Goal: Task Accomplishment & Management: Manage account settings

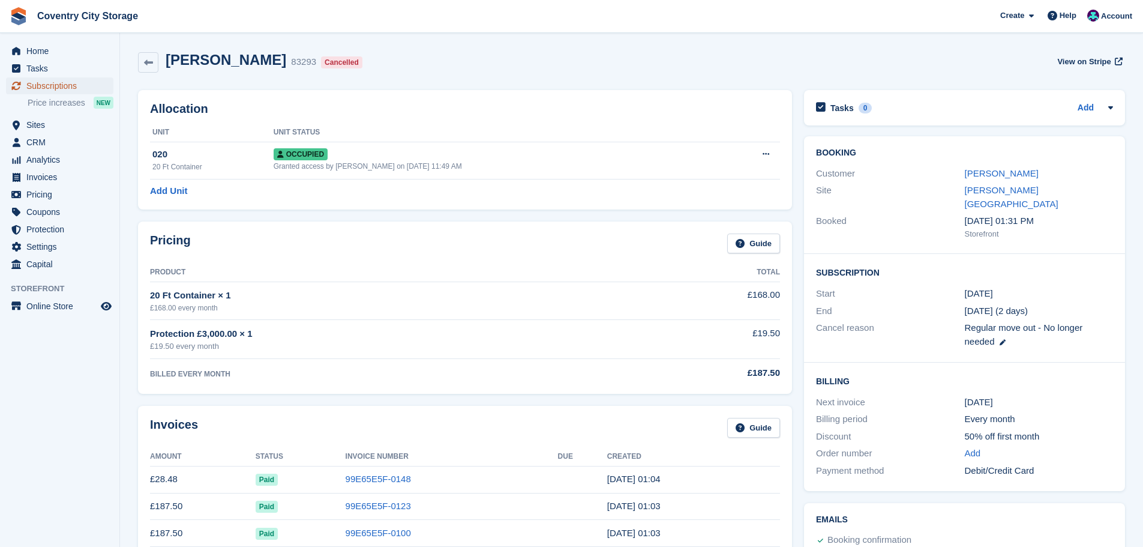
click at [47, 86] on span "Subscriptions" at bounding box center [62, 85] width 72 height 17
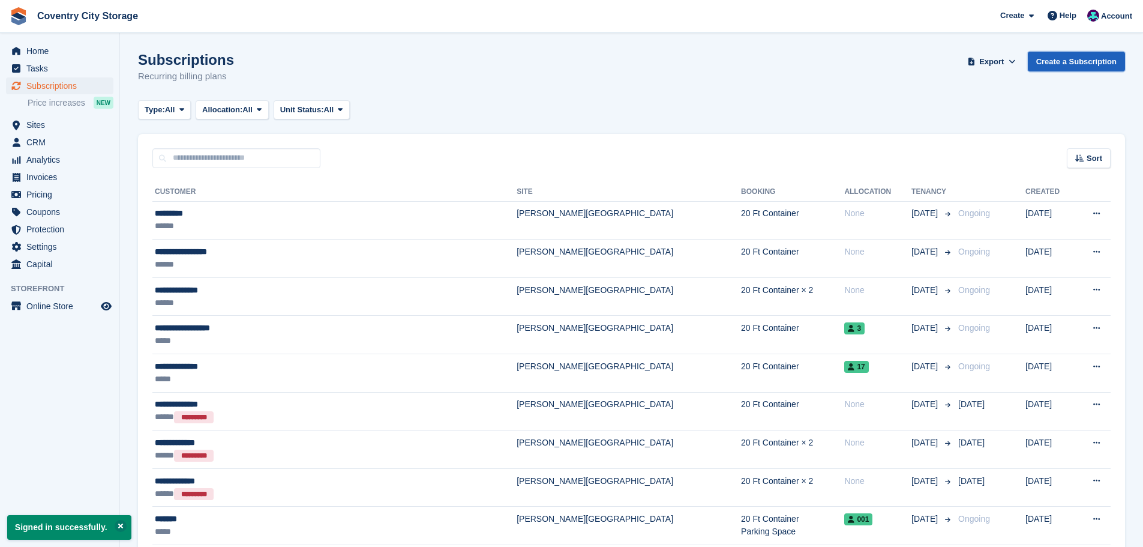
click at [1071, 67] on link "Create a Subscription" at bounding box center [1076, 62] width 97 height 20
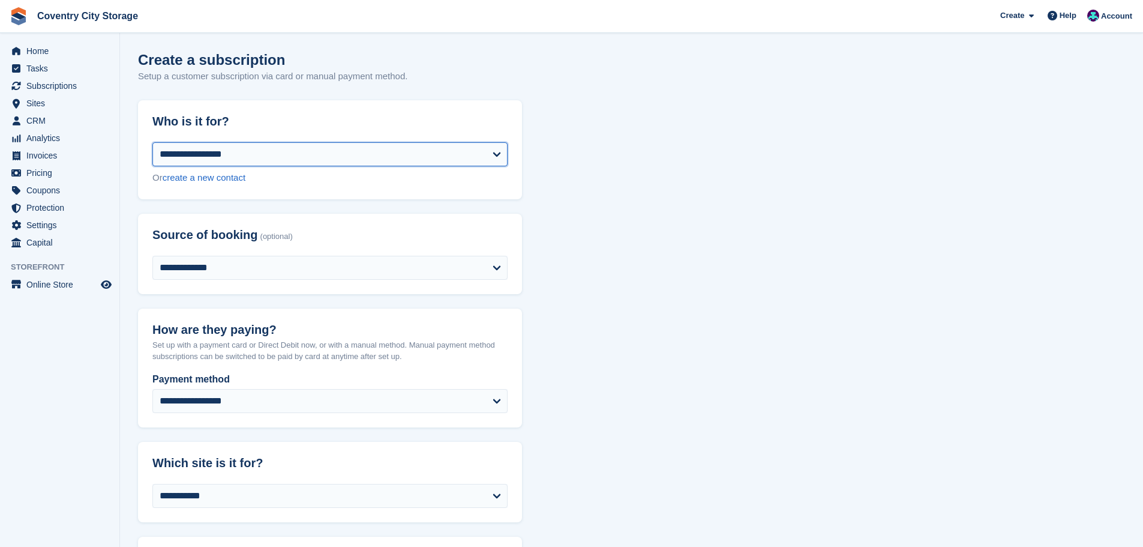
click at [250, 158] on select "**********" at bounding box center [329, 154] width 355 height 24
click at [237, 178] on link "create a new contact" at bounding box center [204, 177] width 83 height 10
select select "**********"
select select "****"
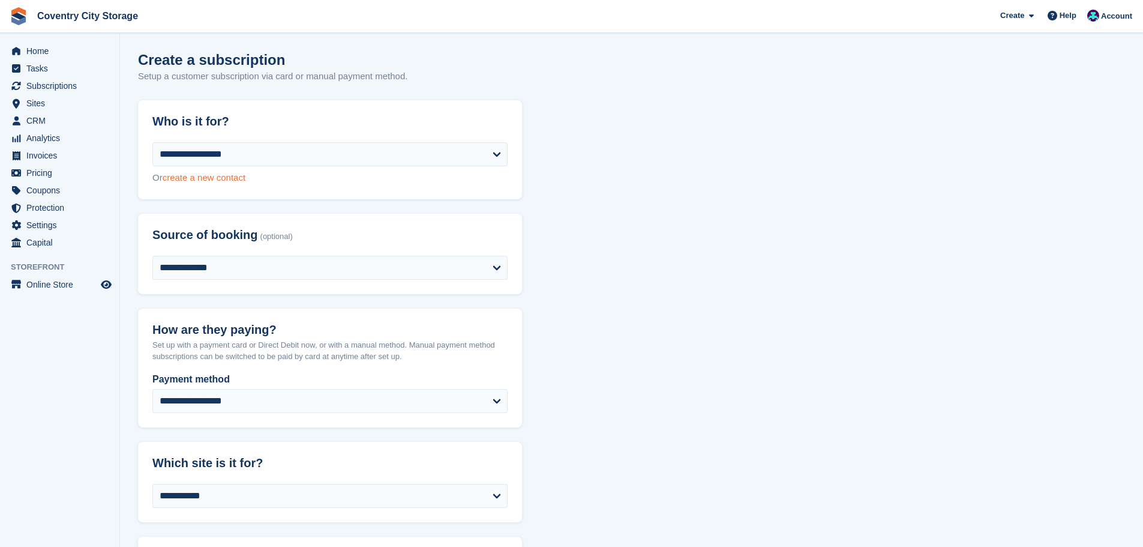
select select "*"
select select "****"
select select "*****"
select select
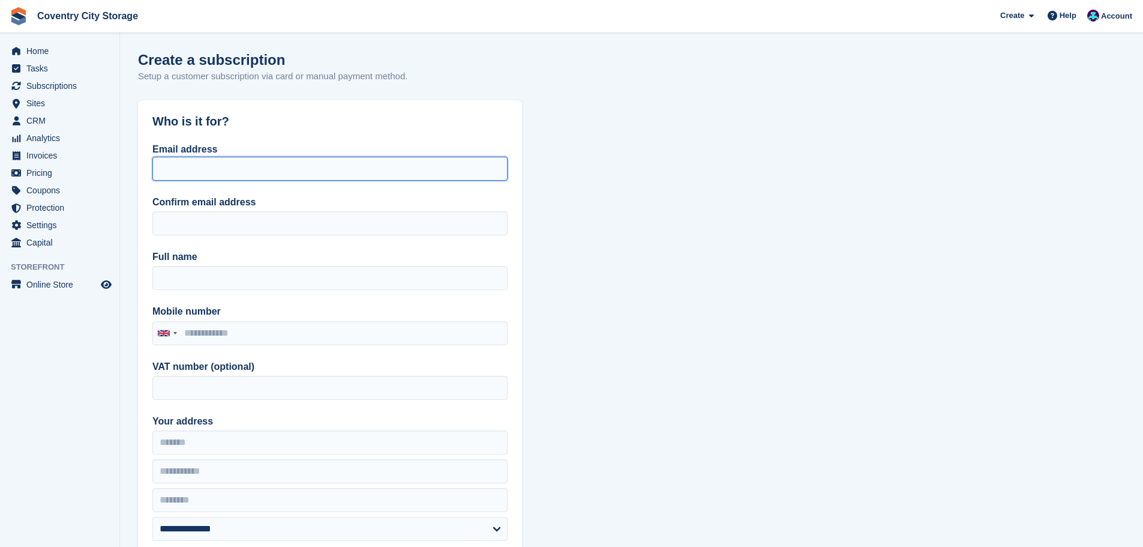
click at [237, 178] on input "Email address" at bounding box center [329, 169] width 355 height 24
type input "**********"
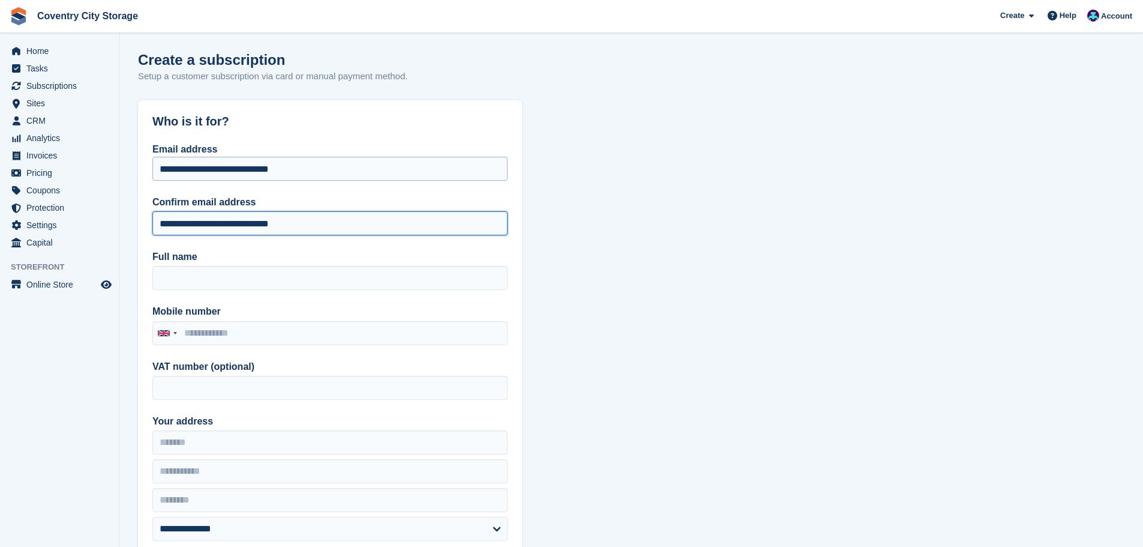
type input "**********"
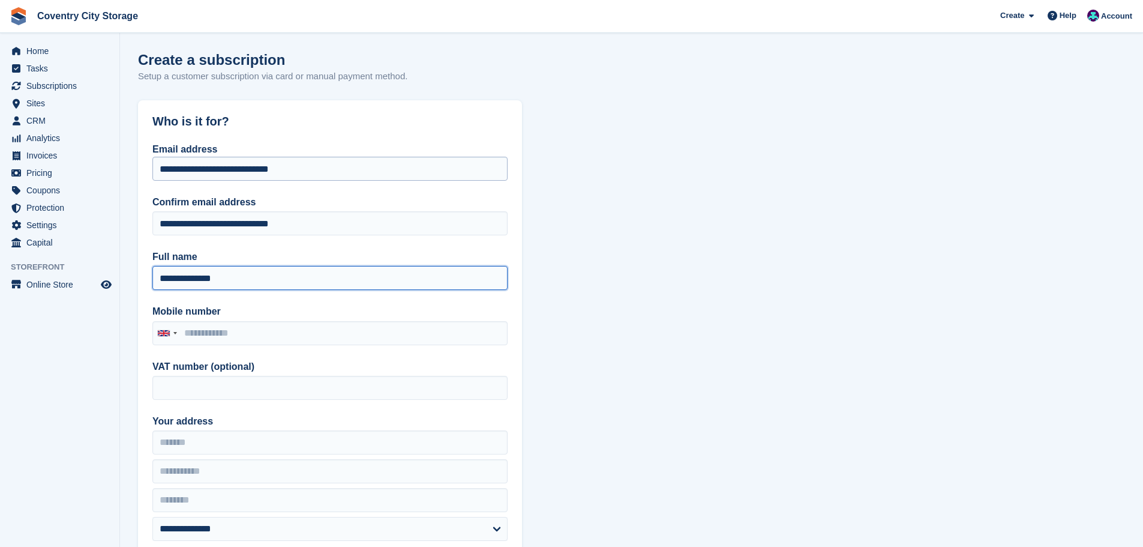
type input "**********"
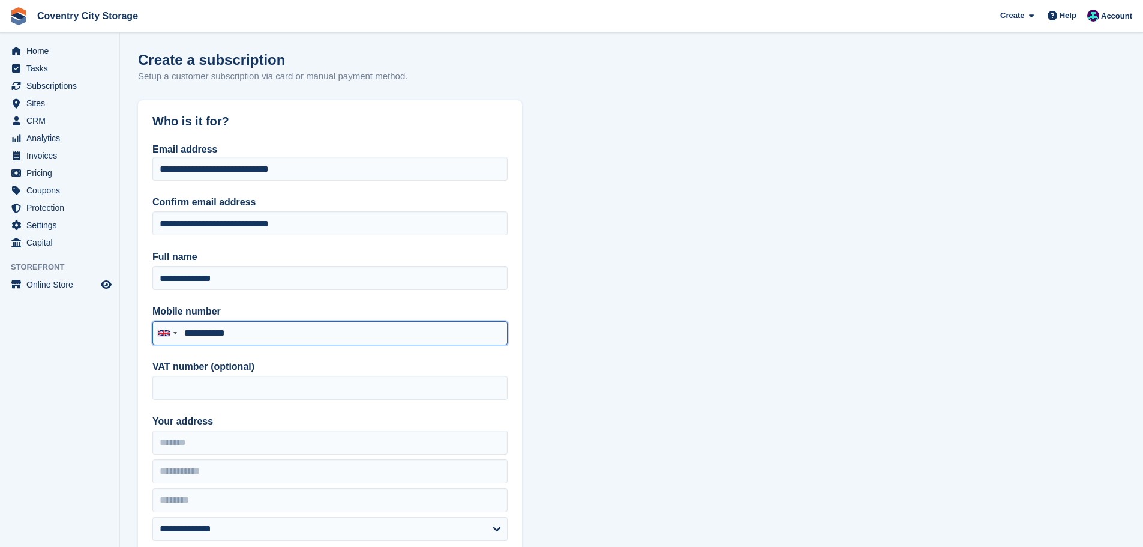
type input "**********"
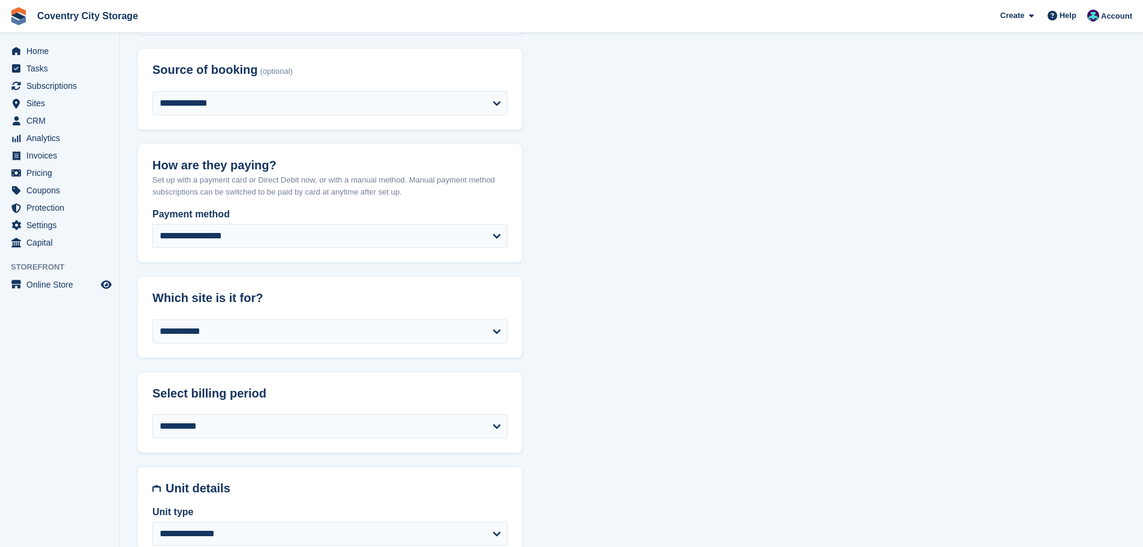
scroll to position [542, 0]
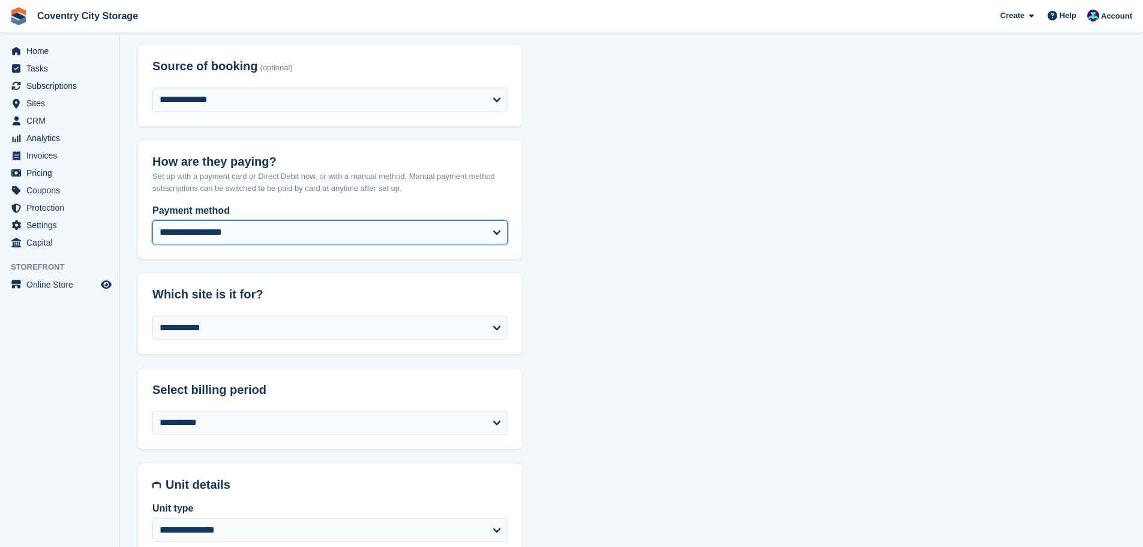
click at [315, 234] on select "**********" at bounding box center [329, 232] width 355 height 24
select select "*****"
click at [152, 220] on select "**********" at bounding box center [329, 232] width 355 height 24
select select "****"
select select "*"
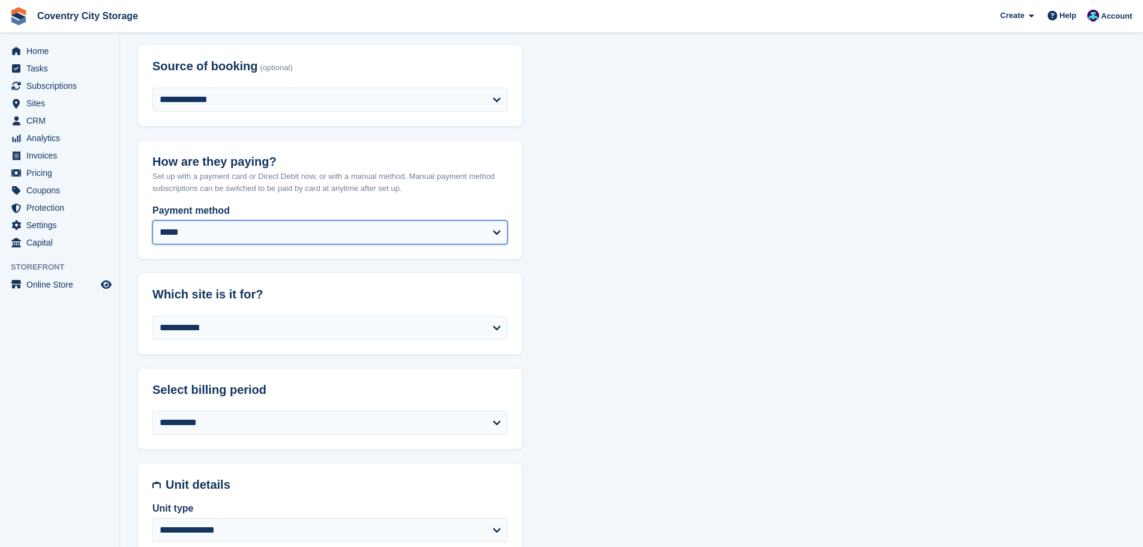
select select "****"
select select "*****"
select select
select select "**"
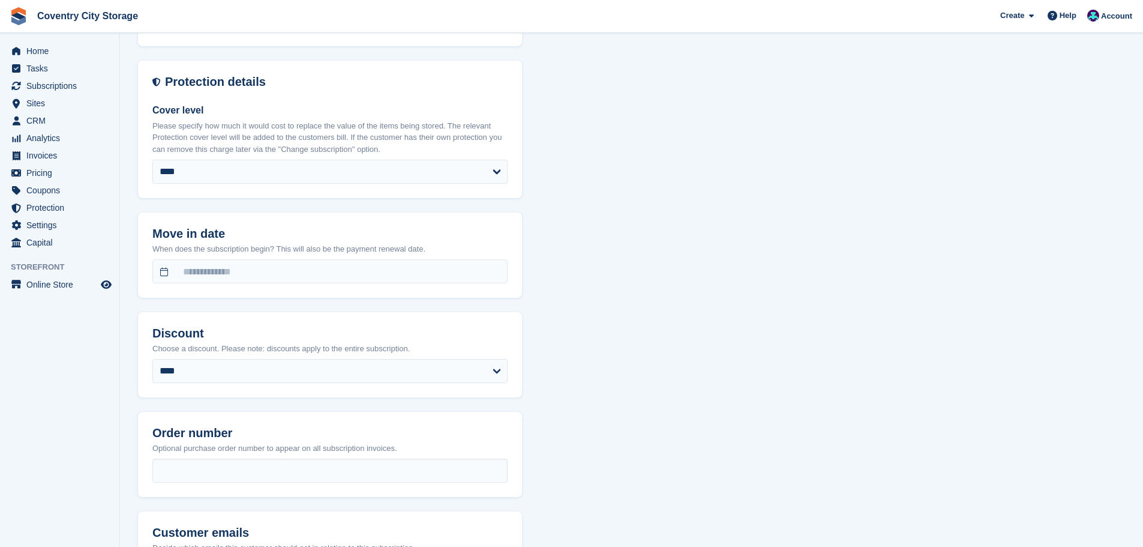
scroll to position [1301, 0]
click at [208, 172] on select "**** ****** ****** ****** ****** ****** ******* ******* ******* *******" at bounding box center [329, 170] width 355 height 24
select select "*****"
click at [152, 158] on select "**** ****** ****** ****** ****** ****** ******* ******* ******* *******" at bounding box center [329, 170] width 355 height 24
select select "*****"
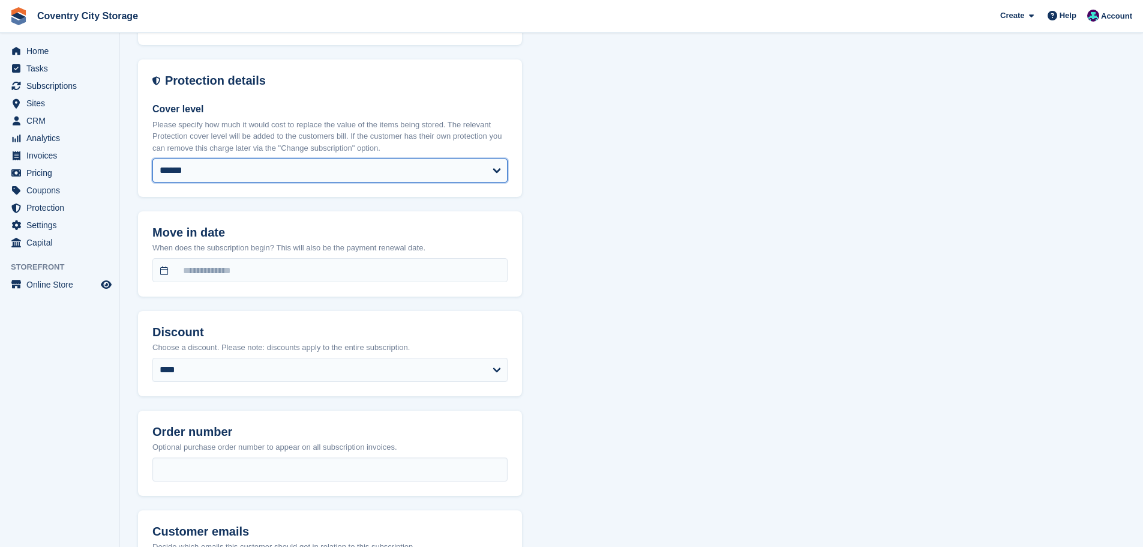
select select "****"
select select "*"
select select "****"
select select "*****"
select select
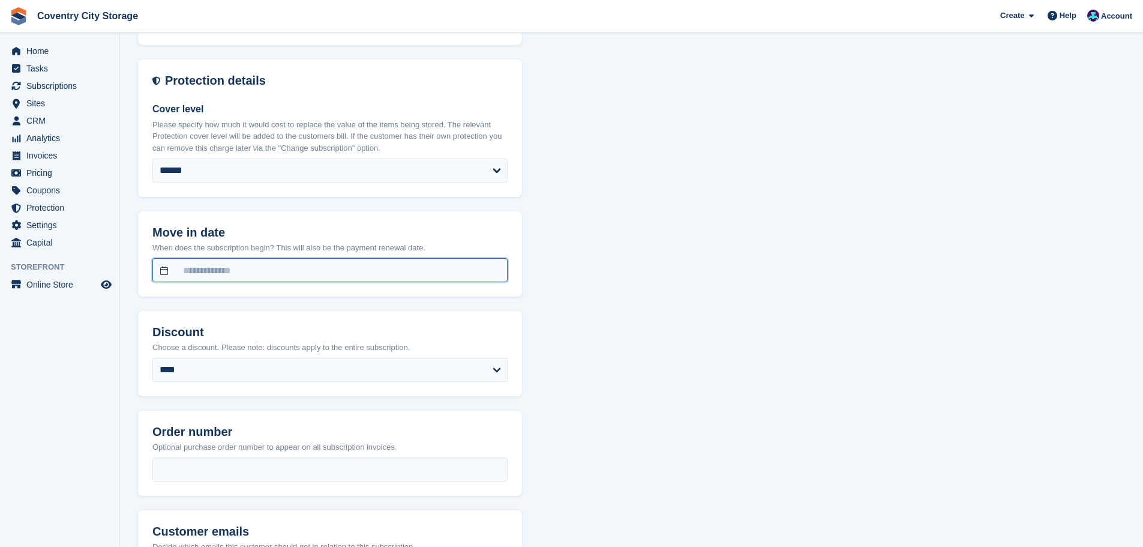
click at [230, 270] on input "text" at bounding box center [329, 270] width 355 height 24
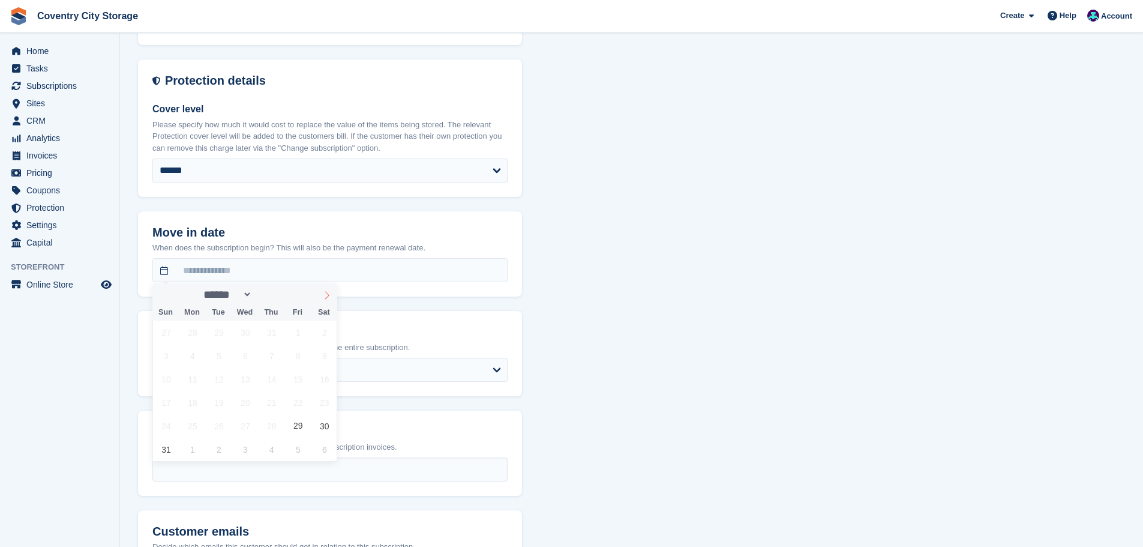
click at [325, 295] on icon at bounding box center [327, 295] width 8 height 8
select select "*"
click at [197, 327] on span "1" at bounding box center [192, 331] width 23 height 23
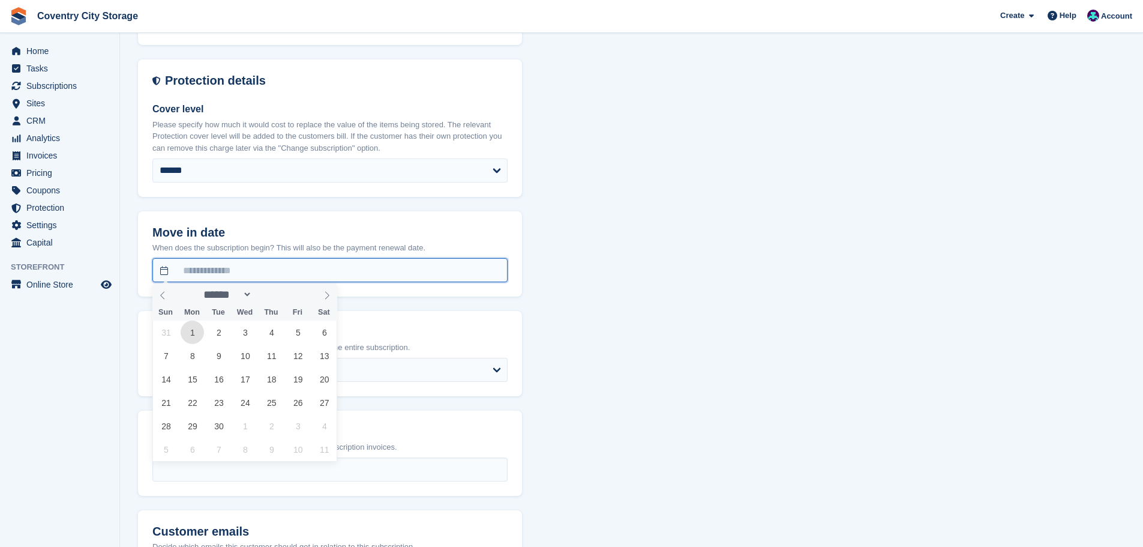
type input "**********"
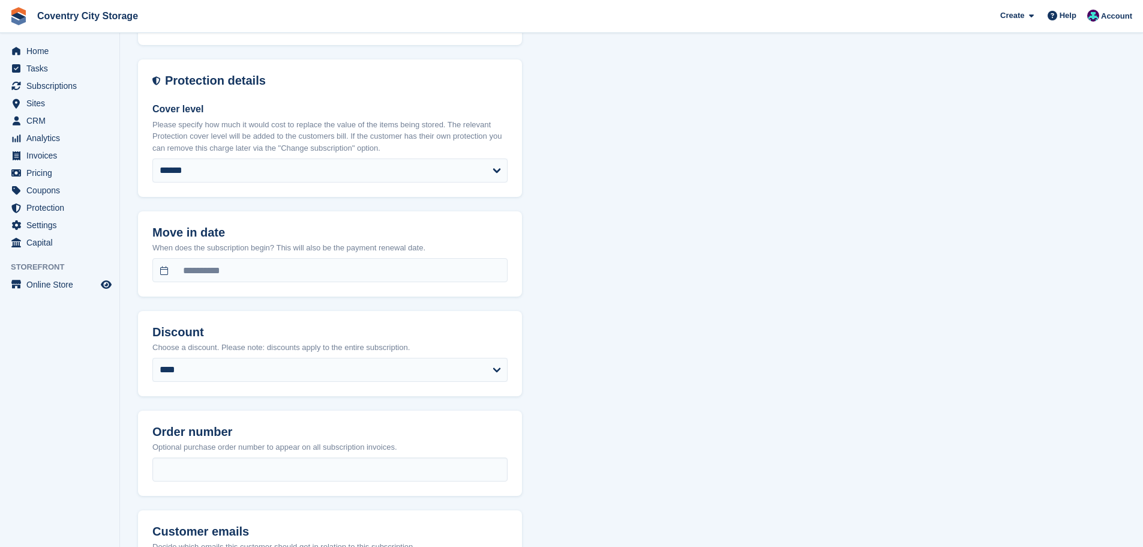
scroll to position [1325, 0]
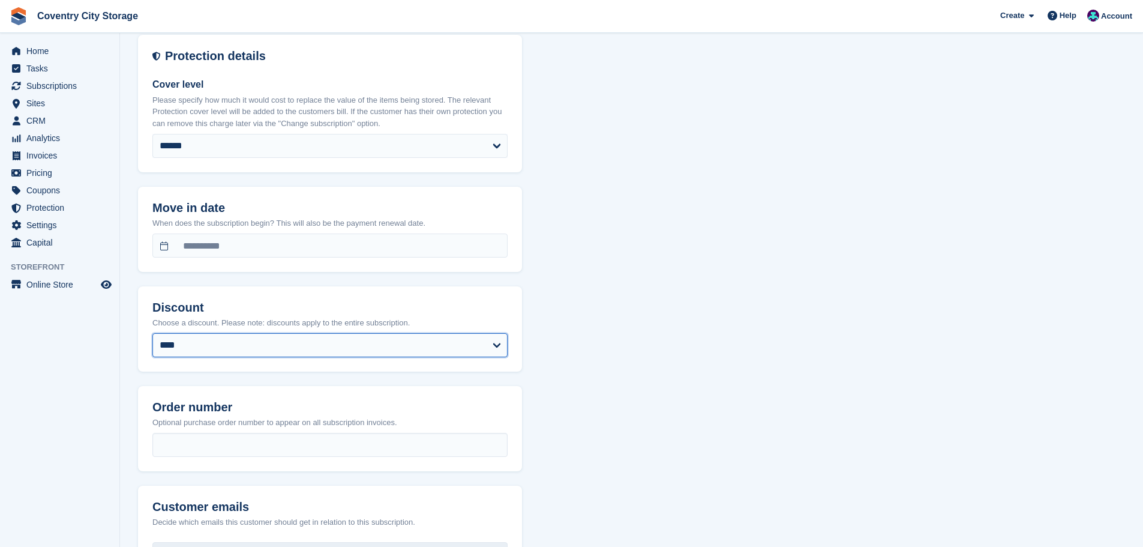
click at [237, 344] on select "**********" at bounding box center [329, 345] width 355 height 24
select select "****"
click at [152, 333] on select "**********" at bounding box center [329, 345] width 355 height 24
select select "*****"
select select "****"
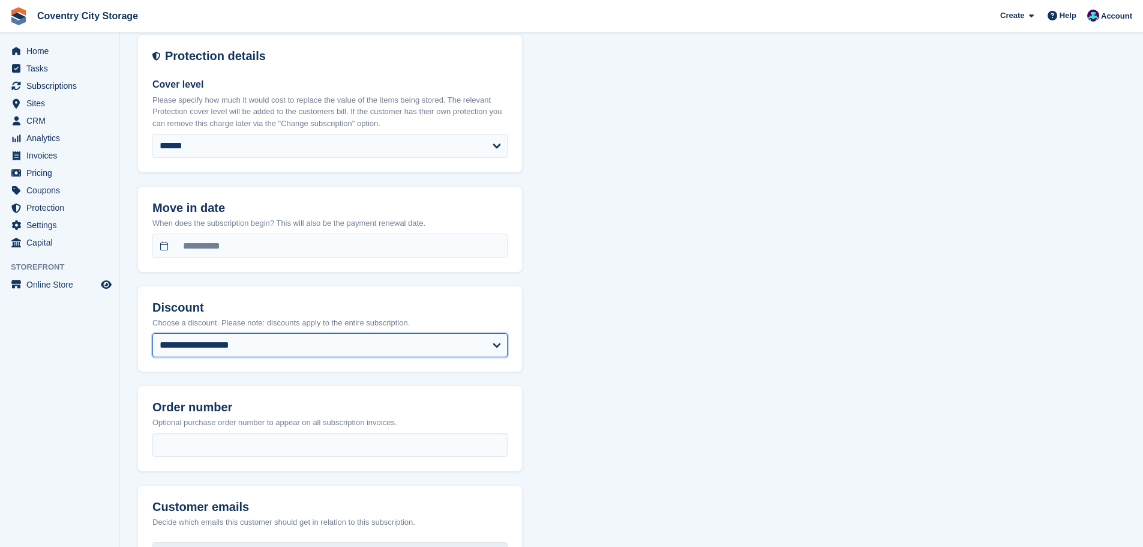
select select "*"
select select "****"
select select "*****"
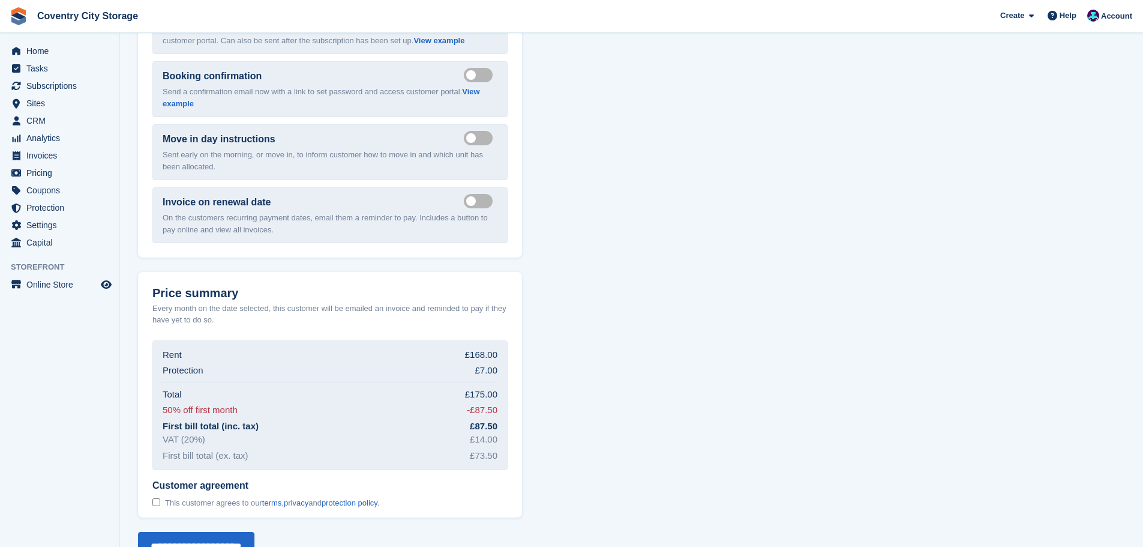
scroll to position [1902, 0]
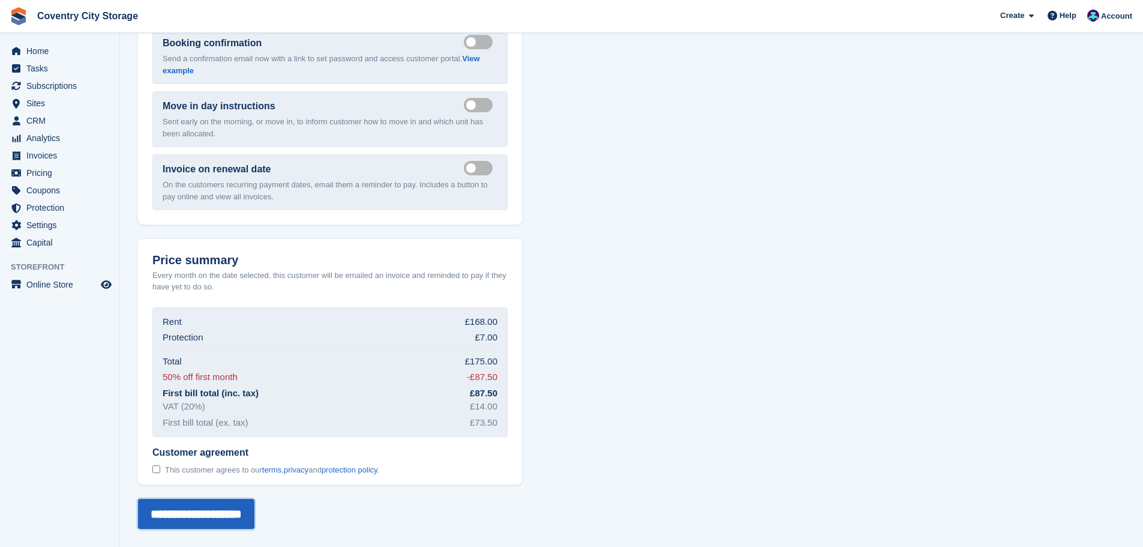
click at [199, 507] on input "**********" at bounding box center [196, 514] width 116 height 30
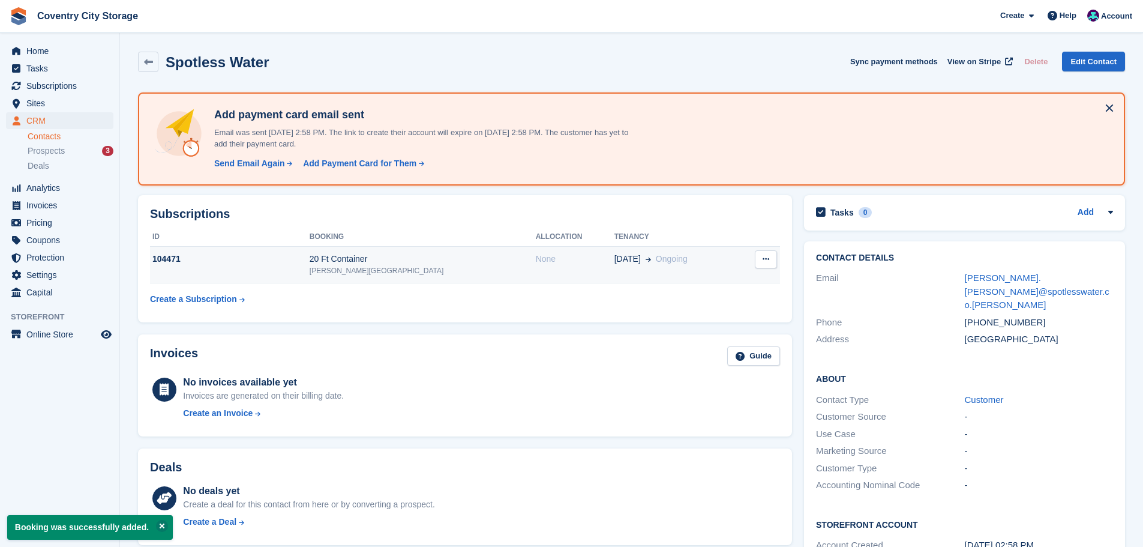
click at [229, 272] on td "104471" at bounding box center [230, 265] width 160 height 37
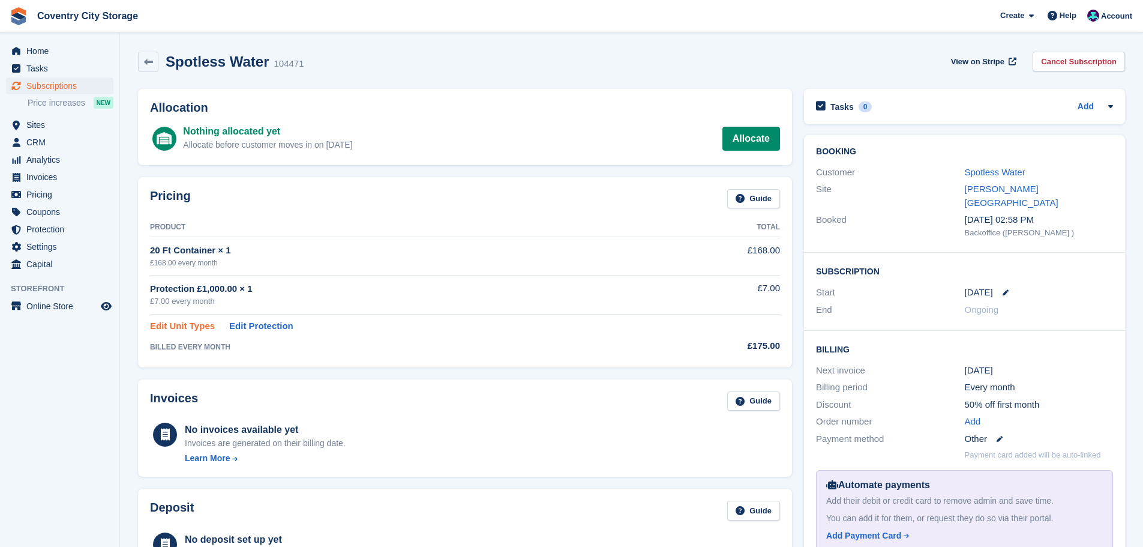
click at [182, 324] on link "Edit Unit Types" at bounding box center [182, 326] width 65 height 14
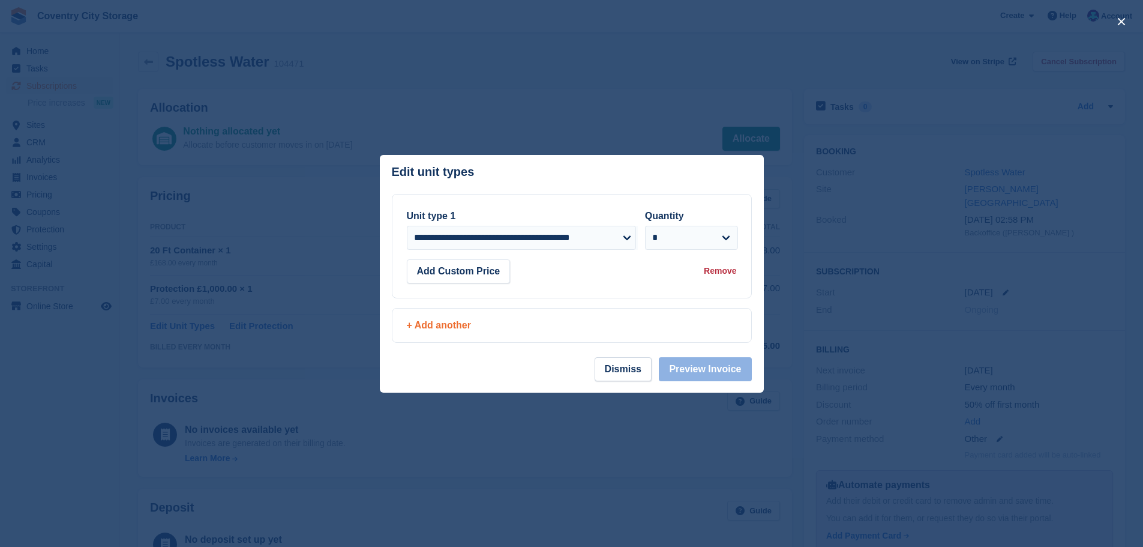
click at [482, 327] on div "+ Add another" at bounding box center [572, 325] width 330 height 14
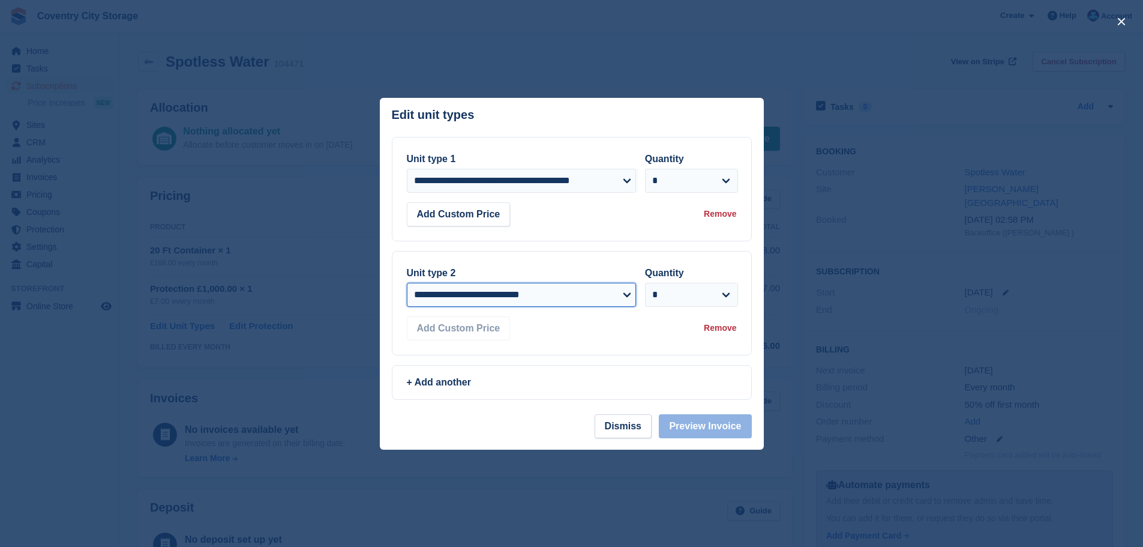
click at [488, 298] on select "**********" at bounding box center [522, 295] width 230 height 24
select select "*****"
click at [407, 283] on select "**********" at bounding box center [522, 295] width 230 height 24
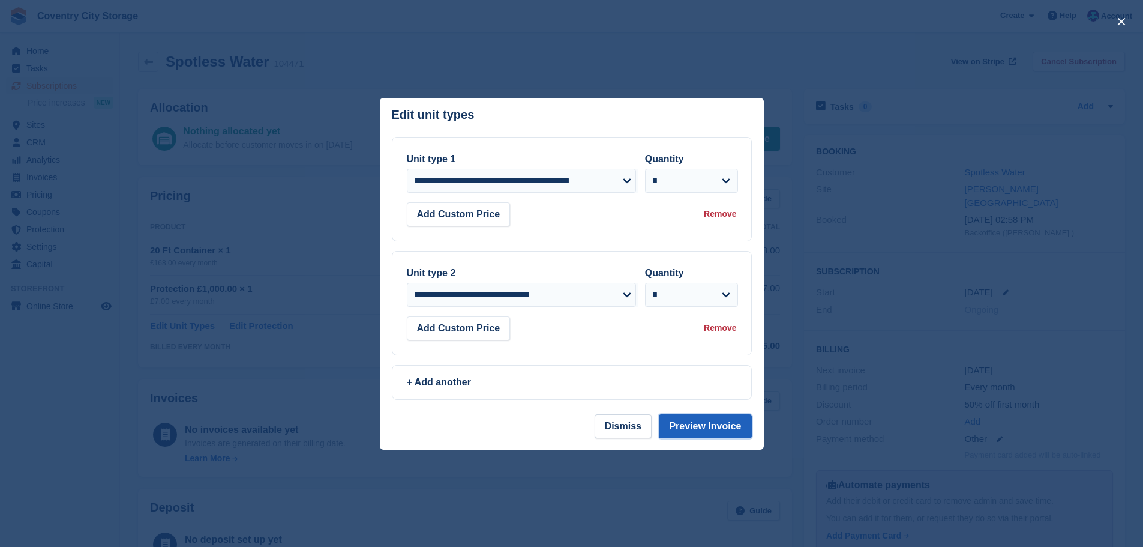
click at [694, 421] on button "Preview Invoice" at bounding box center [705, 426] width 92 height 24
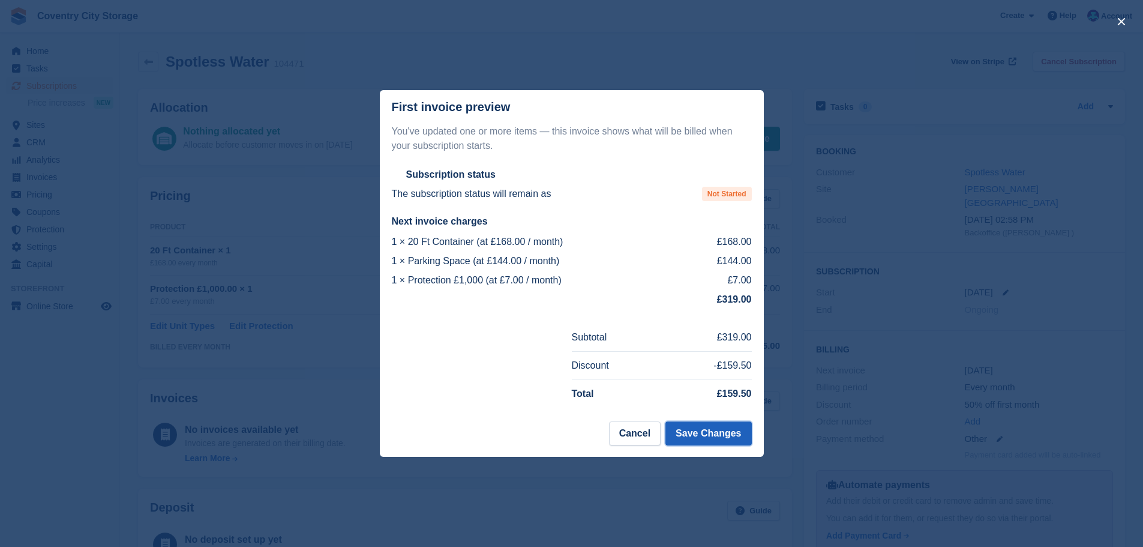
click at [711, 441] on button "Save Changes" at bounding box center [708, 433] width 86 height 24
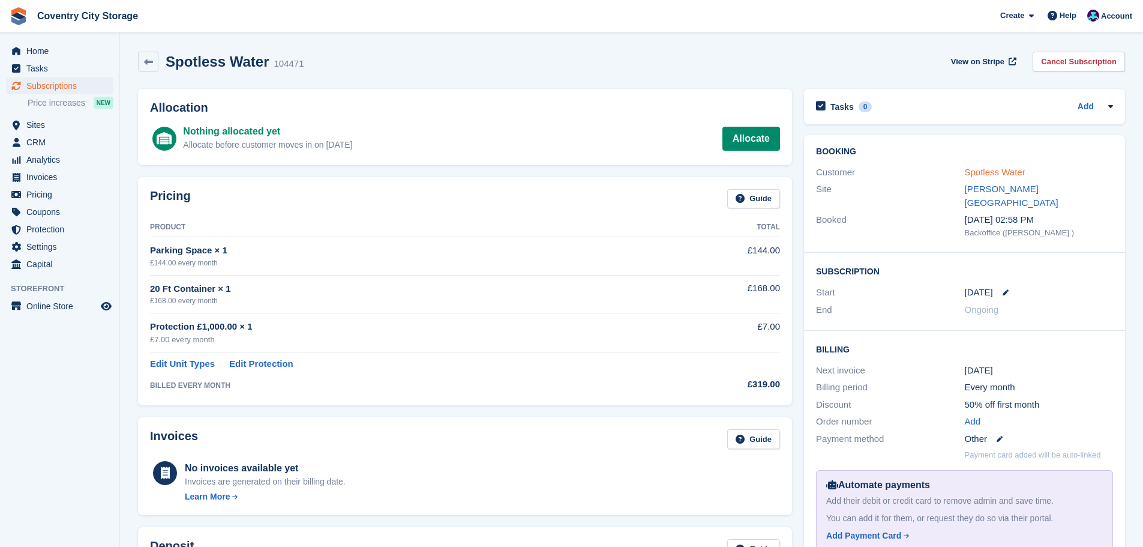
click at [1012, 176] on link "Spotless Water" at bounding box center [995, 172] width 61 height 10
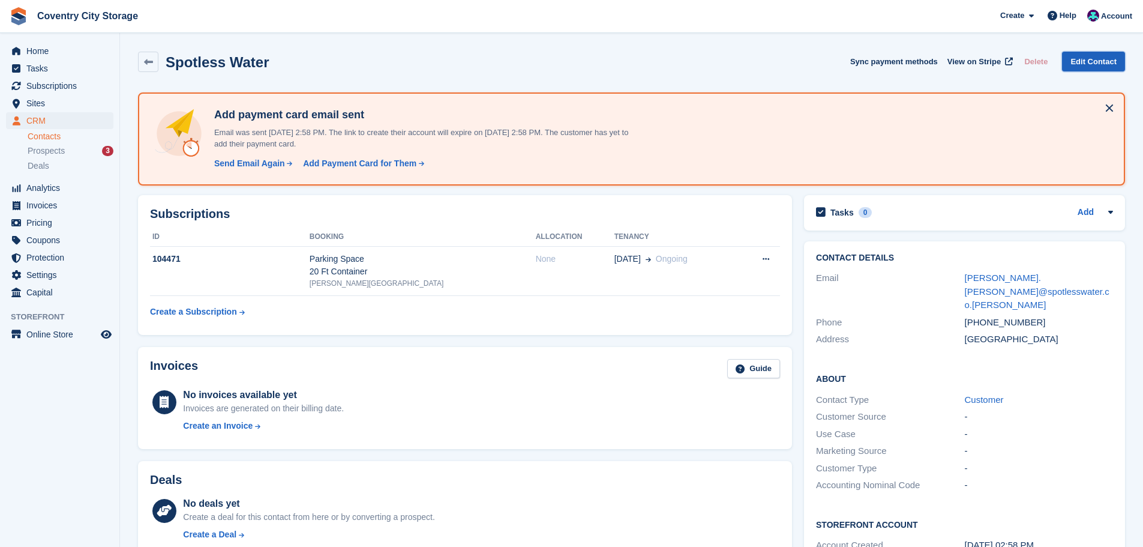
click at [1092, 67] on link "Edit Contact" at bounding box center [1093, 62] width 63 height 20
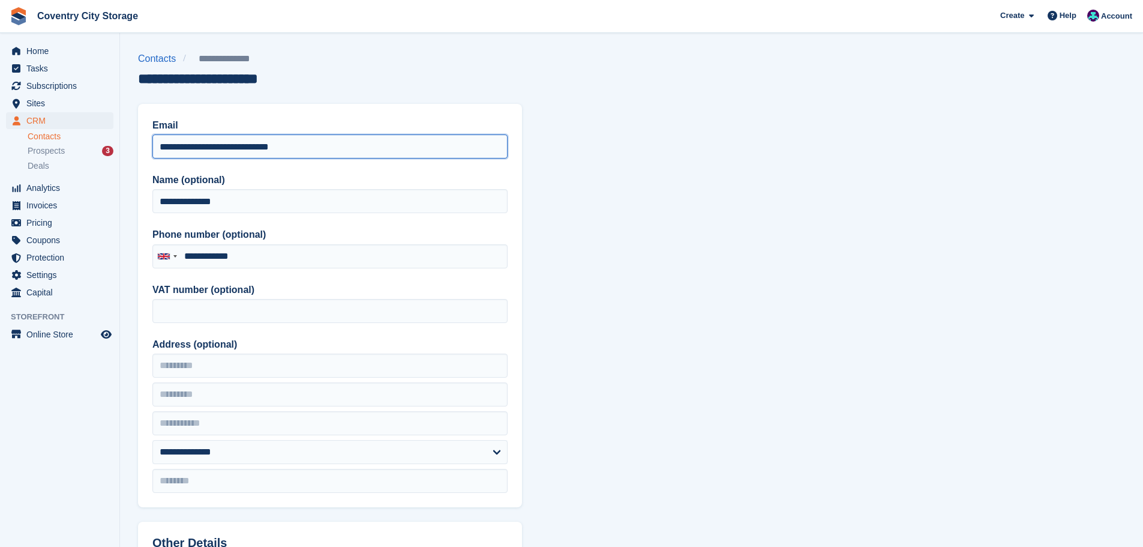
click at [366, 149] on input "**********" at bounding box center [329, 146] width 355 height 24
type input "**********"
click at [659, 197] on section "**********" at bounding box center [631, 511] width 1023 height 1022
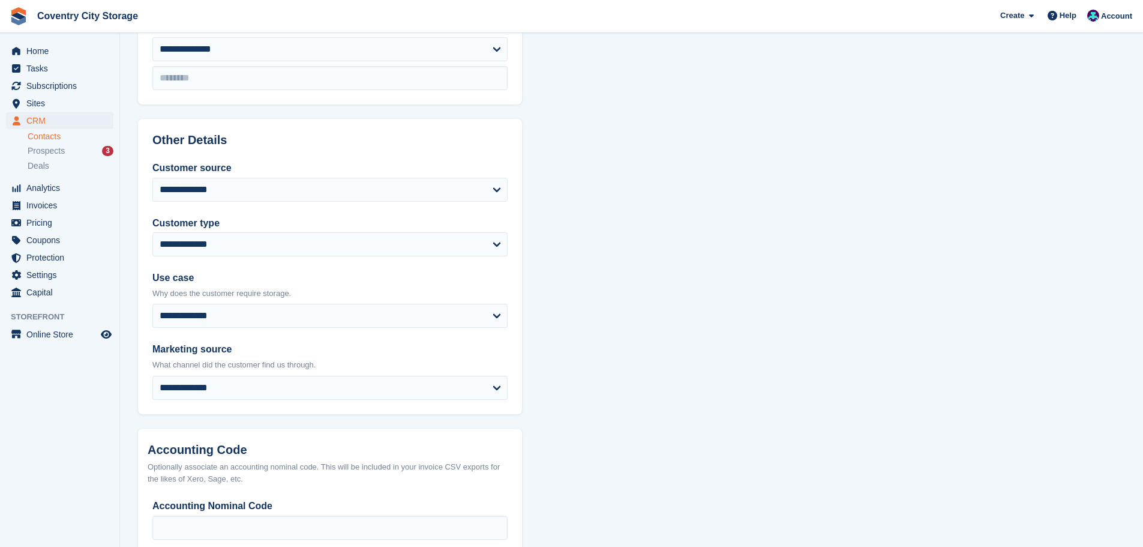
scroll to position [476, 0]
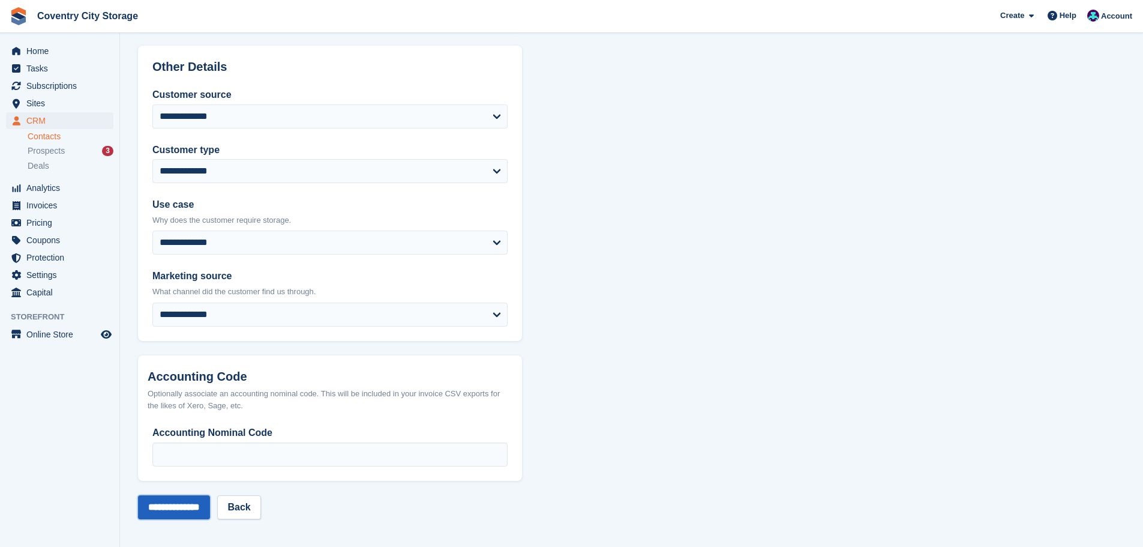
click at [203, 508] on input "**********" at bounding box center [174, 507] width 72 height 24
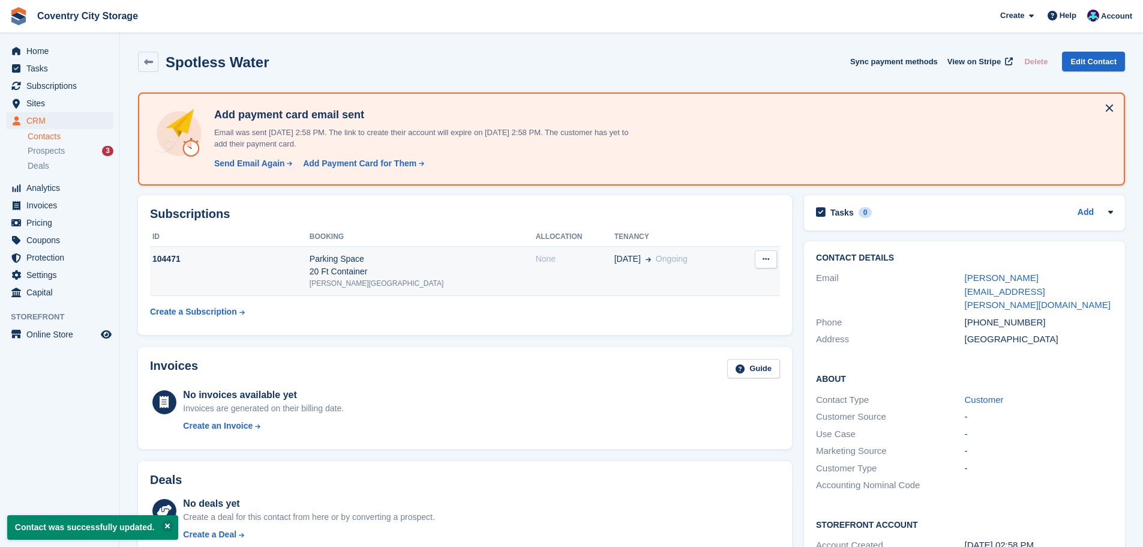
click at [180, 258] on div "104471" at bounding box center [230, 259] width 160 height 13
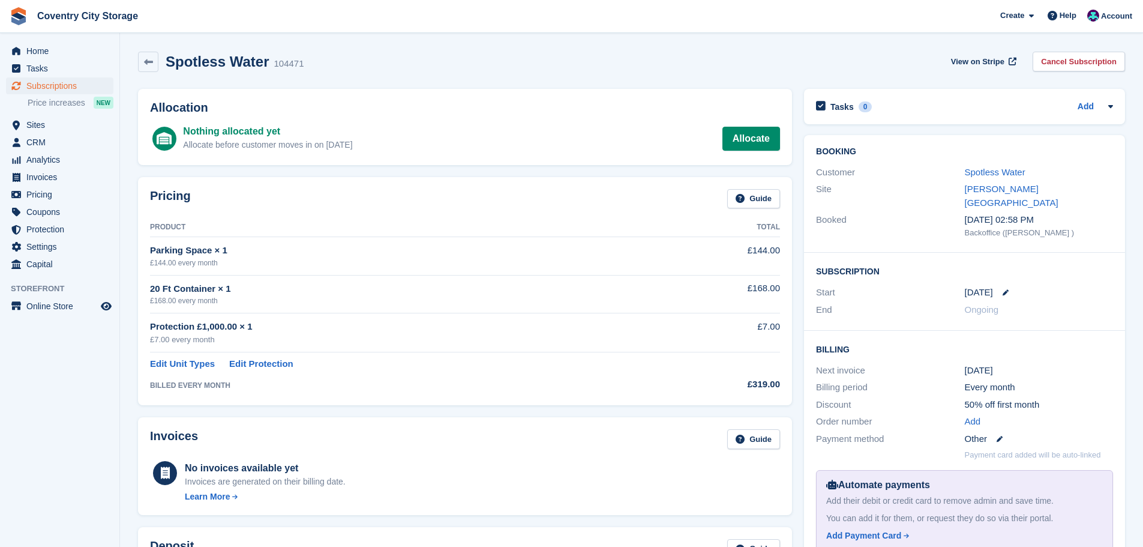
click at [168, 62] on h2 "Spotless Water" at bounding box center [218, 61] width 104 height 16
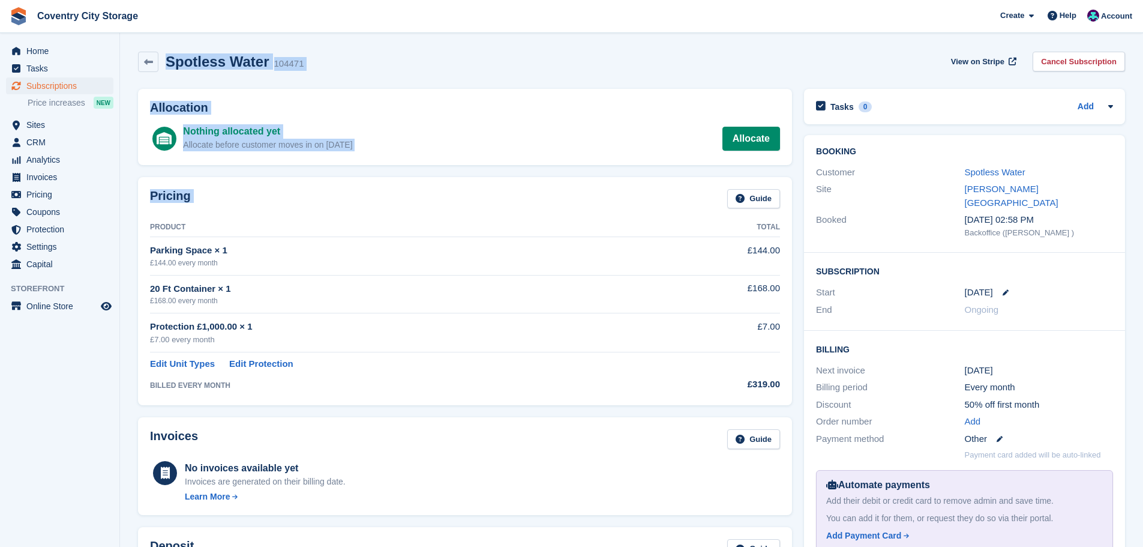
drag, startPoint x: 168, startPoint y: 62, endPoint x: 450, endPoint y: 212, distance: 319.1
click at [450, 212] on div "Spotless Water 104471 View on Stripe Cancel Subscription Allocation Nothing all…" at bounding box center [631, 452] width 987 height 812
click at [450, 212] on div "Pricing Guide" at bounding box center [465, 202] width 630 height 27
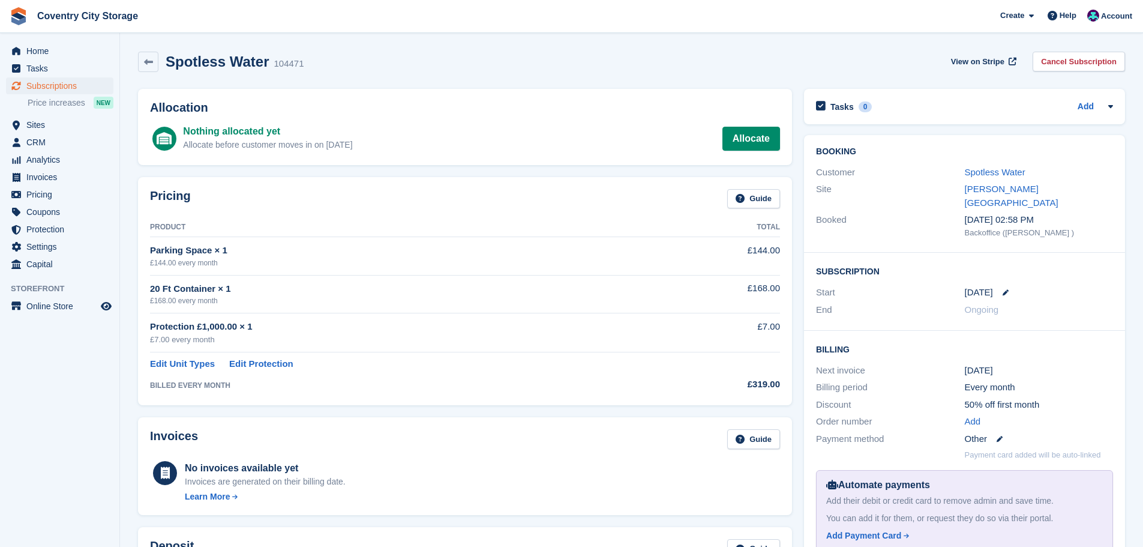
click at [406, 111] on h2 "Allocation" at bounding box center [465, 108] width 630 height 14
click at [184, 62] on h2 "Spotless Water" at bounding box center [218, 61] width 104 height 16
drag, startPoint x: 184, startPoint y: 62, endPoint x: 469, endPoint y: 138, distance: 295.0
click at [469, 138] on div "Spotless Water 104471 View on Stripe Cancel Subscription Allocation Nothing all…" at bounding box center [631, 452] width 987 height 812
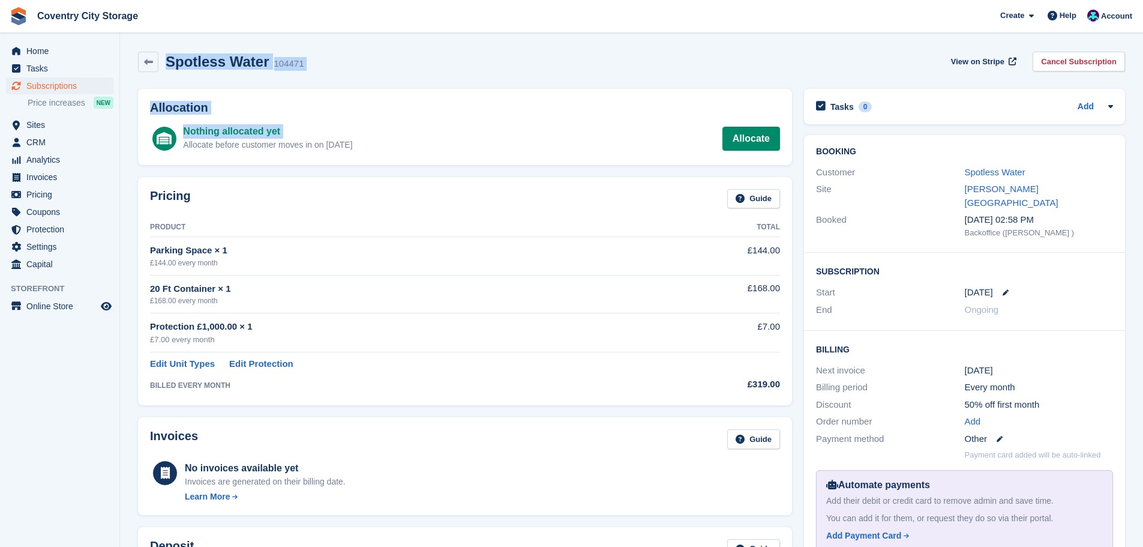
click at [469, 138] on div "Nothing allocated yet Allocate before customer moves in on 1 Sep Allocate" at bounding box center [481, 138] width 597 height 29
click at [400, 66] on div "Spotless Water 104471 View on Stripe Cancel Subscription" at bounding box center [631, 62] width 987 height 20
click at [181, 63] on h2 "Spotless Water" at bounding box center [218, 61] width 104 height 16
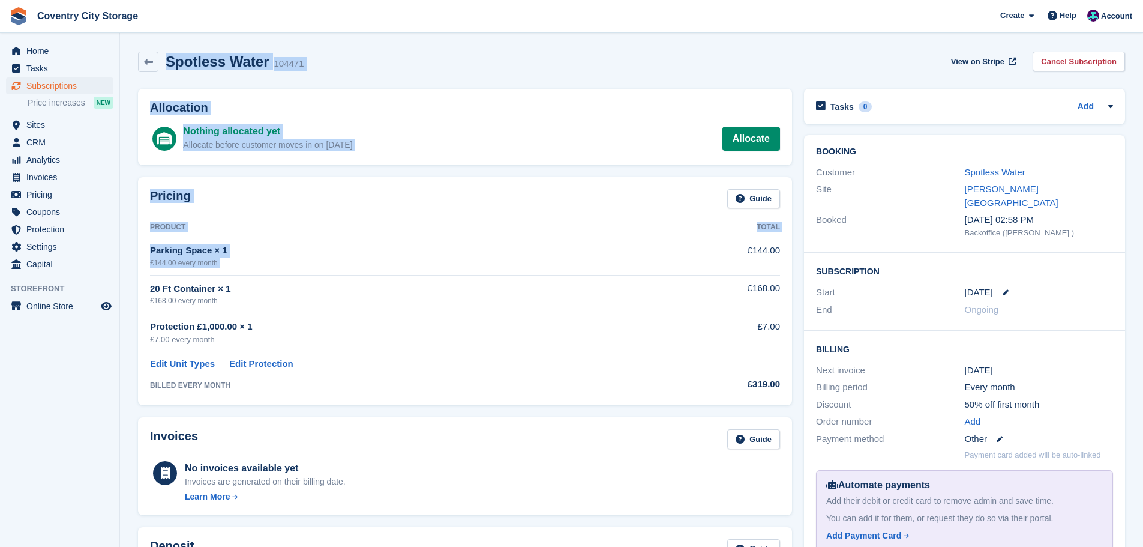
drag, startPoint x: 181, startPoint y: 63, endPoint x: 427, endPoint y: 272, distance: 323.0
click at [427, 272] on div "Spotless Water 104471 View on Stripe Cancel Subscription Allocation Nothing all…" at bounding box center [631, 452] width 987 height 812
click at [359, 60] on div "Spotless Water 104471 View on Stripe Cancel Subscription" at bounding box center [631, 62] width 987 height 20
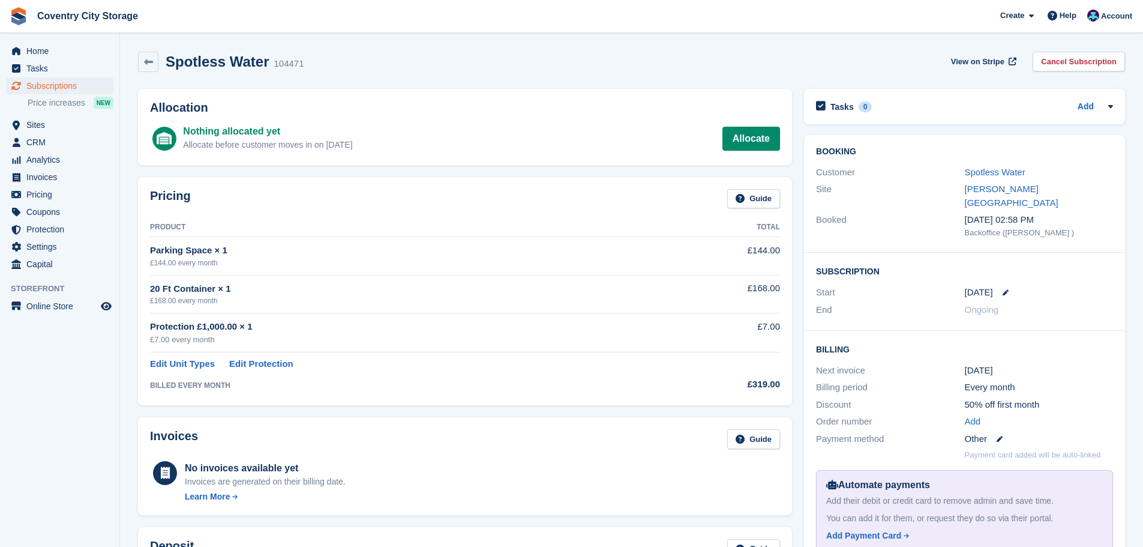
click at [386, 59] on div "Spotless Water 104471 View on Stripe Cancel Subscription" at bounding box center [631, 62] width 987 height 20
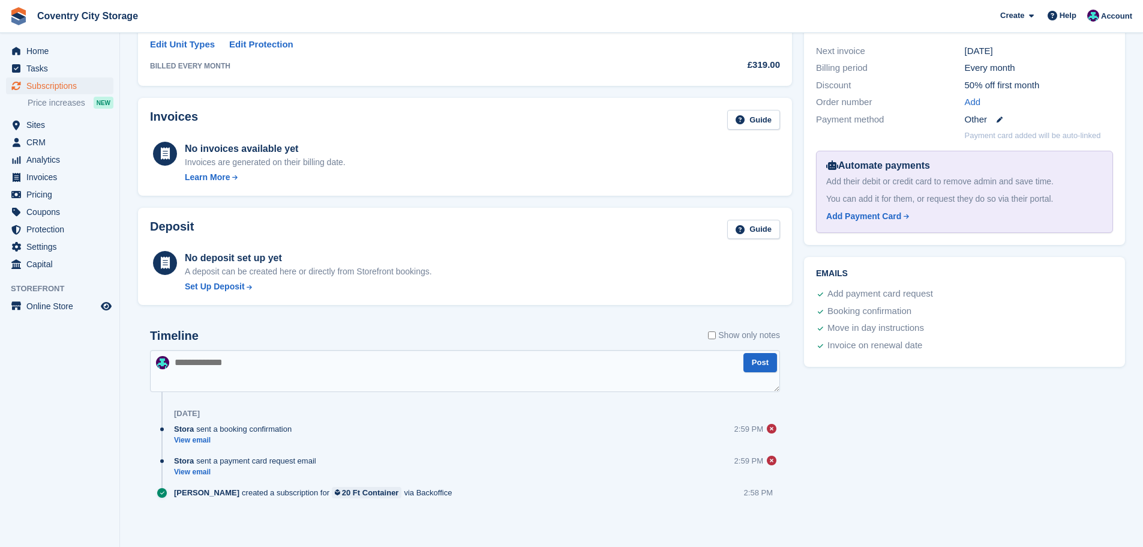
scroll to position [322, 0]
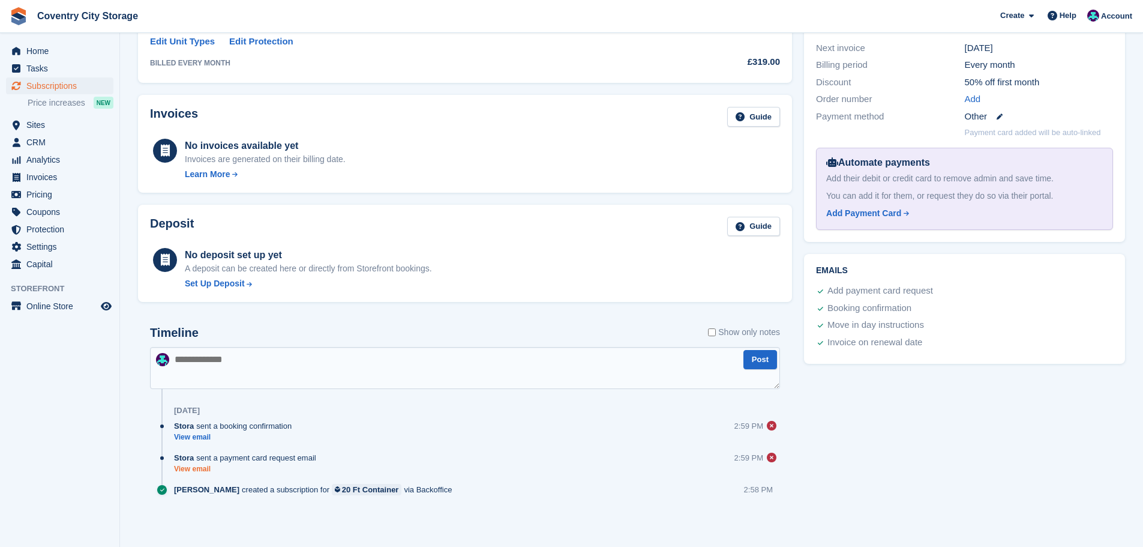
click at [195, 472] on link "View email" at bounding box center [248, 469] width 148 height 10
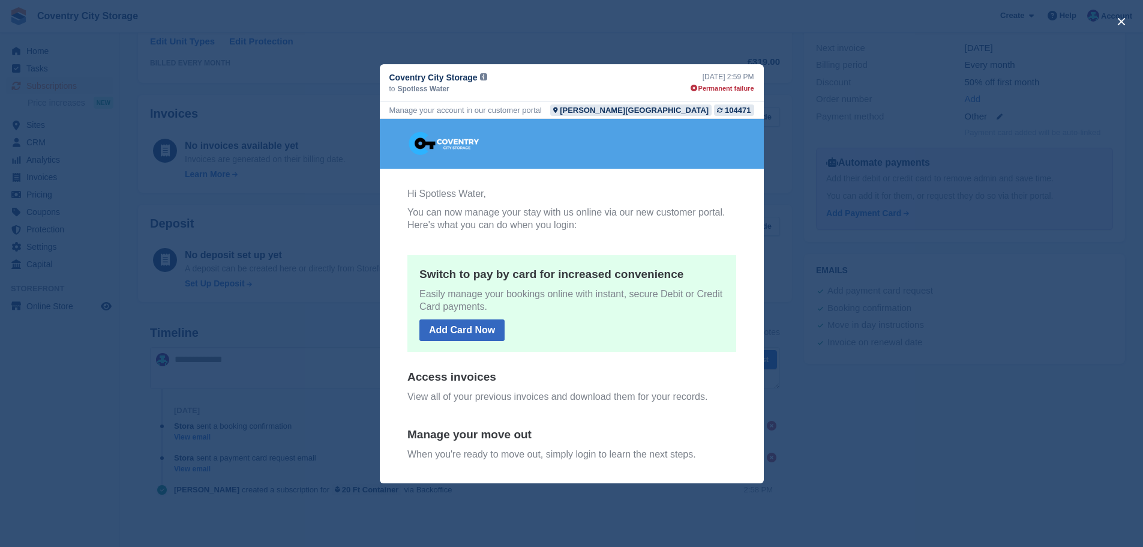
scroll to position [0, 0]
click at [652, 234] on th "Hi Spotless Water, You can now manage your stay with us online via our new cust…" at bounding box center [571, 344] width 329 height 315
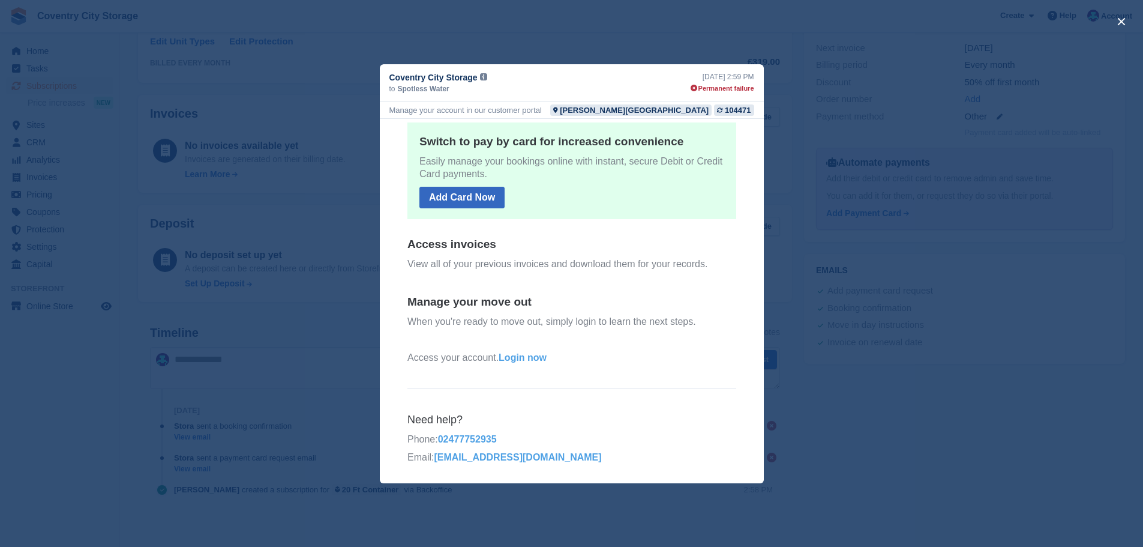
scroll to position [133, 0]
click at [731, 111] on div "104471" at bounding box center [738, 109] width 26 height 11
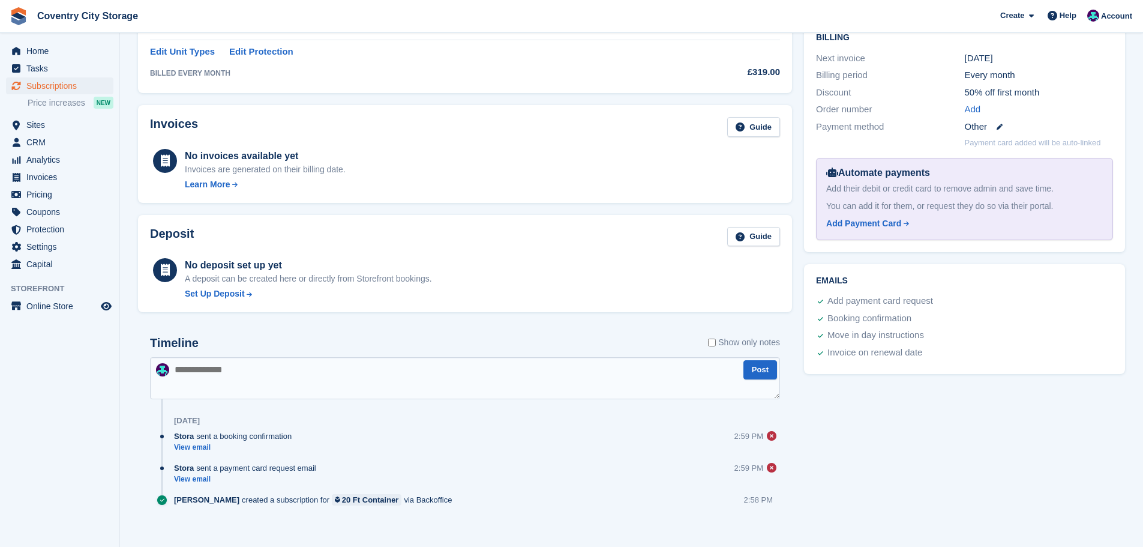
scroll to position [322, 0]
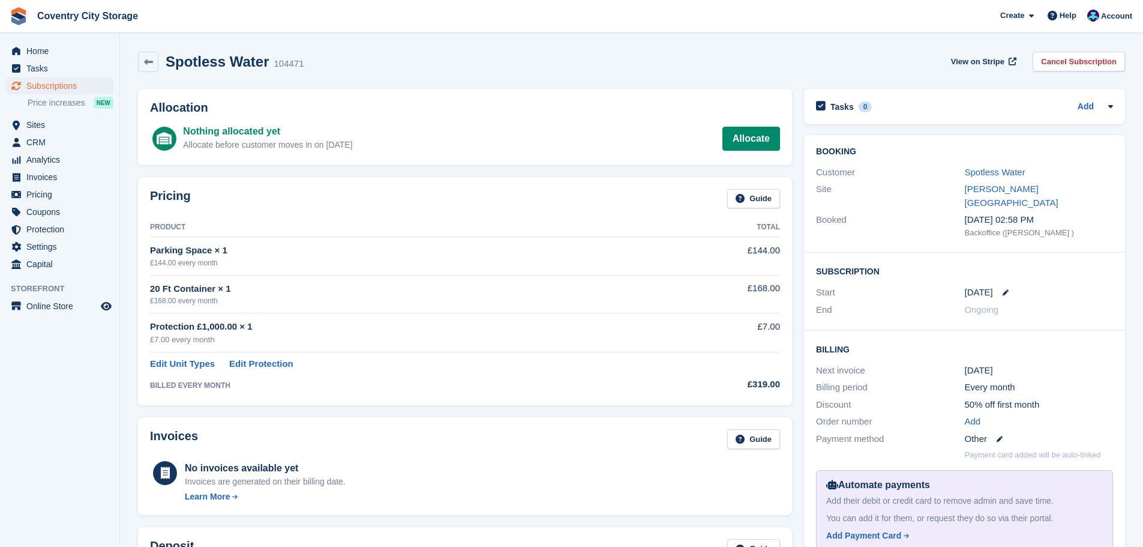
click at [186, 53] on h2 "Spotless Water" at bounding box center [218, 61] width 104 height 16
drag, startPoint x: 186, startPoint y: 52, endPoint x: 347, endPoint y: 76, distance: 162.5
click at [347, 76] on div "Spotless Water 104471 View on Stripe Cancel Subscription" at bounding box center [631, 64] width 999 height 37
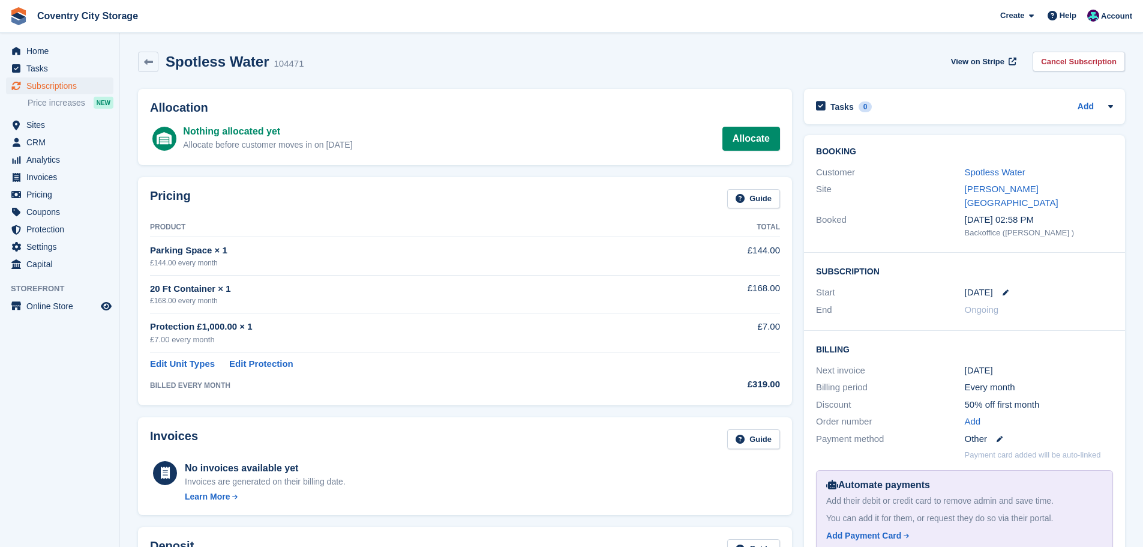
click at [179, 62] on h2 "Spotless Water" at bounding box center [218, 61] width 104 height 16
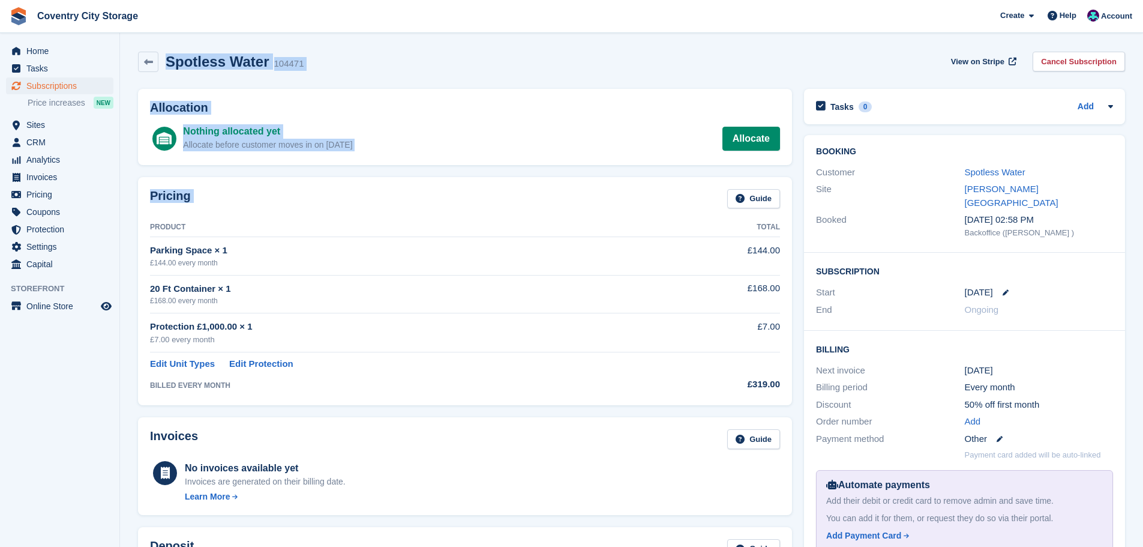
drag, startPoint x: 179, startPoint y: 62, endPoint x: 448, endPoint y: 176, distance: 292.0
click at [448, 176] on div "Spotless Water 104471 View on Stripe Cancel Subscription Allocation Nothing all…" at bounding box center [631, 452] width 987 height 812
click at [469, 105] on h2 "Allocation" at bounding box center [465, 108] width 630 height 14
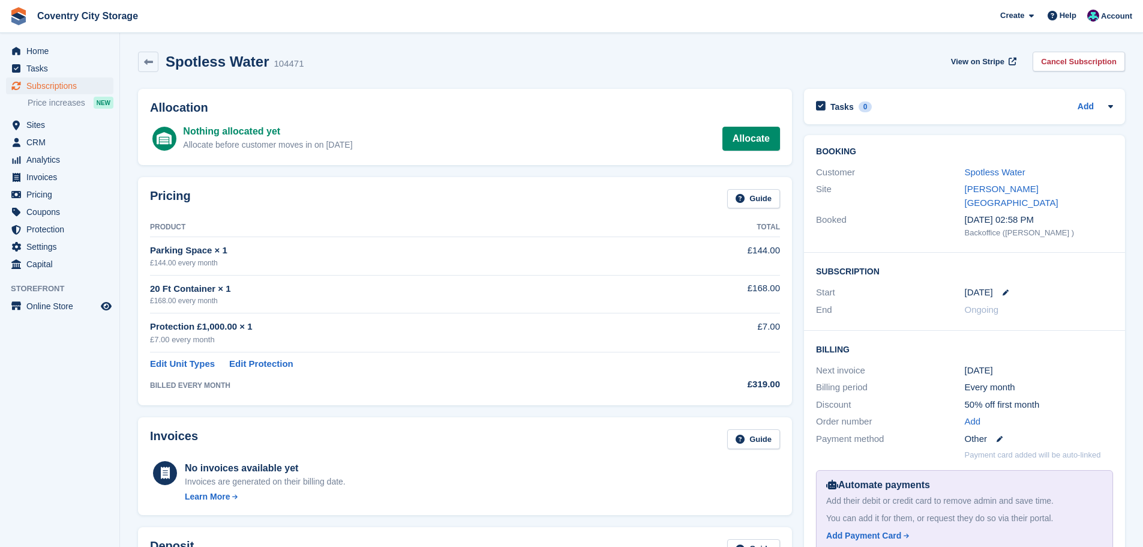
click at [189, 56] on h2 "Spotless Water" at bounding box center [218, 61] width 104 height 16
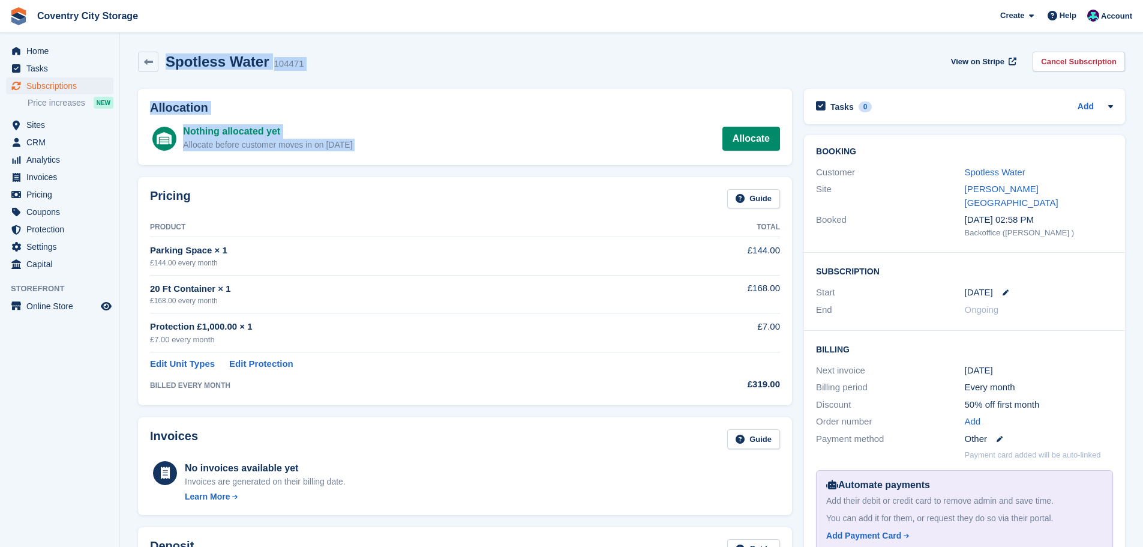
drag, startPoint x: 189, startPoint y: 56, endPoint x: 408, endPoint y: 169, distance: 246.3
click at [408, 169] on div "Spotless Water 104471 View on Stripe Cancel Subscription Allocation Nothing all…" at bounding box center [631, 452] width 987 height 812
click at [408, 169] on div "Allocation Nothing allocated yet Allocate before customer moves in on 1 Sep All…" at bounding box center [465, 127] width 666 height 88
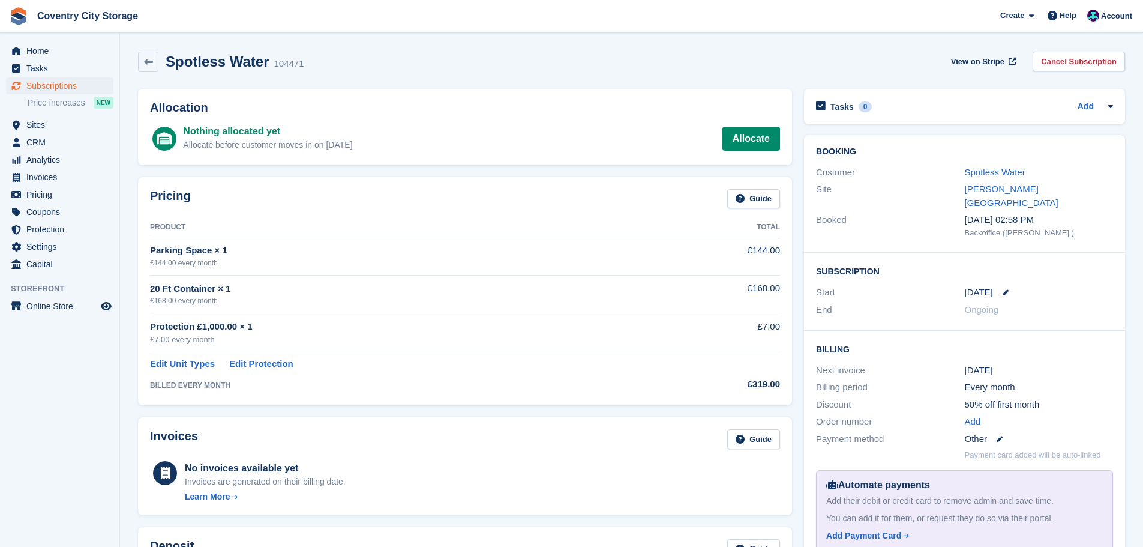
click at [442, 166] on div "Allocation Nothing allocated yet Allocate before customer moves in on 1 Sep All…" at bounding box center [465, 127] width 666 height 88
click at [442, 166] on div "Allocation Nothing allocated yet Allocate before customer moves in on [DATE] Al…" at bounding box center [465, 127] width 666 height 88
click at [154, 110] on h2 "Allocation" at bounding box center [465, 108] width 630 height 14
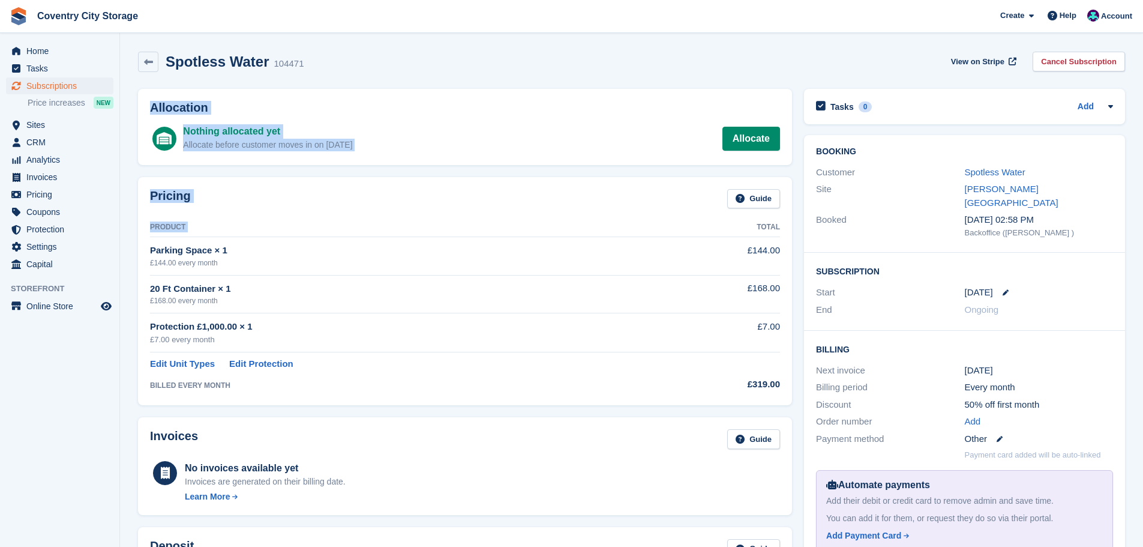
drag, startPoint x: 154, startPoint y: 110, endPoint x: 244, endPoint y: 223, distance: 143.5
click at [244, 223] on div "Allocation Nothing allocated yet Allocate before customer moves in on [DATE] Al…" at bounding box center [465, 470] width 666 height 775
click at [242, 208] on div "Pricing Guide" at bounding box center [465, 202] width 630 height 27
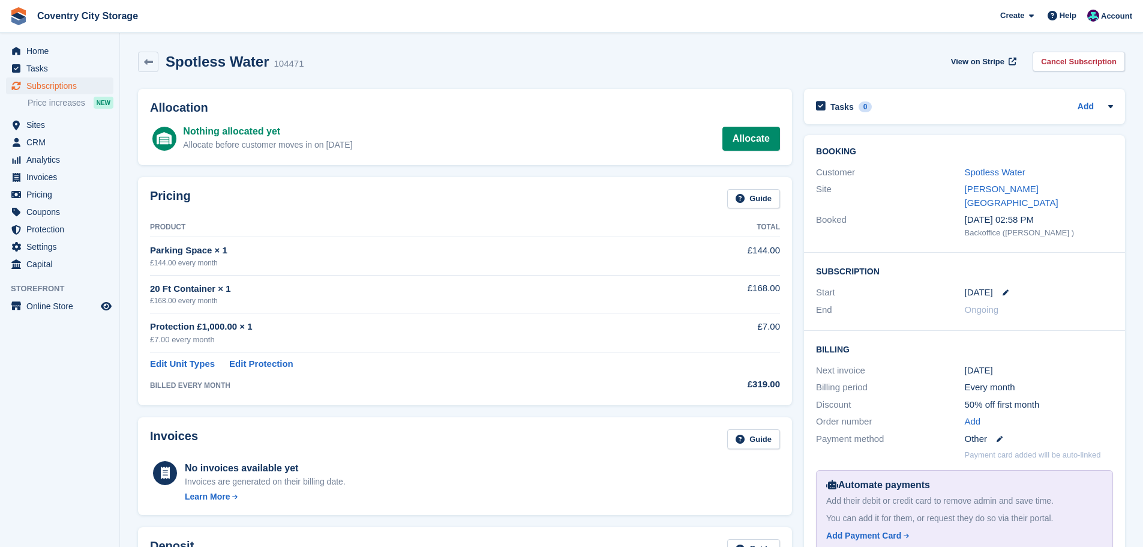
click at [166, 103] on h2 "Allocation" at bounding box center [465, 108] width 630 height 14
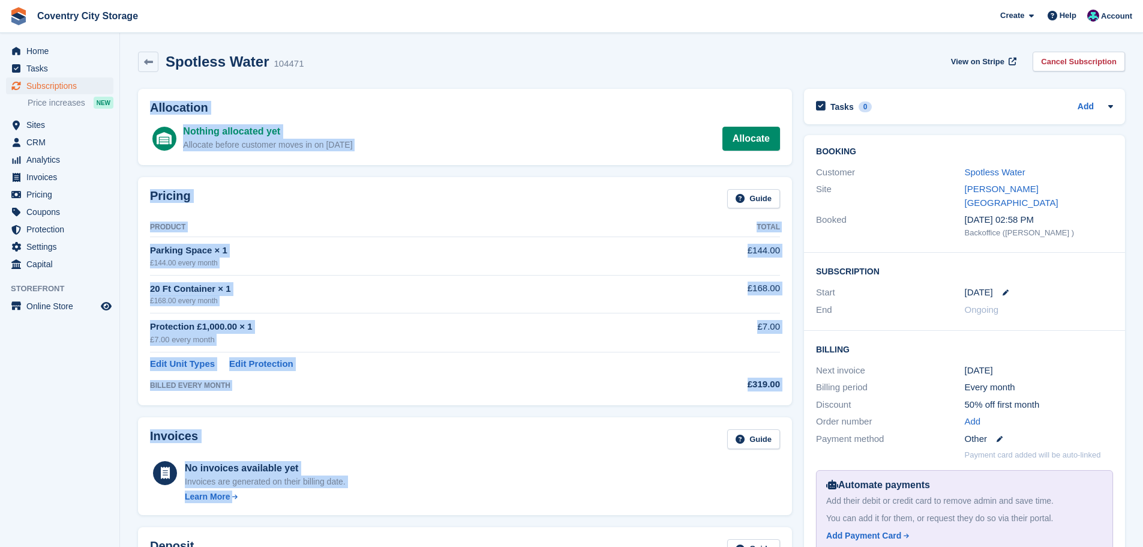
drag, startPoint x: 166, startPoint y: 103, endPoint x: 464, endPoint y: 493, distance: 491.3
click at [464, 493] on div "Allocation Nothing allocated yet Allocate before customer moves in on [DATE] Al…" at bounding box center [465, 470] width 666 height 775
click at [322, 100] on div "Allocation Nothing allocated yet Allocate before customer moves in on [DATE] Al…" at bounding box center [465, 127] width 654 height 76
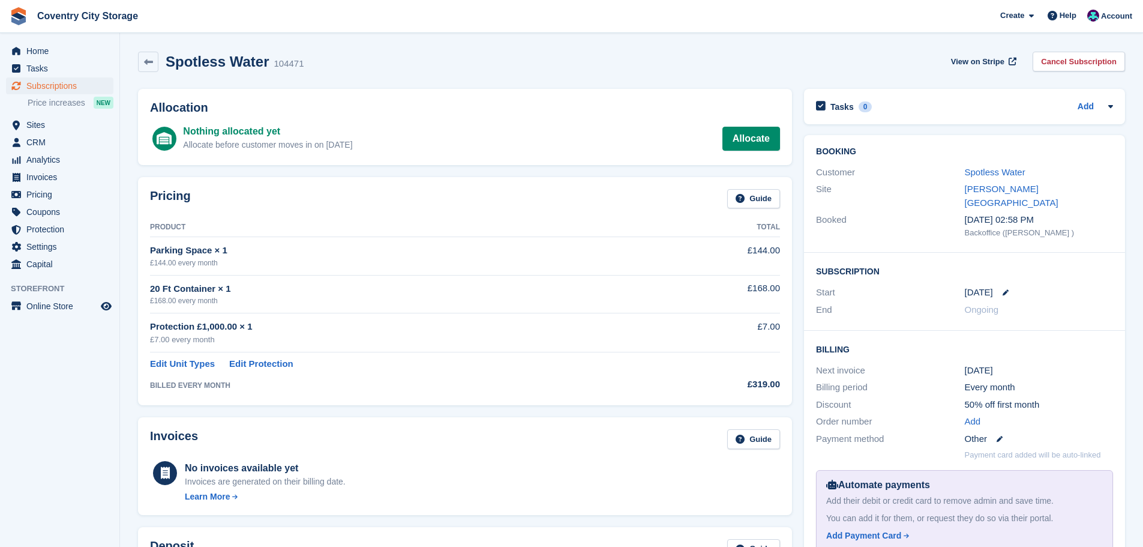
click at [177, 59] on h2 "Spotless Water" at bounding box center [218, 61] width 104 height 16
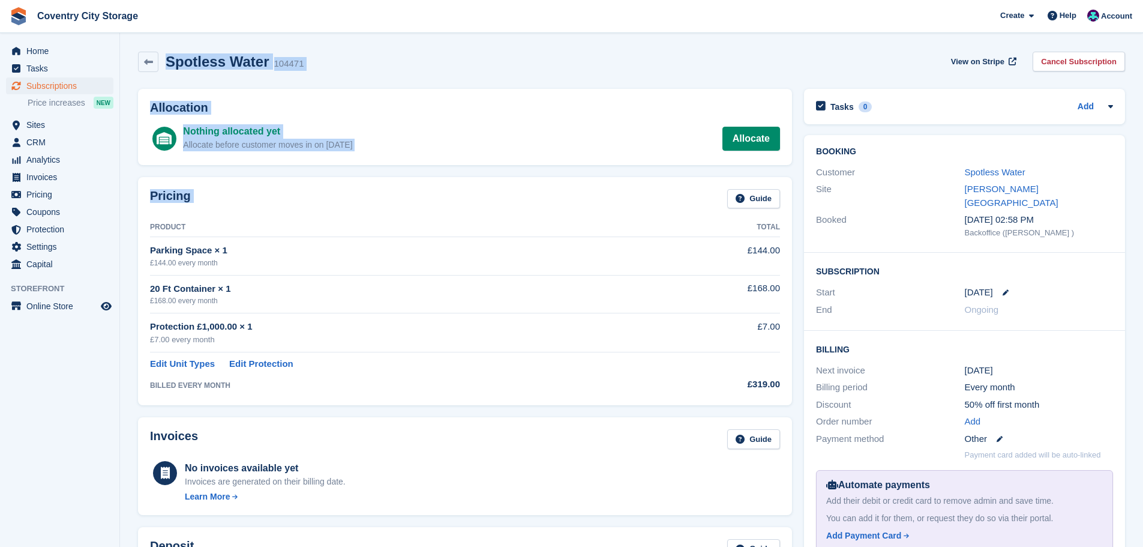
drag, startPoint x: 177, startPoint y: 59, endPoint x: 380, endPoint y: 193, distance: 243.5
click at [374, 193] on div "Spotless Water 104471 View on Stripe Cancel Subscription Allocation Nothing all…" at bounding box center [631, 452] width 987 height 812
click at [431, 106] on h2 "Allocation" at bounding box center [465, 108] width 630 height 14
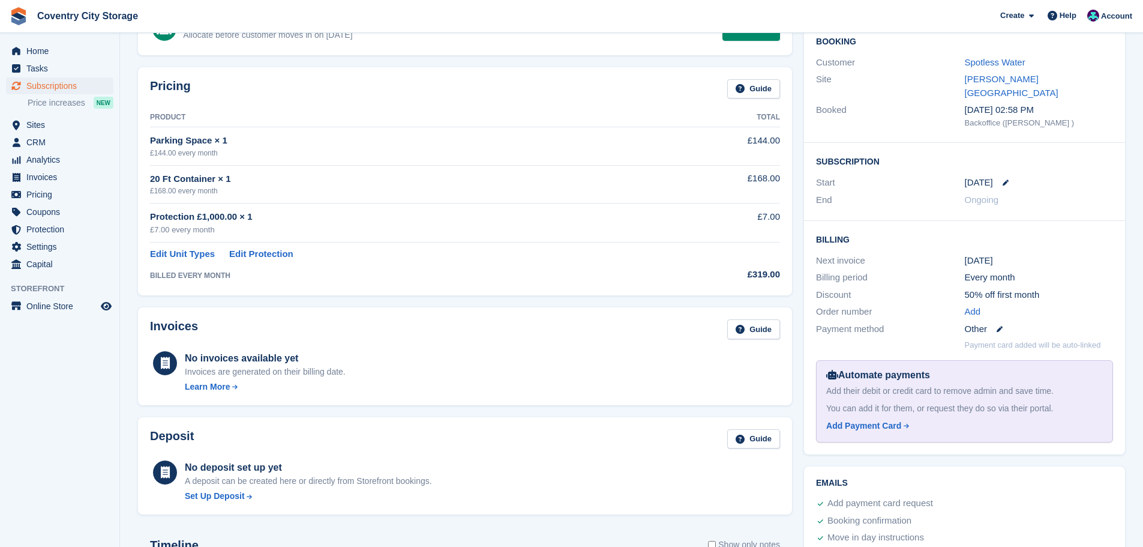
scroll to position [120, 0]
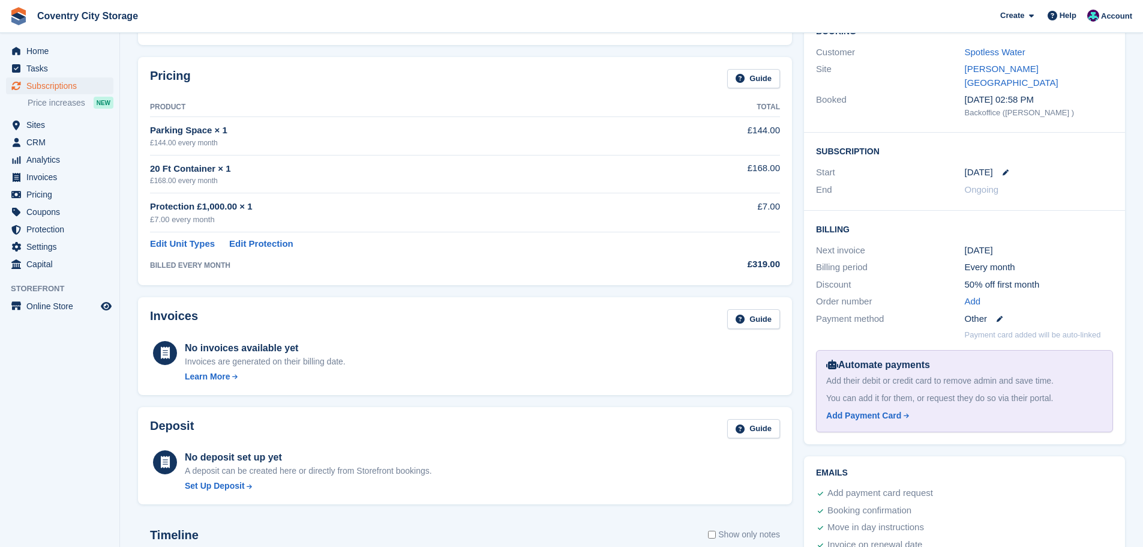
click at [179, 316] on h2 "Invoices" at bounding box center [174, 319] width 48 height 20
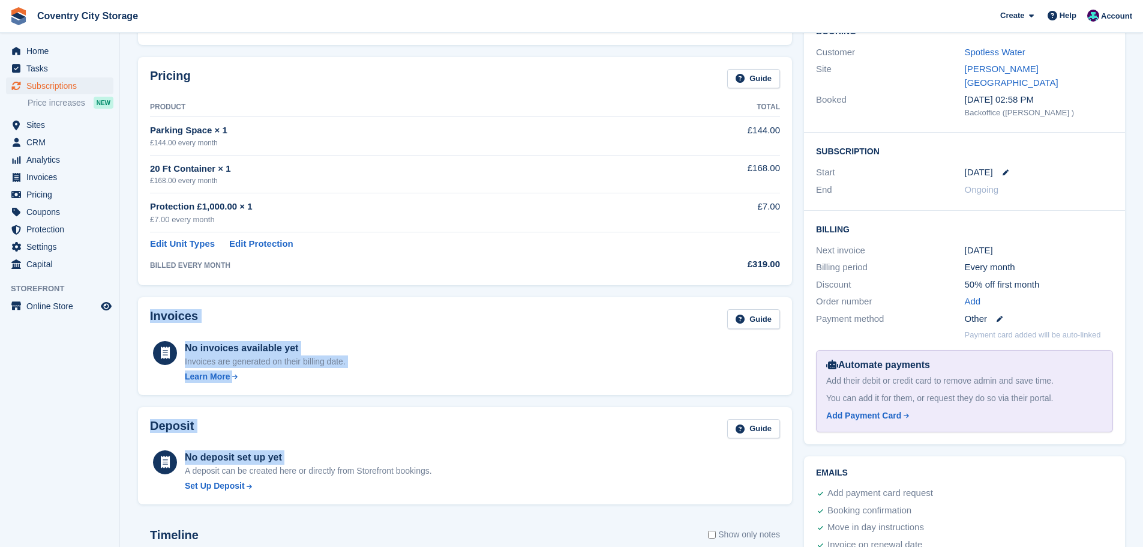
drag, startPoint x: 179, startPoint y: 316, endPoint x: 516, endPoint y: 457, distance: 365.2
click at [516, 457] on div "Allocation Nothing allocated yet Allocate before customer moves in on [DATE] Al…" at bounding box center [465, 350] width 666 height 775
click at [516, 457] on div "No deposit set up yet A deposit can be created here or directly from Storefront…" at bounding box center [465, 470] width 630 height 44
drag, startPoint x: 547, startPoint y: 467, endPoint x: 385, endPoint y: 255, distance: 266.6
click at [385, 255] on div "Allocation Nothing allocated yet Allocate before customer moves in on [DATE] Al…" at bounding box center [465, 350] width 666 height 775
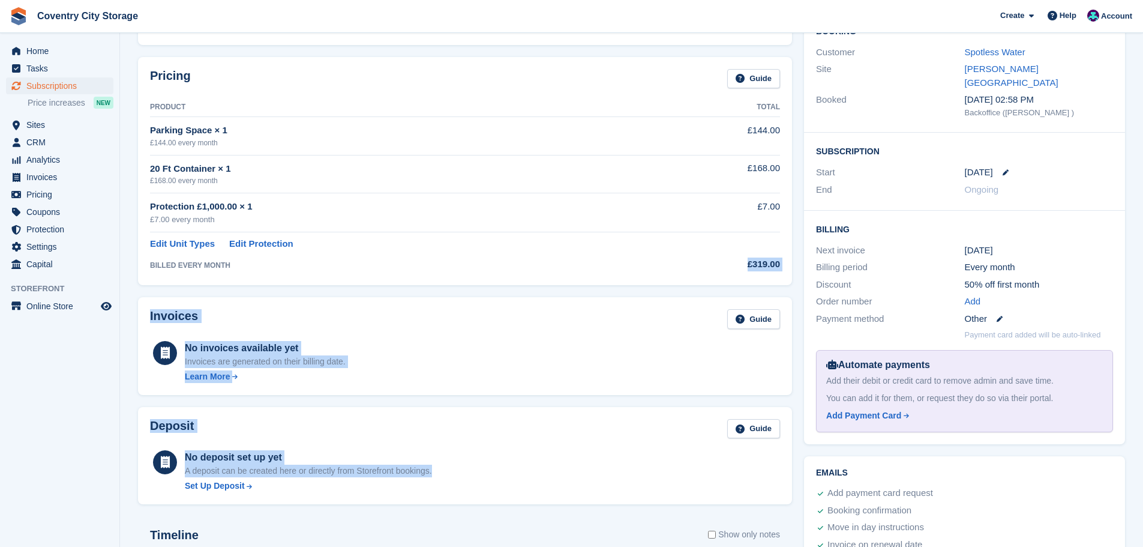
click at [425, 311] on div "Invoices Guide" at bounding box center [465, 322] width 630 height 27
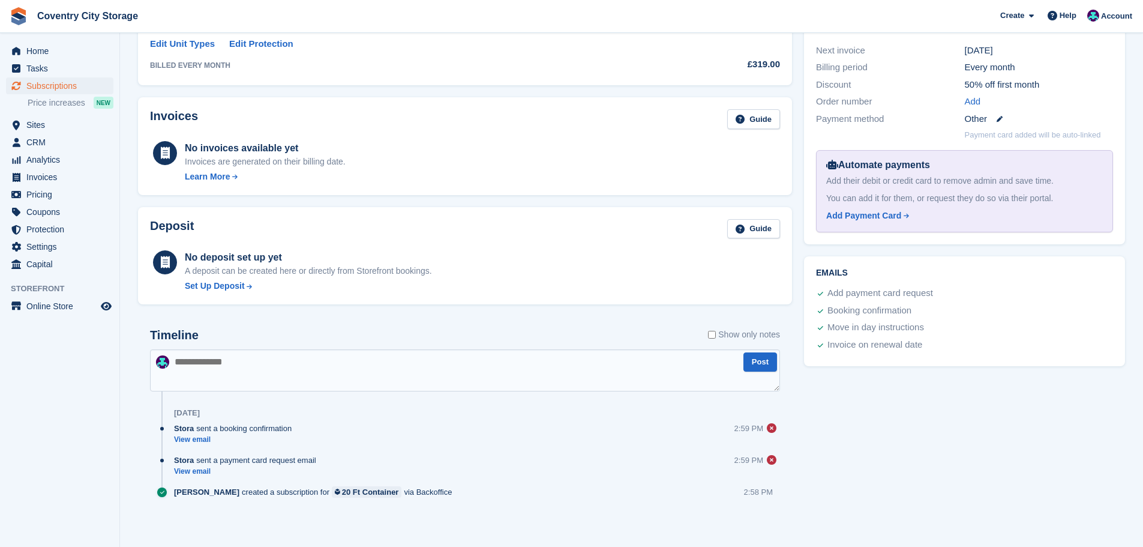
scroll to position [322, 0]
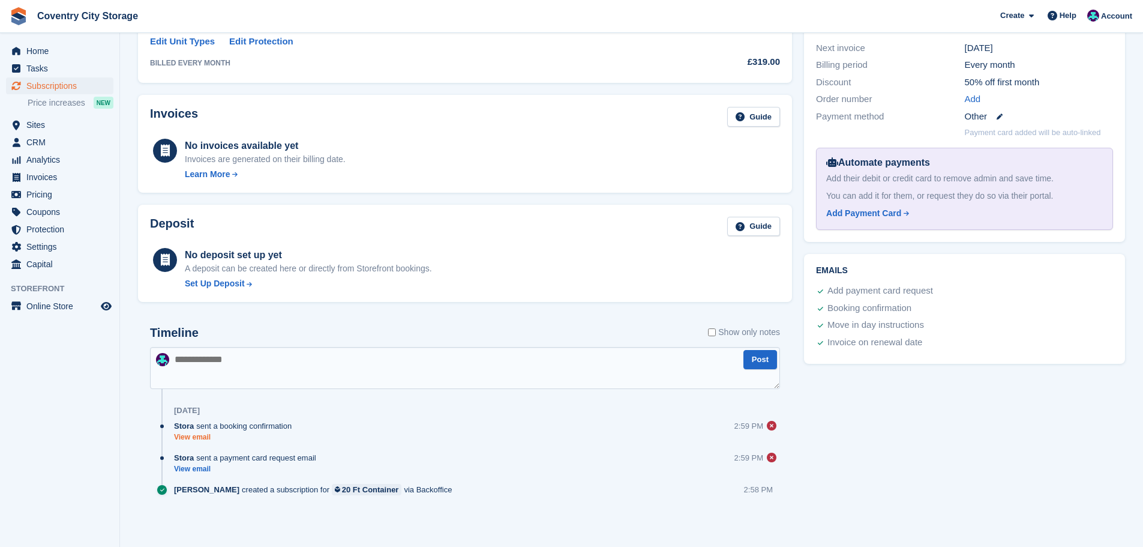
click at [198, 435] on link "View email" at bounding box center [236, 437] width 124 height 10
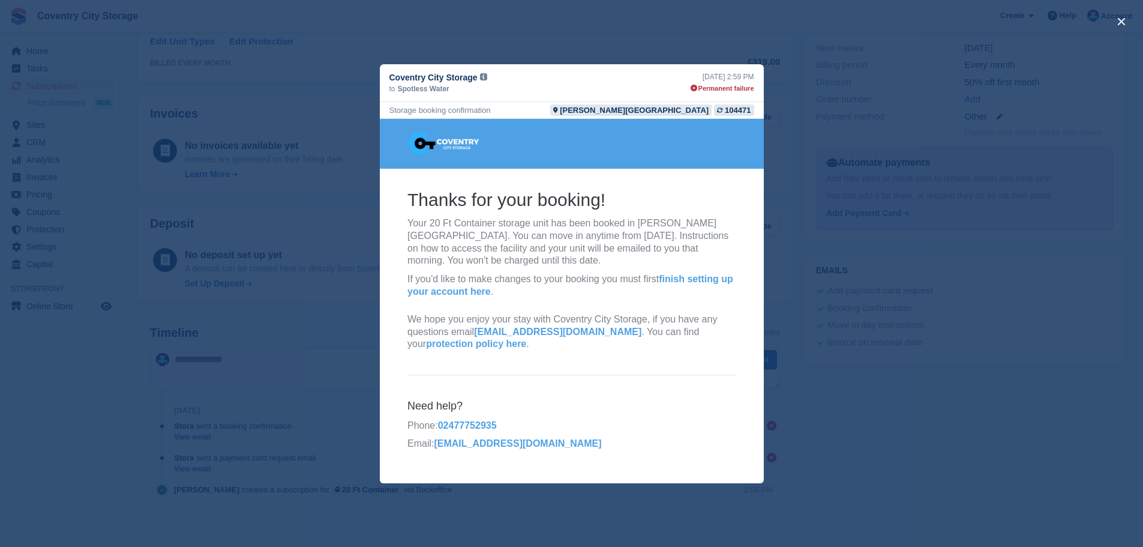
scroll to position [0, 0]
click at [733, 109] on div "104471" at bounding box center [738, 109] width 26 height 11
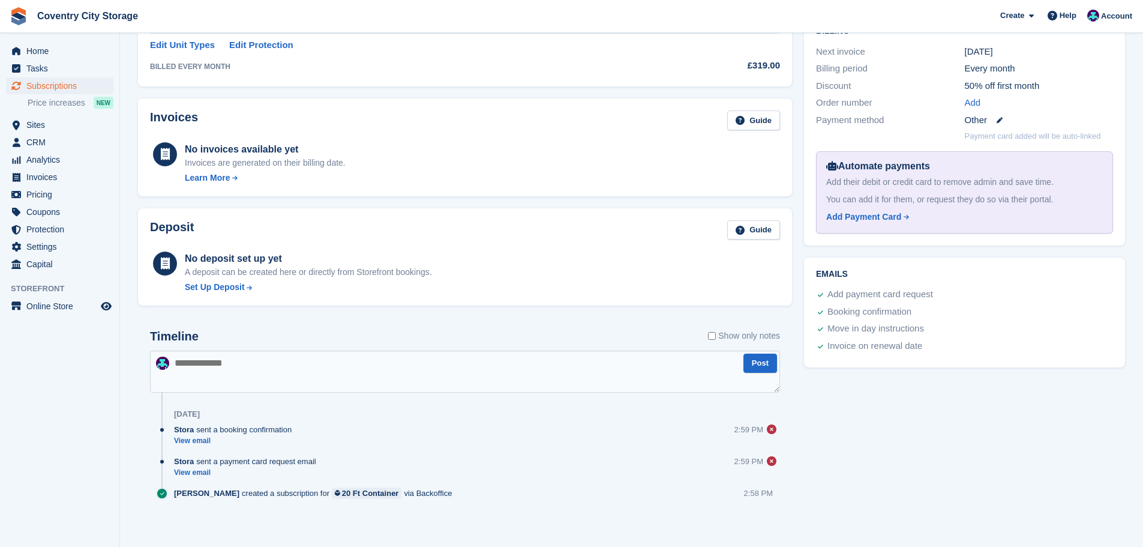
scroll to position [322, 0]
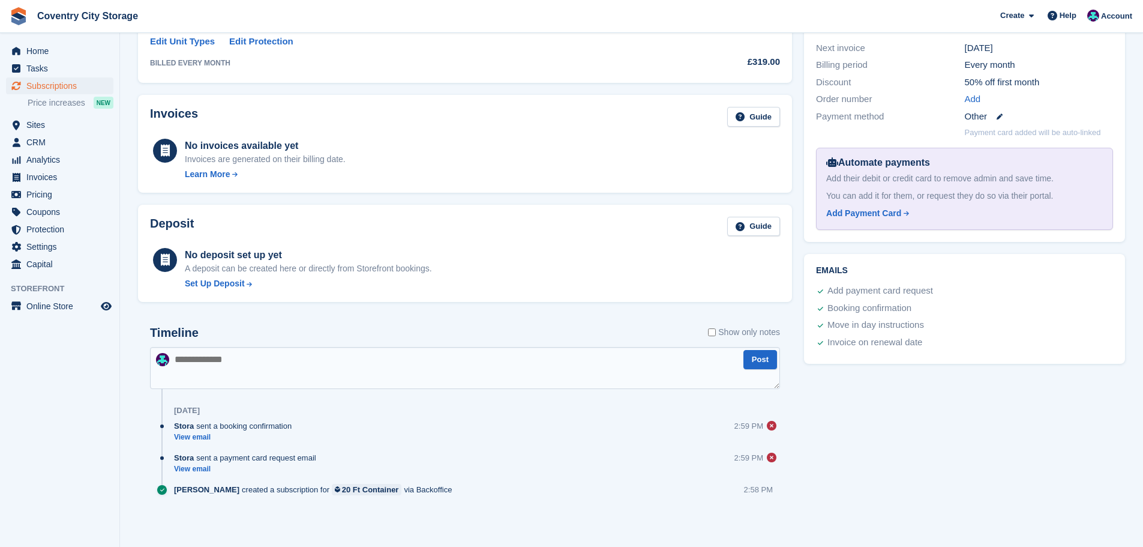
click at [157, 338] on h2 "Timeline" at bounding box center [174, 333] width 49 height 14
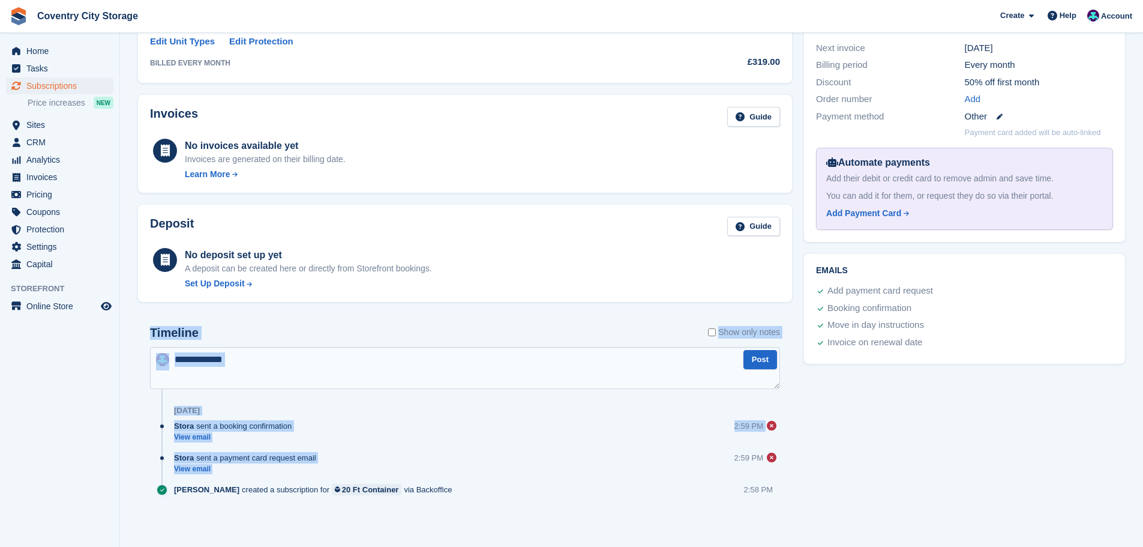
drag, startPoint x: 157, startPoint y: 338, endPoint x: 320, endPoint y: 464, distance: 206.1
click at [320, 464] on div "Timeline Show only notes Post Today Stora sent a booking confirmation View emai…" at bounding box center [465, 415] width 630 height 179
click at [284, 460] on div "Stora sent a payment card request email" at bounding box center [248, 457] width 148 height 11
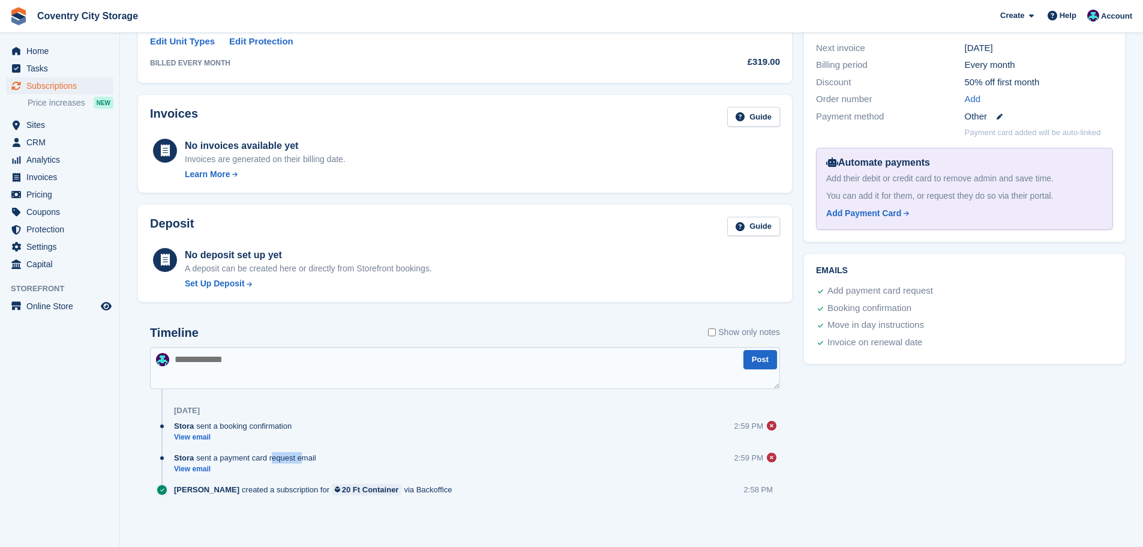
click at [284, 460] on div "Stora sent a payment card request email" at bounding box center [248, 457] width 148 height 11
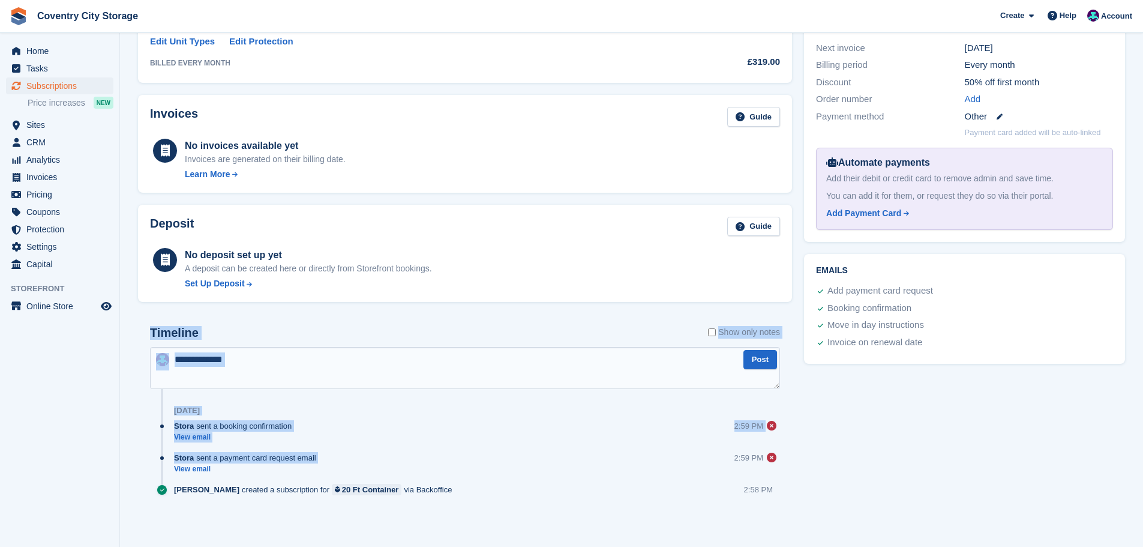
drag, startPoint x: 284, startPoint y: 460, endPoint x: 192, endPoint y: 343, distance: 148.2
click at [192, 343] on div "Timeline Show only notes Post Today Stora sent a booking confirmation View emai…" at bounding box center [465, 415] width 630 height 179
click at [323, 421] on div "Stora sent a booking confirmation View email 2:59 PM Permanent failure: No MX f…" at bounding box center [477, 436] width 606 height 32
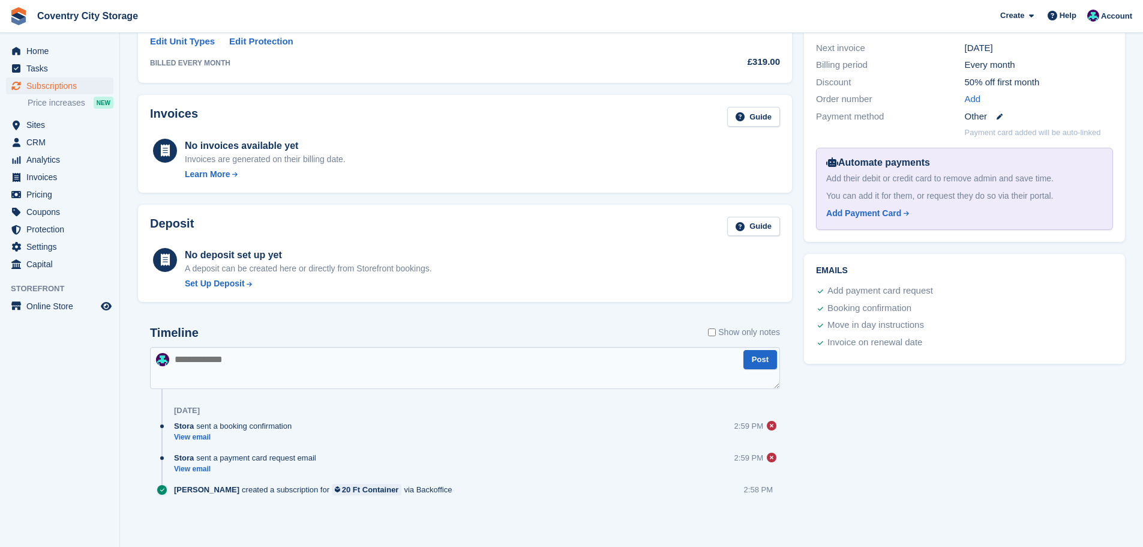
click at [159, 330] on h2 "Timeline" at bounding box center [174, 333] width 49 height 14
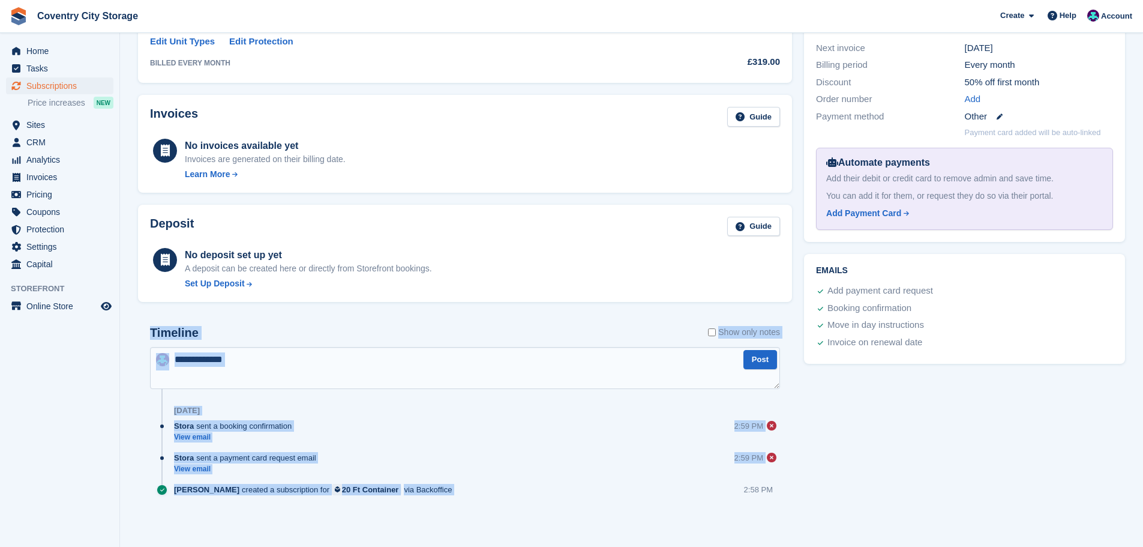
drag, startPoint x: 159, startPoint y: 330, endPoint x: 523, endPoint y: 510, distance: 405.7
click at [523, 510] on div "Timeline Show only notes Post Today Stora sent a booking confirmation View emai…" at bounding box center [465, 422] width 654 height 217
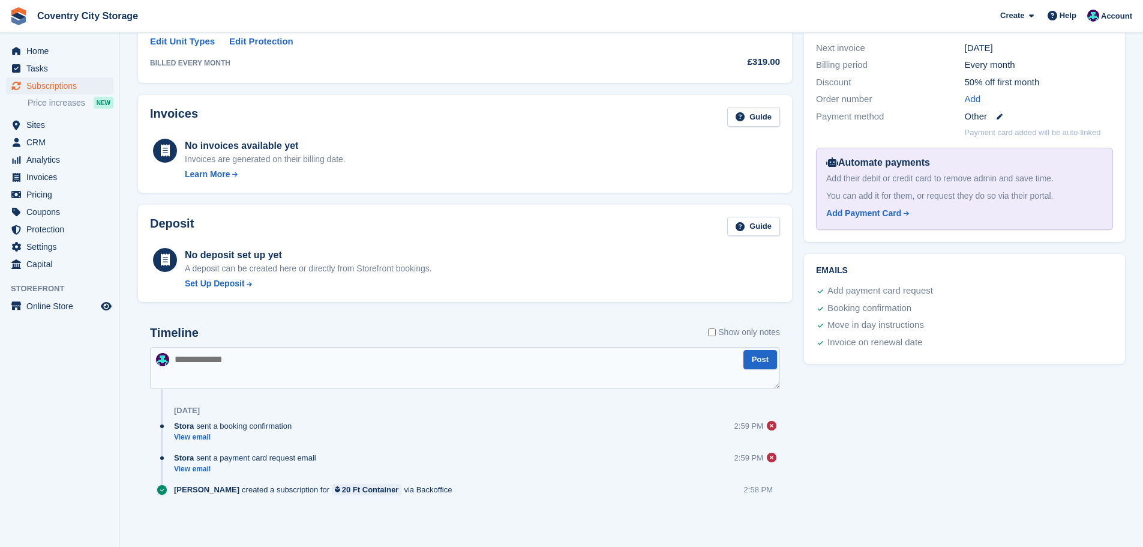
click at [976, 481] on div "Tasks 0 Add No tasks related to Subscription #104471 Booking Customer Spotless …" at bounding box center [964, 148] width 333 height 775
click at [791, 497] on div "Timeline Show only notes Post Today Stora sent a booking confirmation View emai…" at bounding box center [465, 422] width 654 height 217
click at [792, 496] on div "Timeline Show only notes Post Today Stora sent a booking confirmation View emai…" at bounding box center [465, 422] width 654 height 217
click at [165, 331] on h2 "Timeline" at bounding box center [174, 333] width 49 height 14
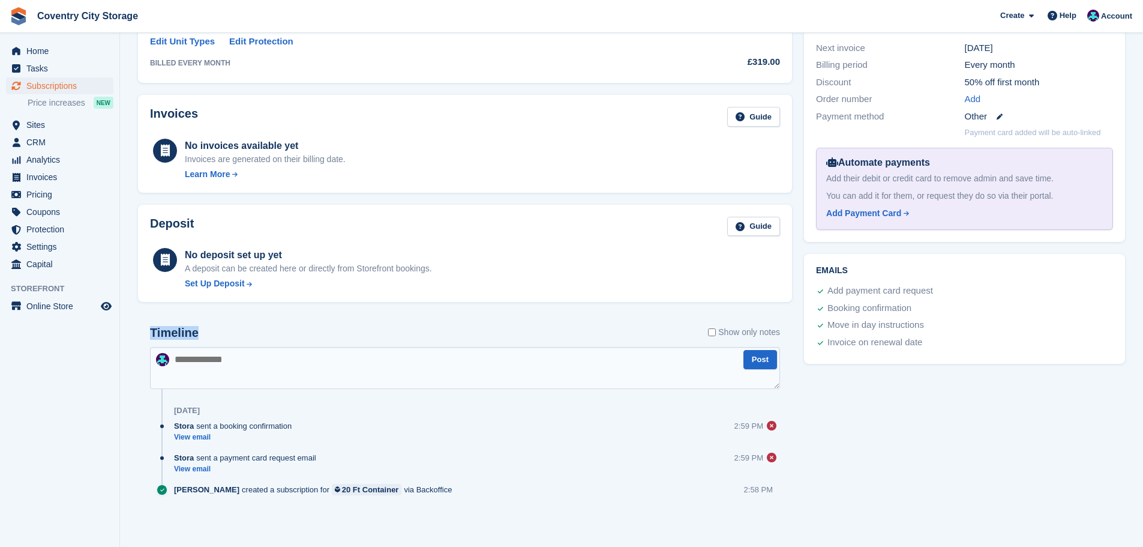
click at [165, 331] on h2 "Timeline" at bounding box center [174, 333] width 49 height 14
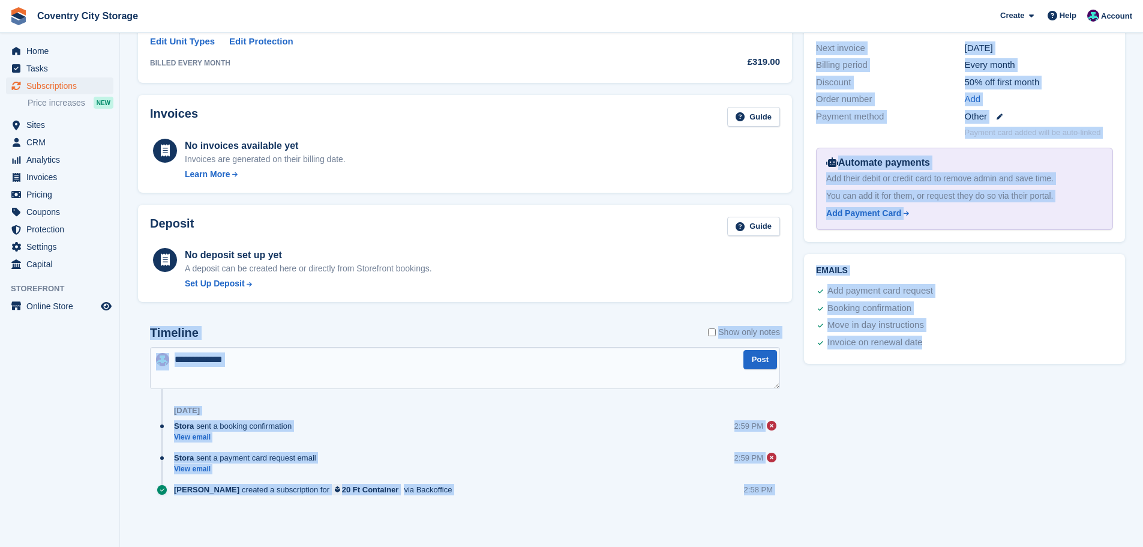
drag, startPoint x: 165, startPoint y: 331, endPoint x: 924, endPoint y: 496, distance: 776.7
click at [924, 496] on div "Allocation Nothing allocated yet Allocate before customer moves in on 1 Sep All…" at bounding box center [631, 148] width 999 height 775
click at [924, 496] on div "Tasks 0 Add No tasks related to Subscription #104471 Booking Customer Spotless …" at bounding box center [964, 148] width 333 height 775
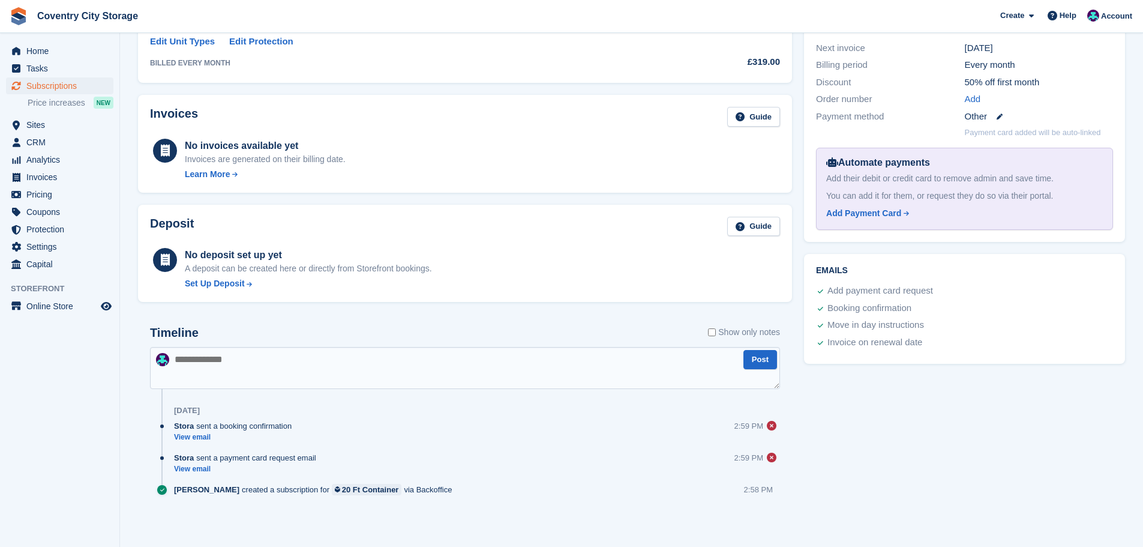
click at [854, 488] on div "Tasks 0 Add No tasks related to Subscription #104471 Booking Customer Spotless …" at bounding box center [964, 148] width 333 height 775
drag, startPoint x: 854, startPoint y: 488, endPoint x: 859, endPoint y: 529, distance: 41.1
click at [859, 529] on div "Tasks 0 Add No tasks related to Subscription #104471 Booking Customer Spotless …" at bounding box center [964, 148] width 333 height 775
click at [784, 509] on div "Timeline Show only notes Post Today Stora sent a booking confirmation View emai…" at bounding box center [465, 422] width 654 height 217
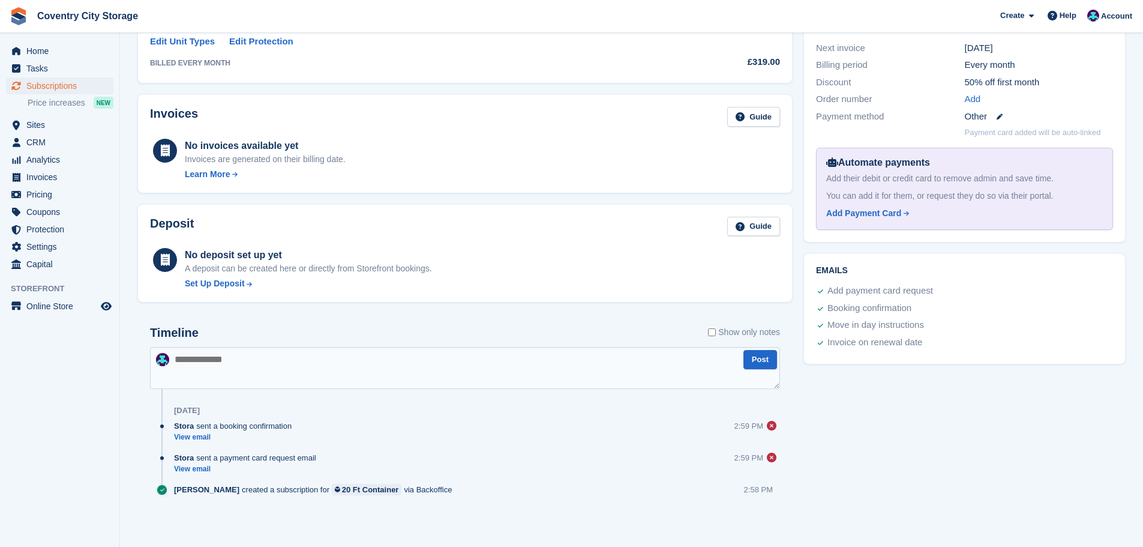
click at [784, 509] on div "Timeline Show only notes Post Today Stora sent a booking confirmation View emai…" at bounding box center [465, 422] width 654 height 217
drag, startPoint x: 784, startPoint y: 509, endPoint x: 671, endPoint y: 443, distance: 130.4
click at [671, 443] on div "Timeline Show only notes Post Today Stora sent a booking confirmation View emai…" at bounding box center [465, 422] width 654 height 217
click at [671, 443] on div "Stora sent a booking confirmation View email 2:59 PM Permanent failure: No MX f…" at bounding box center [477, 436] width 606 height 32
click at [185, 443] on div "Stora sent a booking confirmation View email 2:59 PM Permanent failure: No MX f…" at bounding box center [477, 436] width 606 height 32
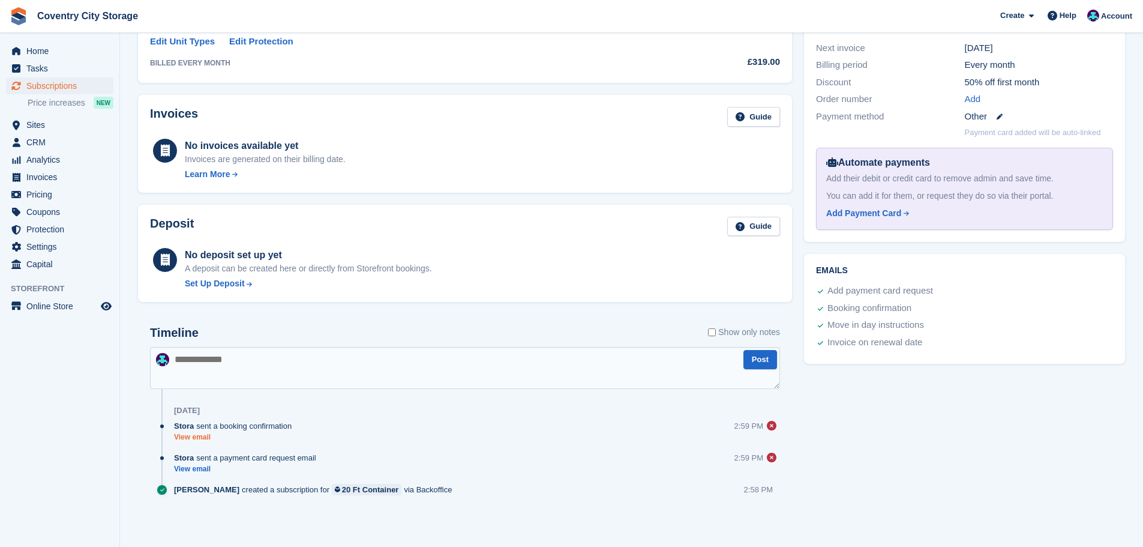
click at [186, 439] on link "View email" at bounding box center [236, 437] width 124 height 10
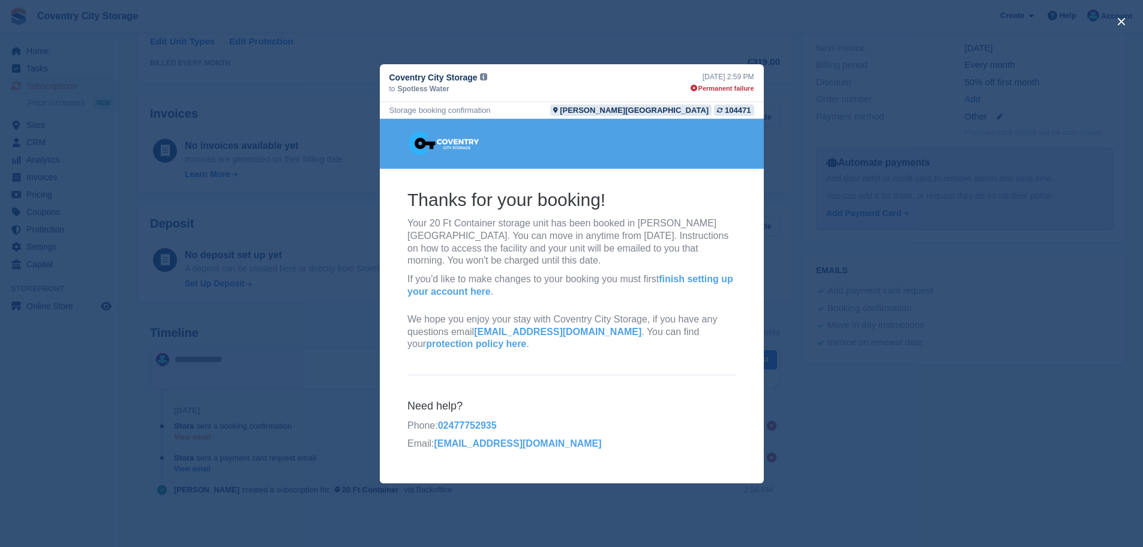
scroll to position [0, 0]
click at [733, 112] on div "104471" at bounding box center [738, 109] width 26 height 11
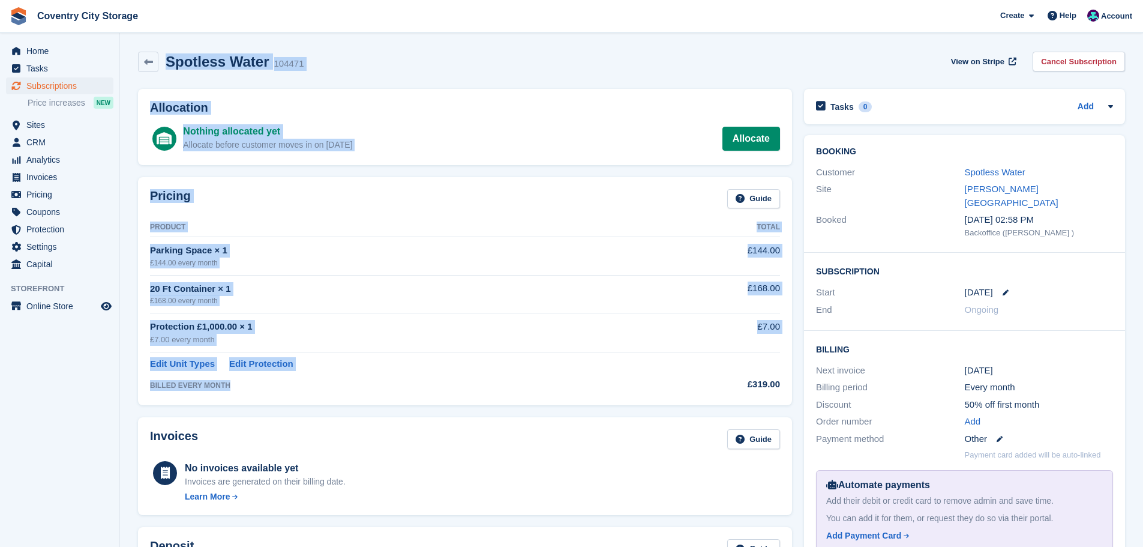
drag, startPoint x: 259, startPoint y: 269, endPoint x: 40, endPoint y: -35, distance: 374.7
click at [40, 0] on html "Coventry City Storage Create Subscription Invoice Contact Deal Discount Page He…" at bounding box center [571, 273] width 1143 height 547
click at [172, 64] on h2 "Spotless Water" at bounding box center [218, 61] width 104 height 16
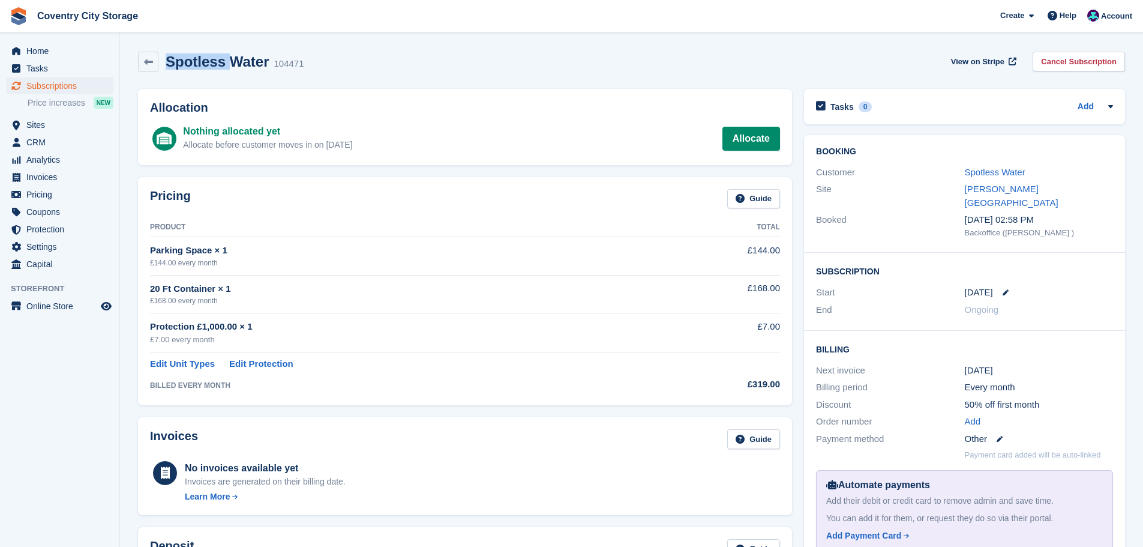
click at [172, 64] on h2 "Spotless Water" at bounding box center [218, 61] width 104 height 16
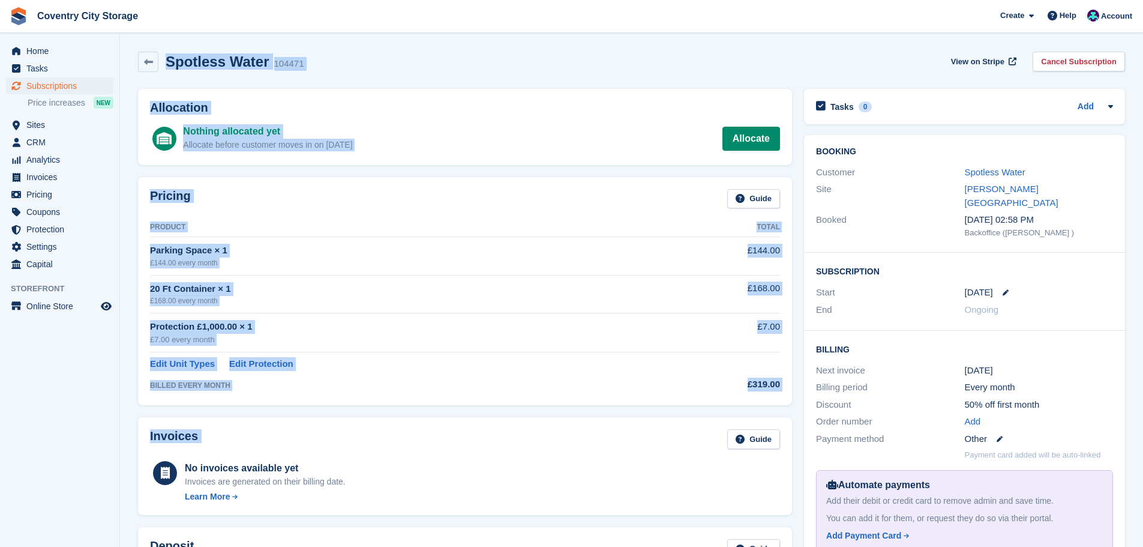
drag, startPoint x: 172, startPoint y: 64, endPoint x: 651, endPoint y: 436, distance: 606.8
click at [651, 436] on div "Spotless Water 104471 View on Stripe Cancel Subscription Allocation Nothing all…" at bounding box center [631, 452] width 987 height 812
click at [488, 422] on div "Invoices Guide No invoices available yet Invoices are generated on their billin…" at bounding box center [465, 466] width 654 height 98
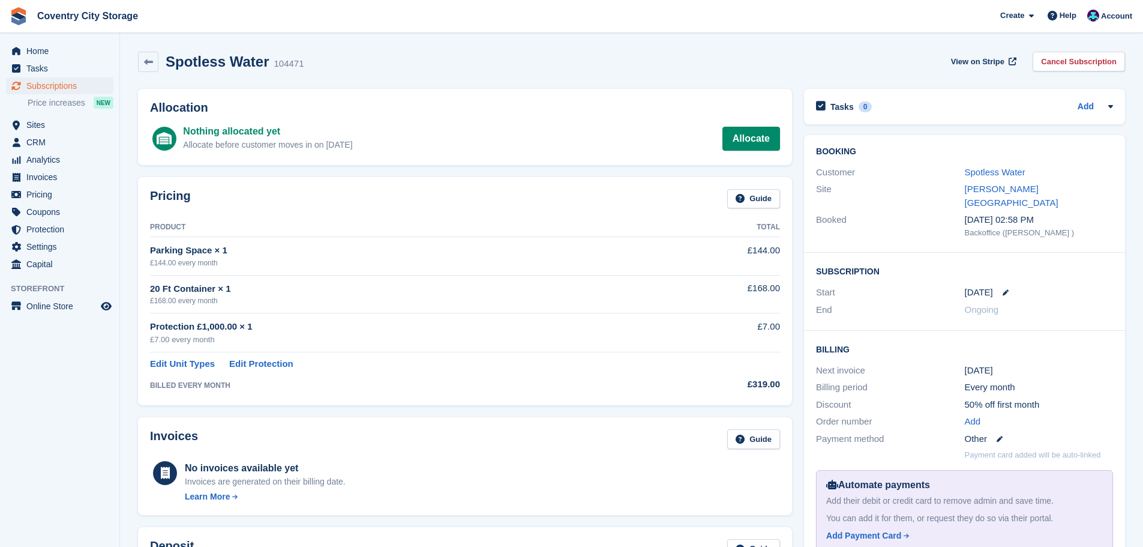
click at [488, 422] on div "Invoices Guide No invoices available yet Invoices are generated on their billin…" at bounding box center [465, 466] width 654 height 98
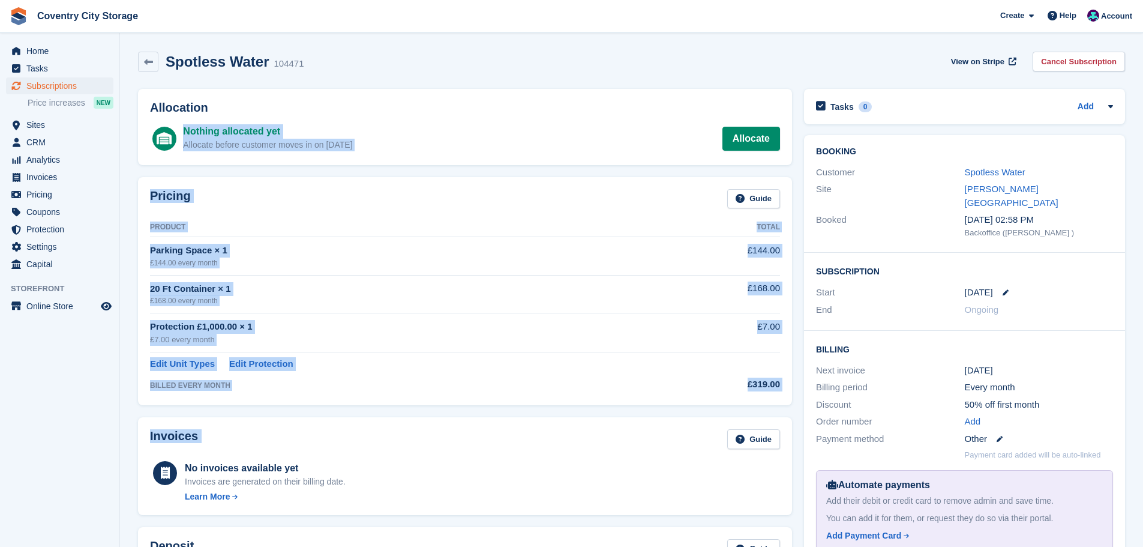
drag, startPoint x: 488, startPoint y: 422, endPoint x: 260, endPoint y: 107, distance: 388.8
click at [260, 107] on div "Allocation Nothing allocated yet Allocate before customer moves in on [DATE] Al…" at bounding box center [465, 470] width 666 height 775
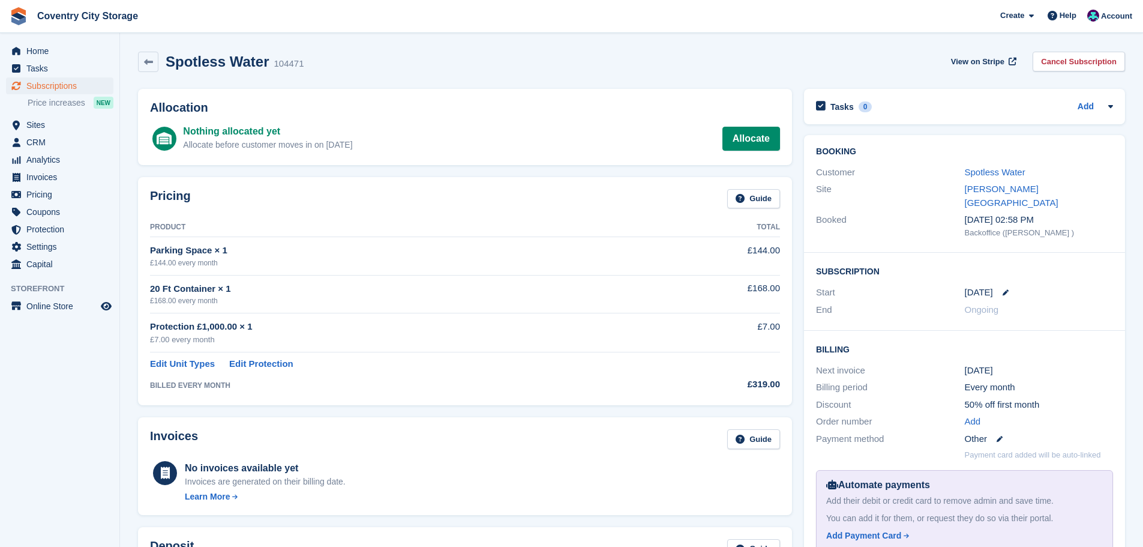
click at [193, 58] on h2 "Spotless Water" at bounding box center [218, 61] width 104 height 16
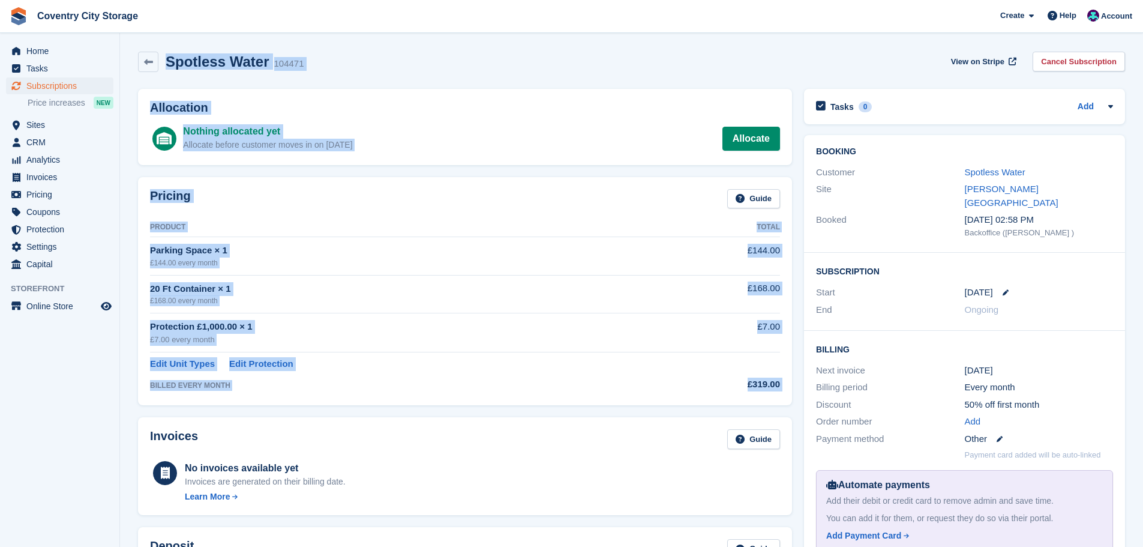
drag, startPoint x: 193, startPoint y: 58, endPoint x: 692, endPoint y: 405, distance: 607.3
click at [692, 405] on div "Spotless Water 104471 View on Stripe Cancel Subscription Allocation Nothing all…" at bounding box center [631, 452] width 987 height 812
click at [649, 135] on div "Nothing allocated yet Allocate before customer moves in on [DATE] Allocate" at bounding box center [481, 138] width 597 height 29
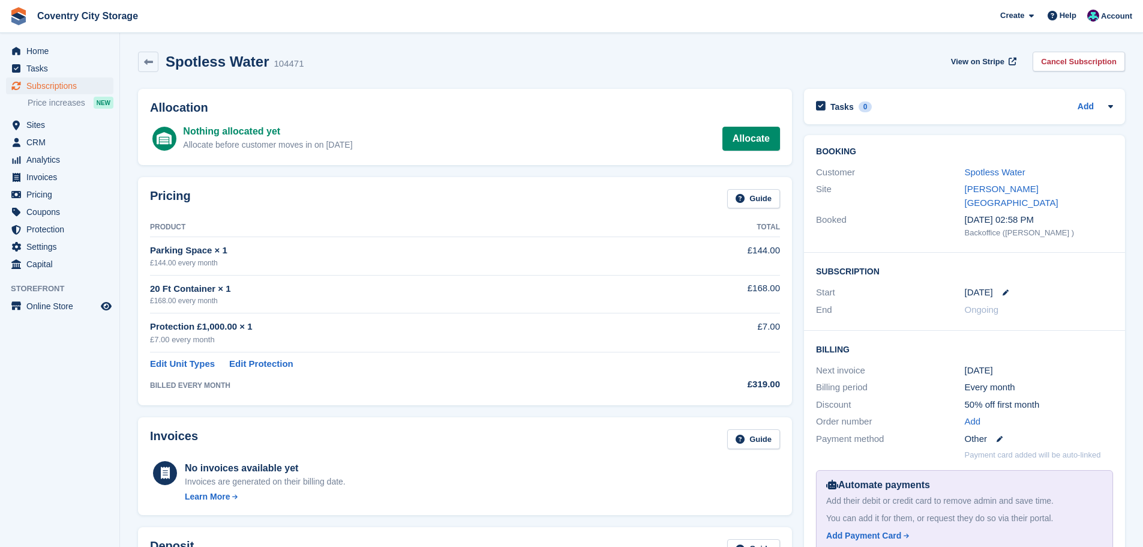
click at [194, 61] on h2 "Spotless Water" at bounding box center [218, 61] width 104 height 16
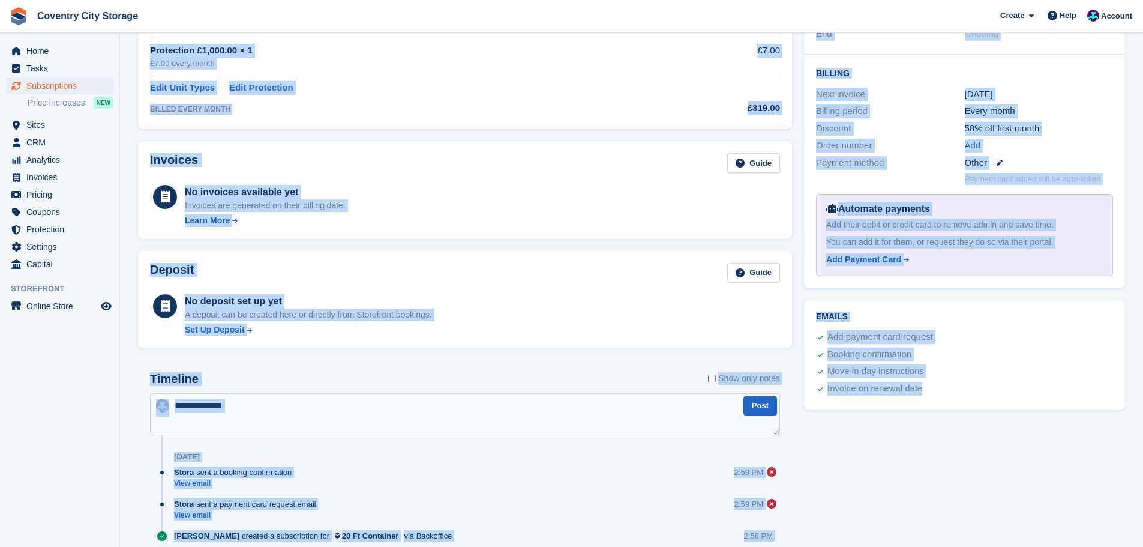
scroll to position [322, 0]
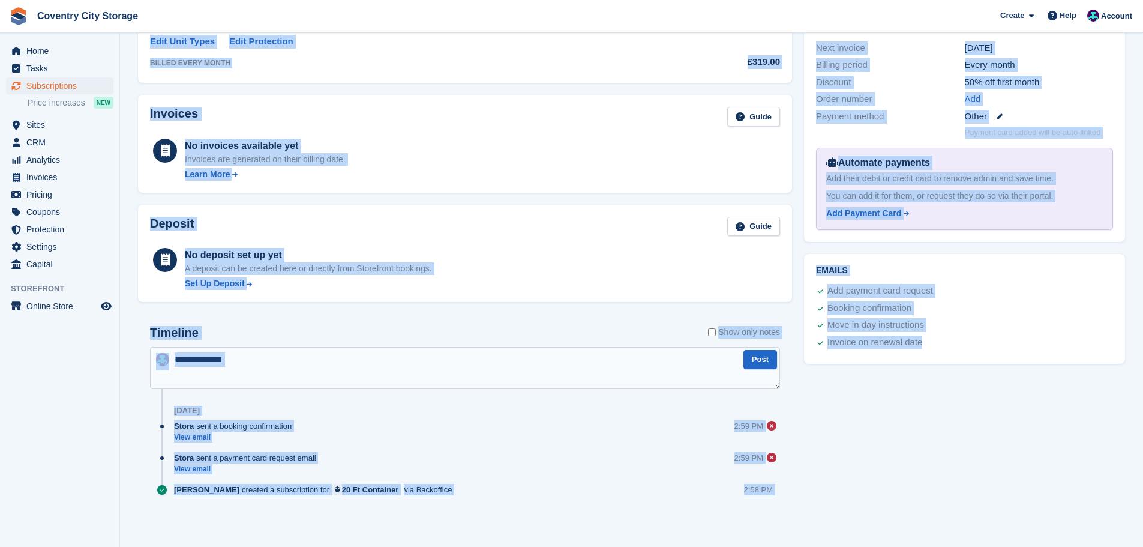
drag, startPoint x: 194, startPoint y: 61, endPoint x: 999, endPoint y: 543, distance: 938.1
click at [999, 543] on section "Spotless Water 104471 View on Stripe Cancel Subscription Allocation Nothing all…" at bounding box center [631, 112] width 1023 height 869
click at [976, 513] on div "Tasks 0 Add No tasks related to Subscription #104471 Booking Customer Spotless …" at bounding box center [964, 148] width 333 height 775
drag, startPoint x: 1016, startPoint y: 520, endPoint x: 915, endPoint y: 455, distance: 119.8
click at [818, 429] on div "Tasks 0 Add No tasks related to Subscription #104471 Booking Customer Spotless …" at bounding box center [964, 148] width 333 height 775
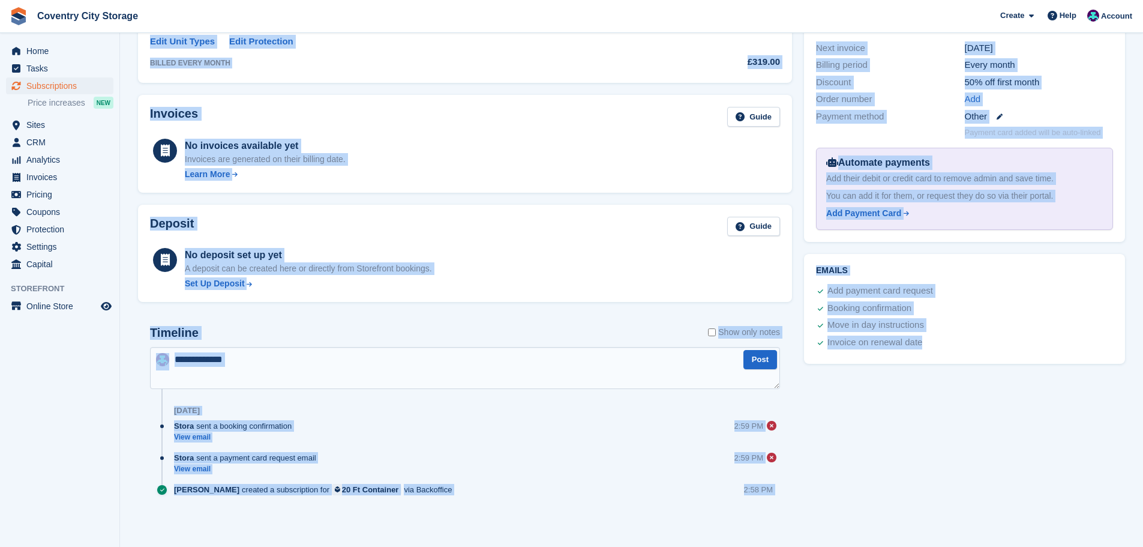
click at [1081, 457] on div "Tasks 0 Add No tasks related to Subscription #104471 Booking Customer Spotless …" at bounding box center [964, 148] width 333 height 775
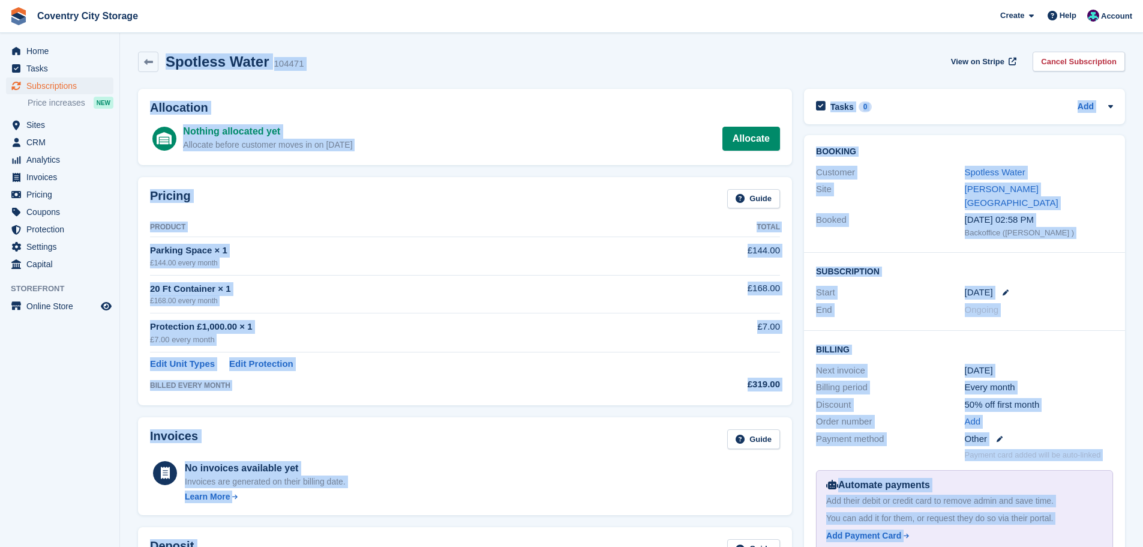
drag, startPoint x: 1054, startPoint y: 391, endPoint x: 152, endPoint y: -50, distance: 1003.5
click at [152, 0] on html "Coventry City Storage Create Subscription Invoice Contact Deal Discount Page He…" at bounding box center [571, 273] width 1143 height 547
click at [437, 91] on div "Allocation Nothing allocated yet Allocate before customer moves in on 1 Sep All…" at bounding box center [465, 127] width 654 height 76
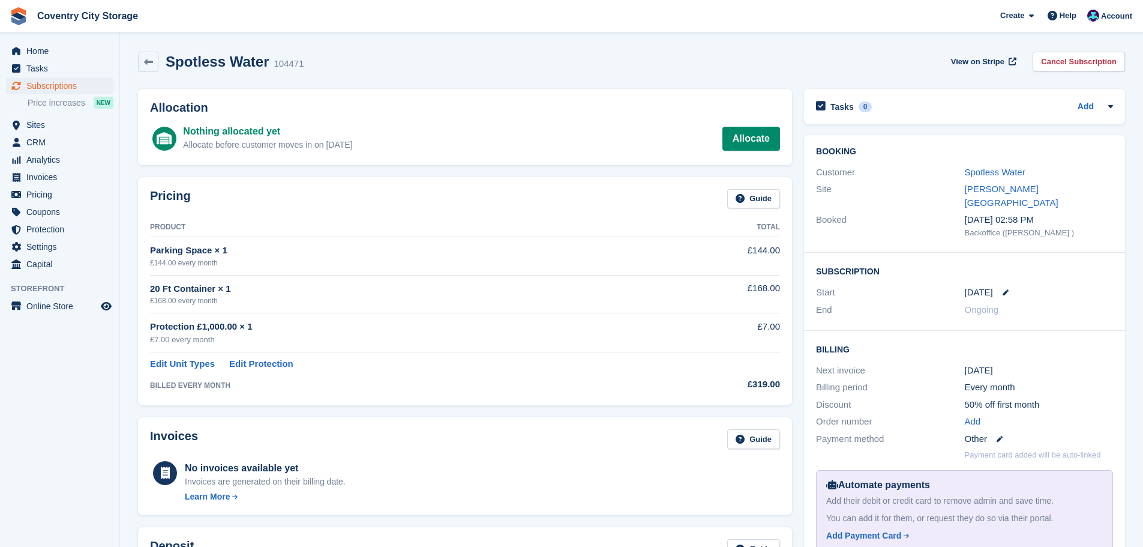
click at [191, 67] on h2 "Spotless Water" at bounding box center [218, 61] width 104 height 16
drag, startPoint x: 191, startPoint y: 67, endPoint x: 491, endPoint y: 131, distance: 306.8
click at [491, 131] on div "Spotless Water 104471 View on Stripe Cancel Subscription Allocation Nothing all…" at bounding box center [631, 452] width 987 height 812
click at [507, 88] on div "Allocation Nothing allocated yet Allocate before customer moves in on [DATE] Al…" at bounding box center [465, 127] width 666 height 88
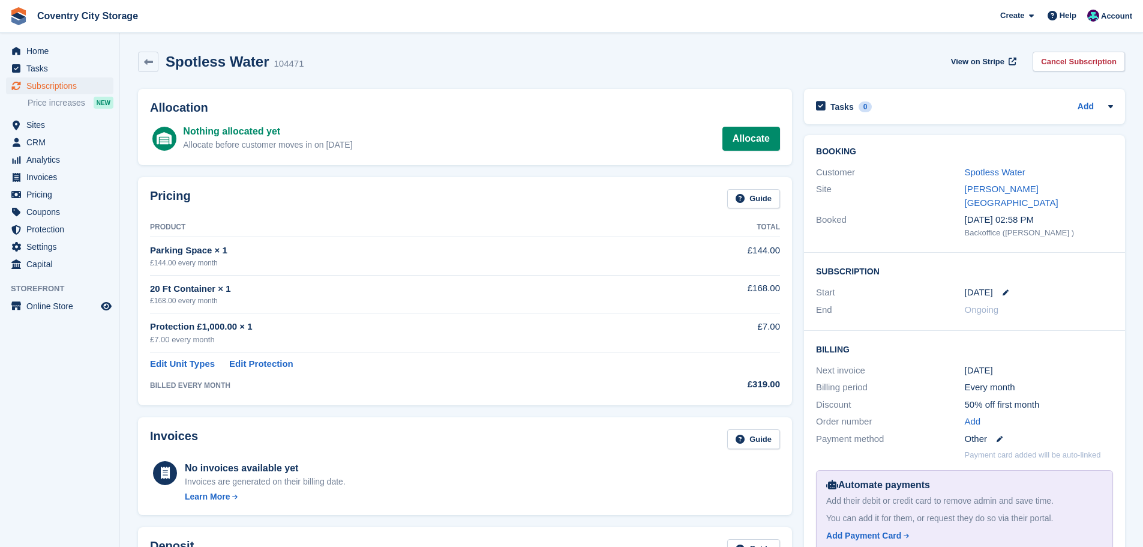
click at [199, 55] on h2 "Spotless Water" at bounding box center [218, 61] width 104 height 16
drag, startPoint x: 199, startPoint y: 55, endPoint x: 409, endPoint y: 137, distance: 225.5
click at [409, 137] on div "Spotless Water 104471 View on Stripe Cancel Subscription Allocation Nothing all…" at bounding box center [631, 452] width 987 height 812
click at [476, 142] on div "Nothing allocated yet Allocate before customer moves in on 1 Sep Allocate" at bounding box center [481, 138] width 597 height 29
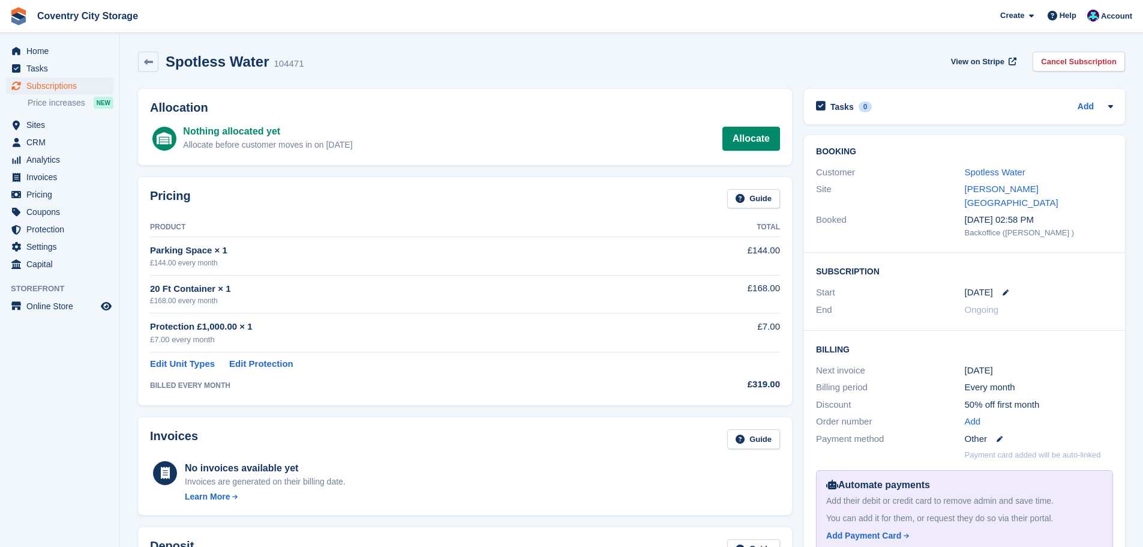
click at [483, 145] on div "Nothing allocated yet Allocate before customer moves in on 1 Sep Allocate" at bounding box center [481, 138] width 597 height 29
drag, startPoint x: 483, startPoint y: 145, endPoint x: 341, endPoint y: 67, distance: 161.9
click at [341, 67] on div "Spotless Water 104471 View on Stripe Cancel Subscription Allocation Nothing all…" at bounding box center [631, 452] width 987 height 812
click at [341, 67] on div "Spotless Water 104471 View on Stripe Cancel Subscription" at bounding box center [631, 62] width 987 height 20
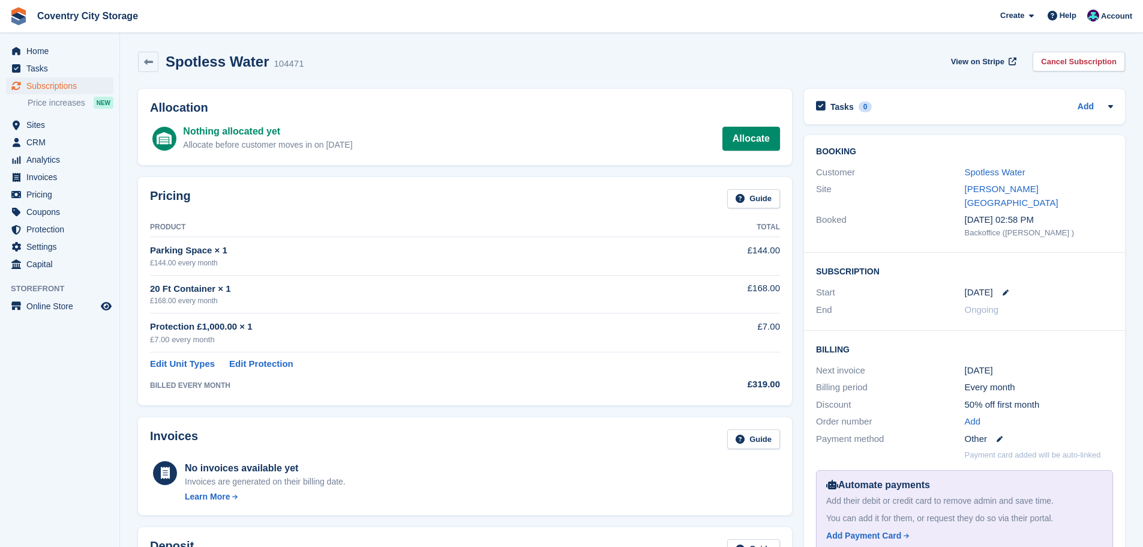
click at [167, 58] on h2 "Spotless Water" at bounding box center [218, 61] width 104 height 16
drag, startPoint x: 167, startPoint y: 58, endPoint x: 404, endPoint y: 129, distance: 247.5
click at [404, 129] on div "Spotless Water 104471 View on Stripe Cancel Subscription Allocation Nothing all…" at bounding box center [631, 452] width 987 height 812
click at [404, 129] on div "Nothing allocated yet Allocate before customer moves in on 1 Sep Allocate" at bounding box center [481, 138] width 597 height 29
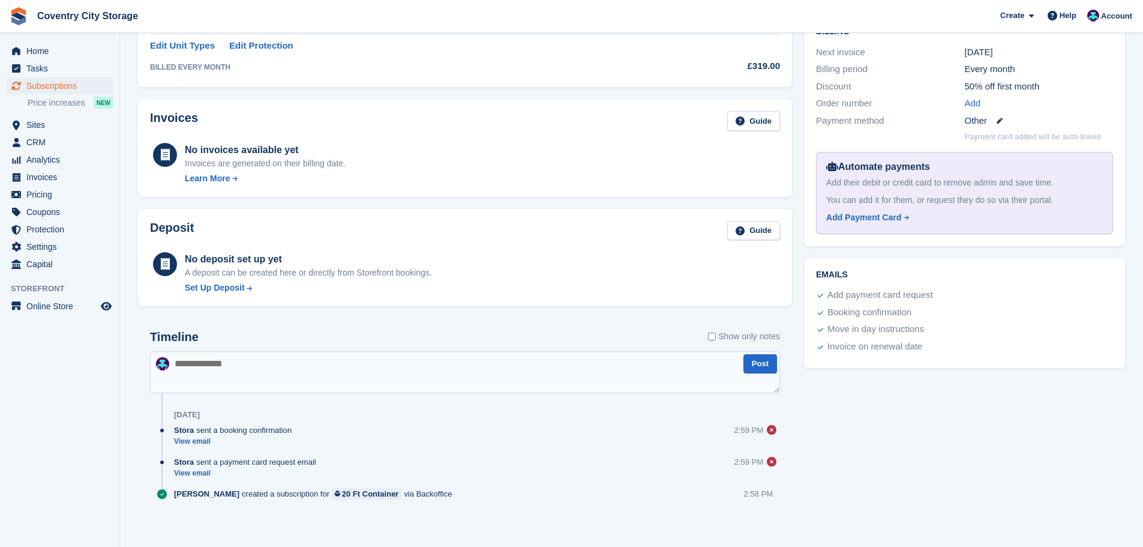
scroll to position [322, 0]
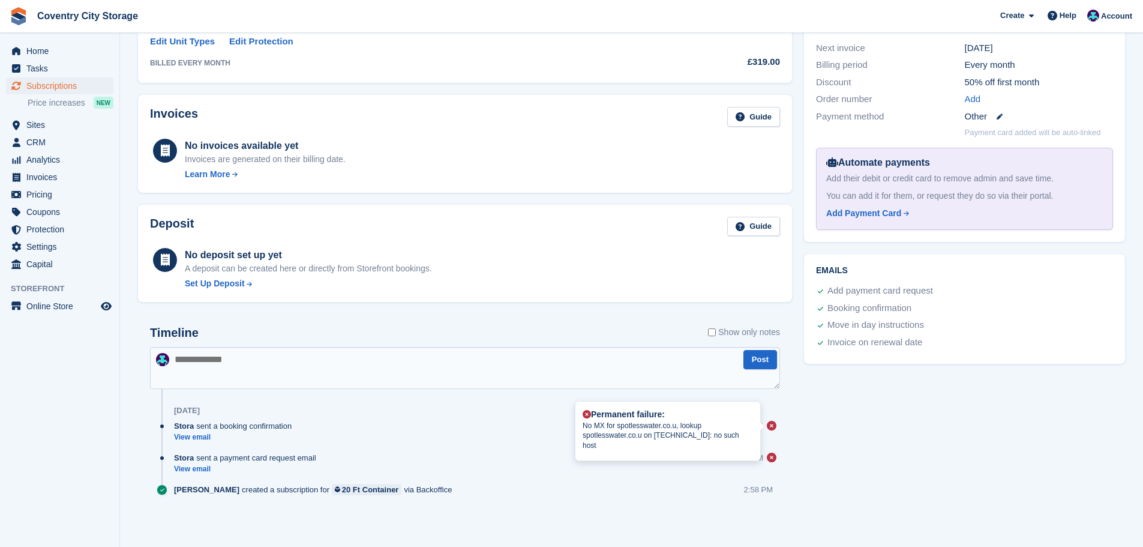
click at [775, 425] on icon at bounding box center [772, 426] width 10 height 10
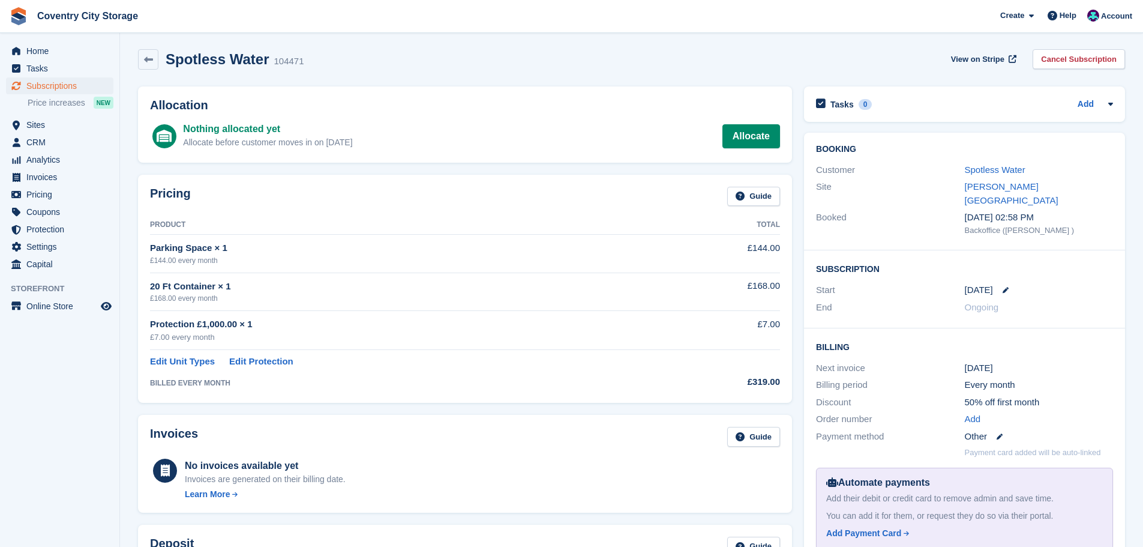
scroll to position [0, 0]
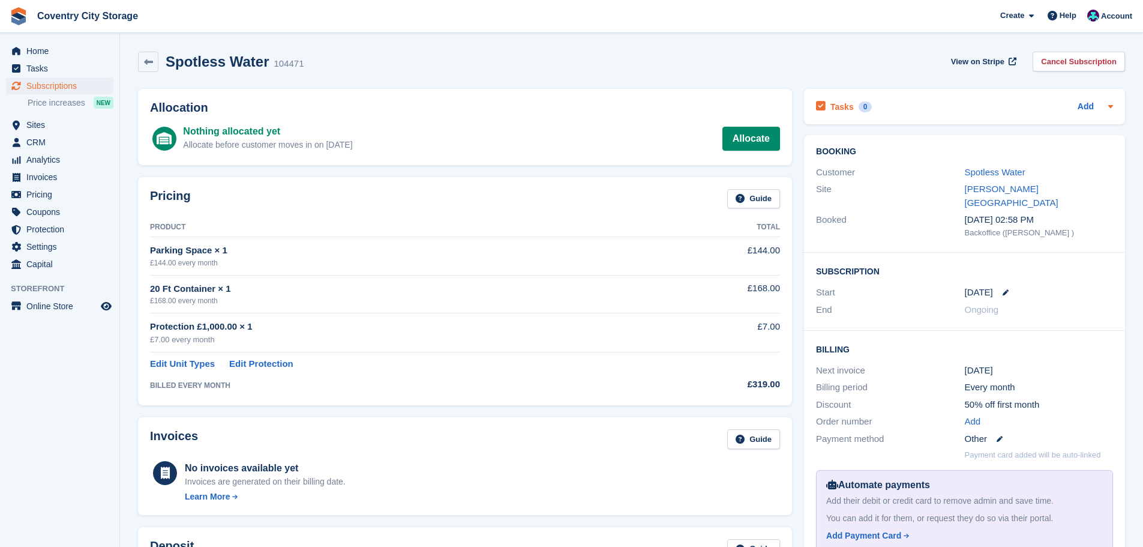
click at [1094, 105] on div "Add" at bounding box center [1095, 107] width 35 height 14
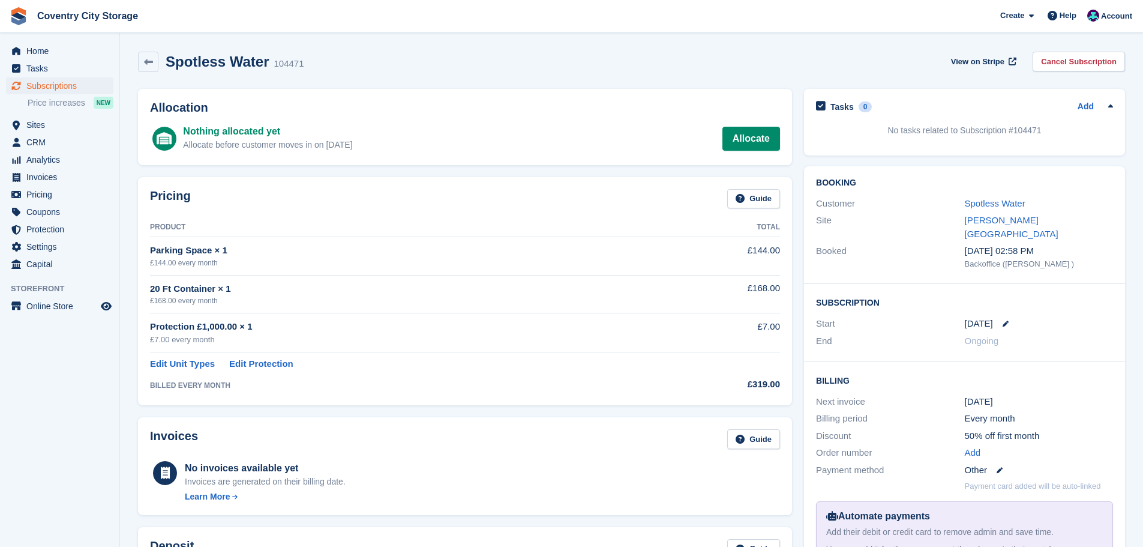
click at [1094, 105] on div "Add" at bounding box center [1095, 107] width 35 height 14
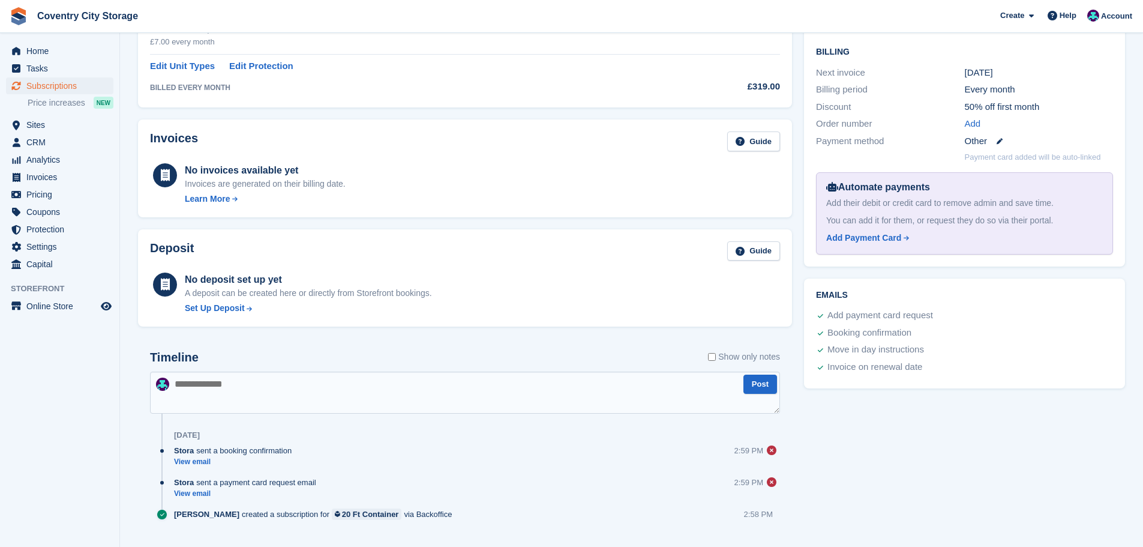
scroll to position [322, 0]
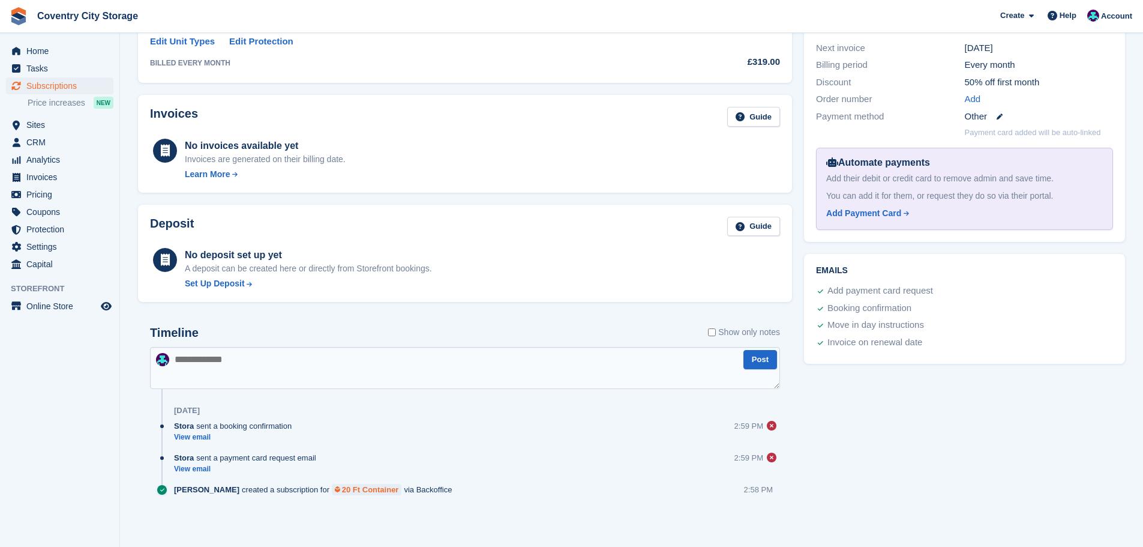
click at [356, 488] on div "20 Ft Container" at bounding box center [370, 489] width 57 height 11
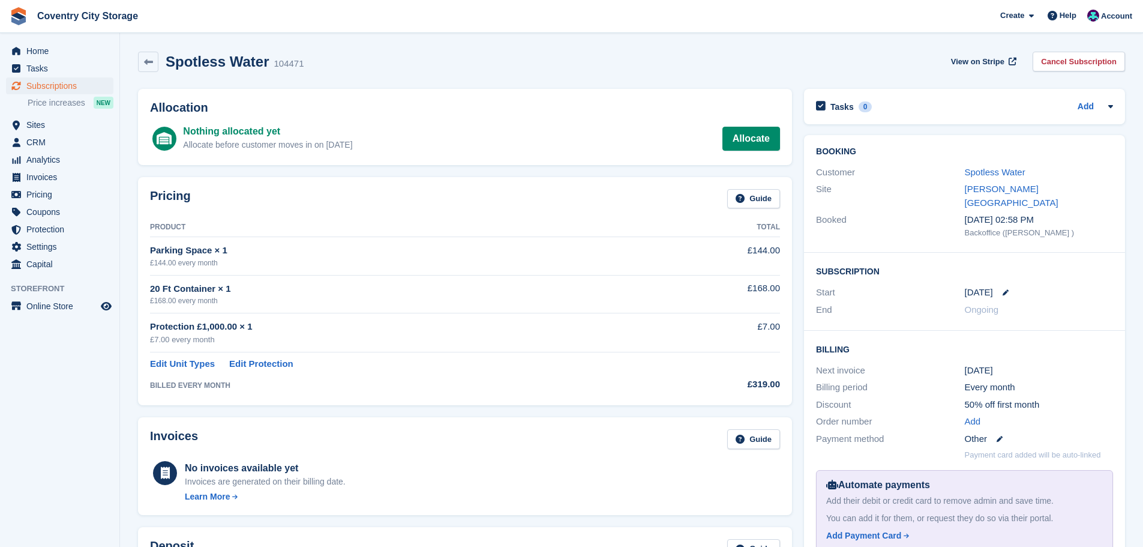
scroll to position [322, 0]
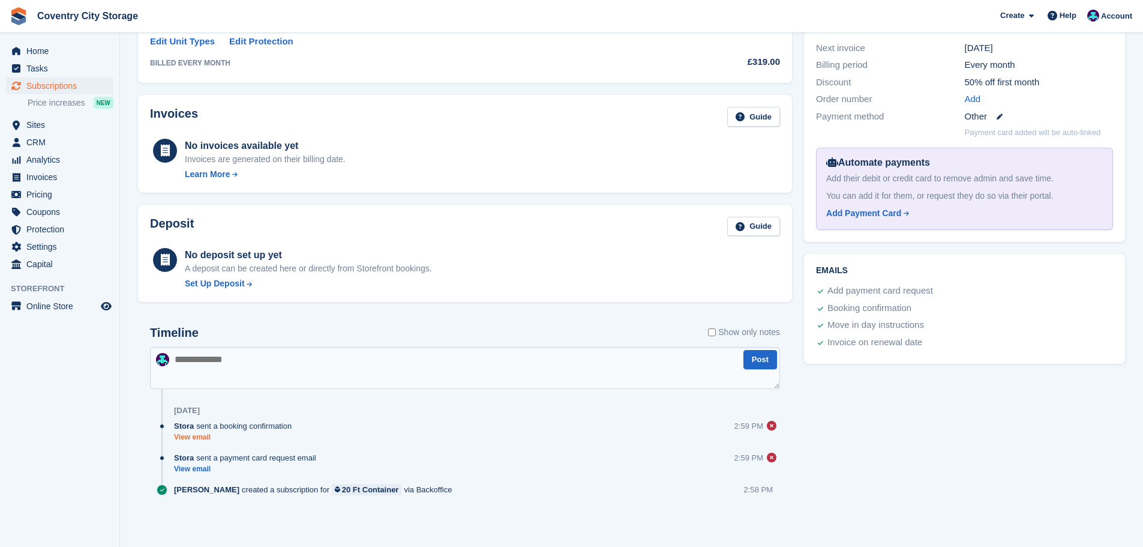
click at [215, 439] on link "View email" at bounding box center [236, 437] width 124 height 10
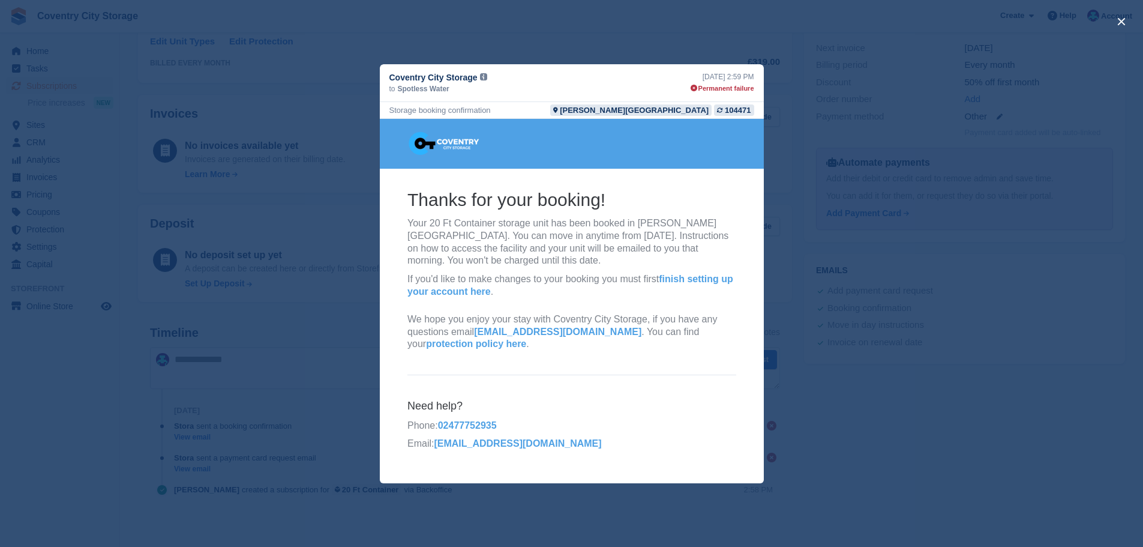
scroll to position [0, 0]
click at [480, 78] on img at bounding box center [483, 76] width 7 height 7
click at [413, 89] on span "Spotless Water" at bounding box center [424, 88] width 52 height 11
click at [593, 281] on p "If you'd like to make changes to your booking you must first finish setting up …" at bounding box center [571, 284] width 329 height 25
click at [593, 277] on p "If you'd like to make changes to your booking you must first finish setting up …" at bounding box center [571, 284] width 329 height 25
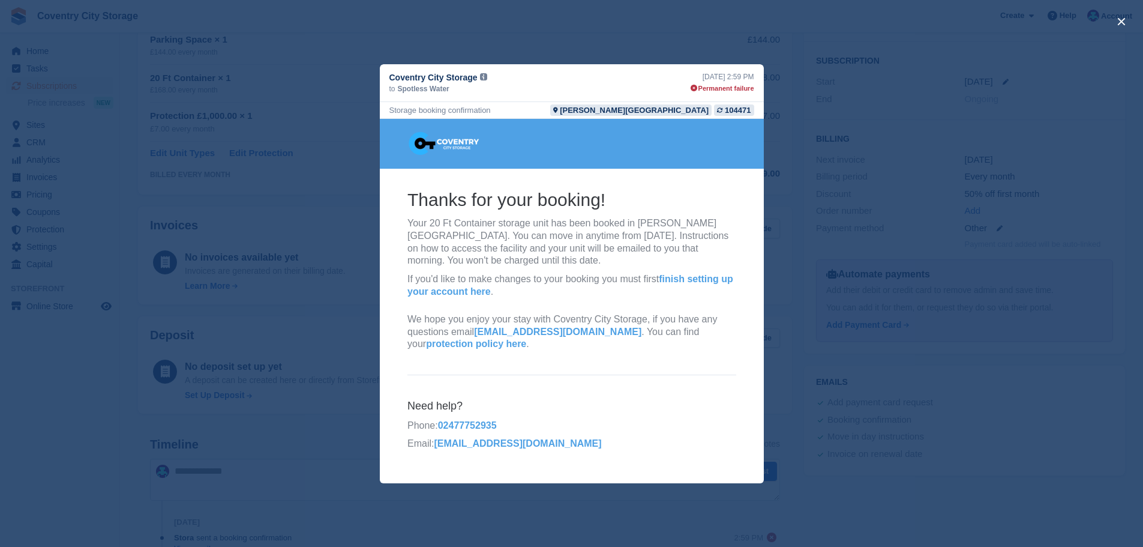
scroll to position [262, 0]
click at [935, 272] on div "close" at bounding box center [571, 273] width 1143 height 547
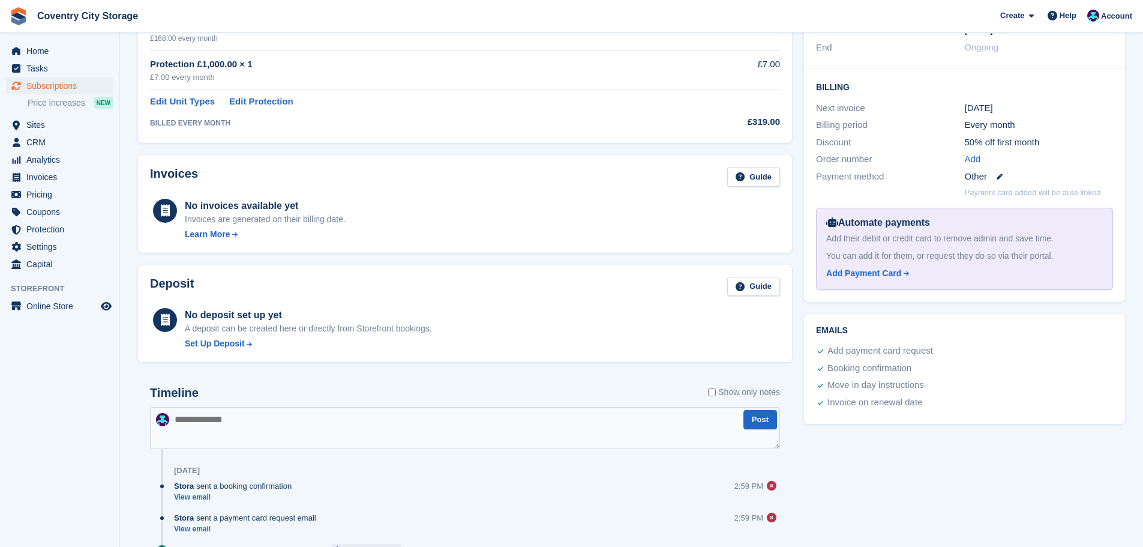
click at [679, 282] on div "Deposit Guide" at bounding box center [465, 290] width 630 height 27
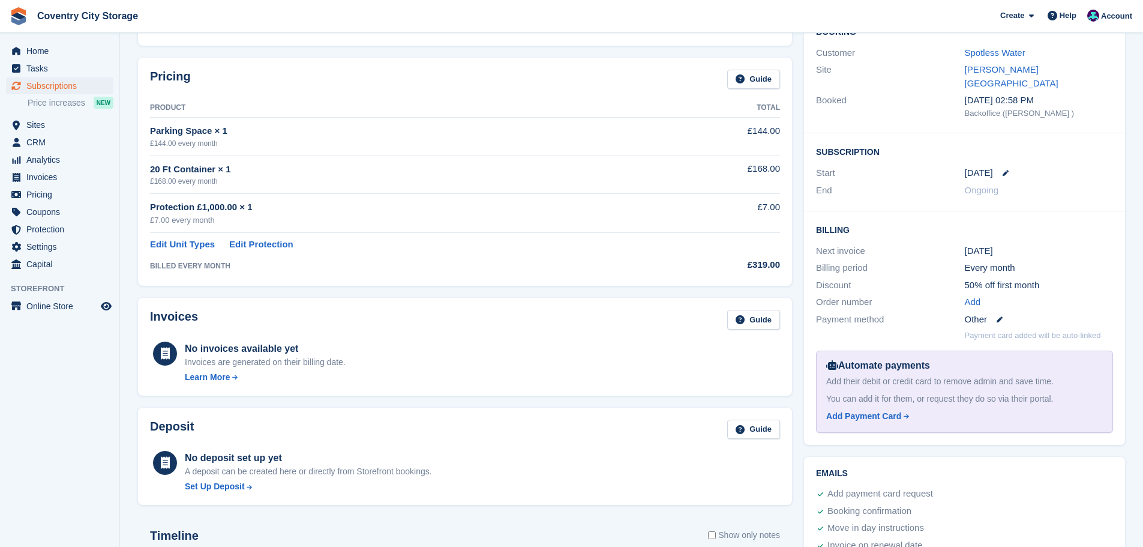
scroll to position [120, 0]
click at [1001, 316] on icon at bounding box center [1000, 319] width 6 height 6
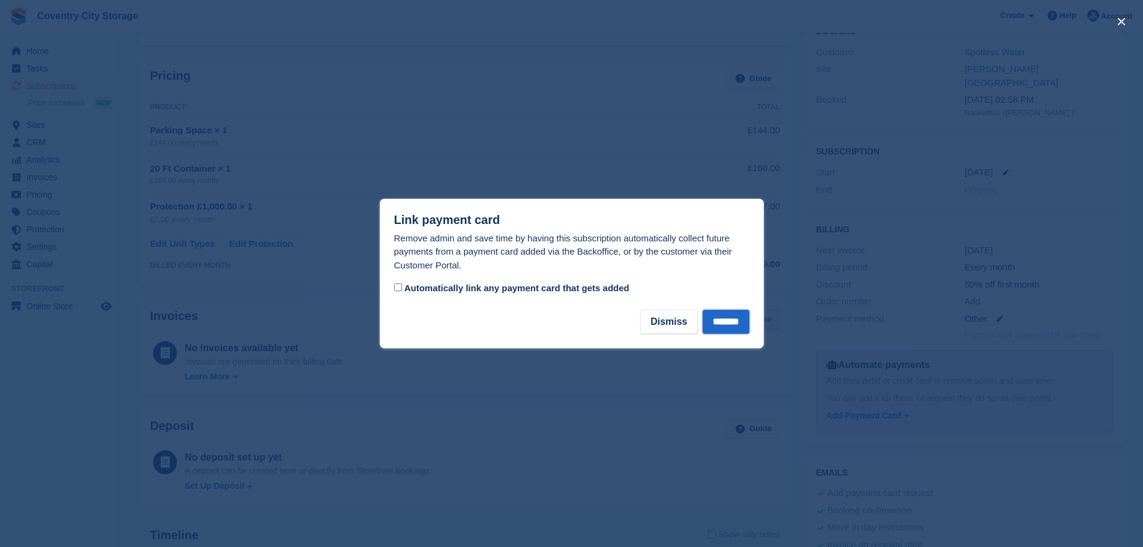
click at [733, 322] on input "*******" at bounding box center [726, 322] width 47 height 24
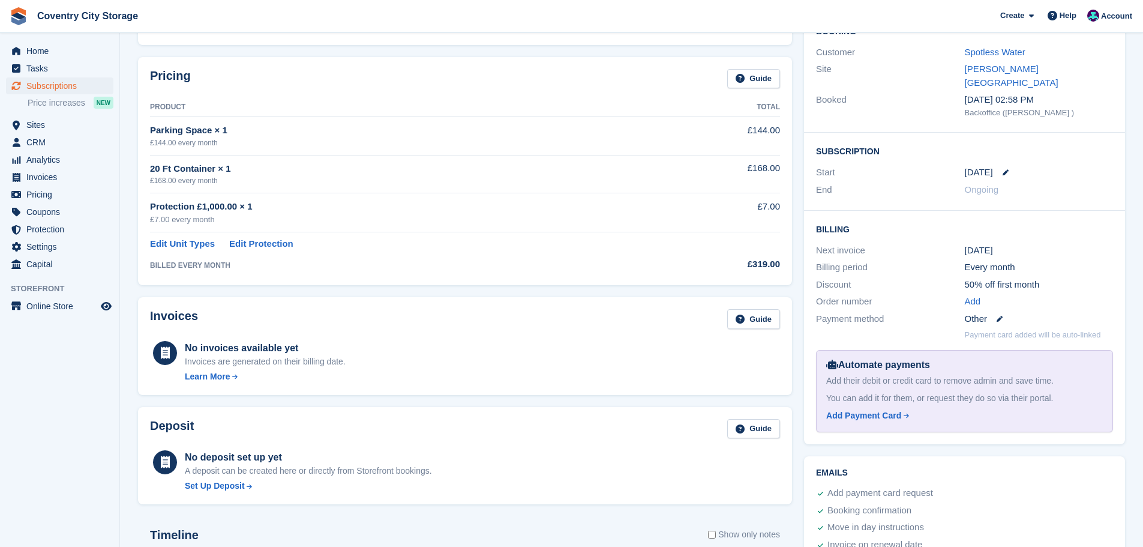
click at [1001, 316] on icon at bounding box center [1000, 319] width 6 height 6
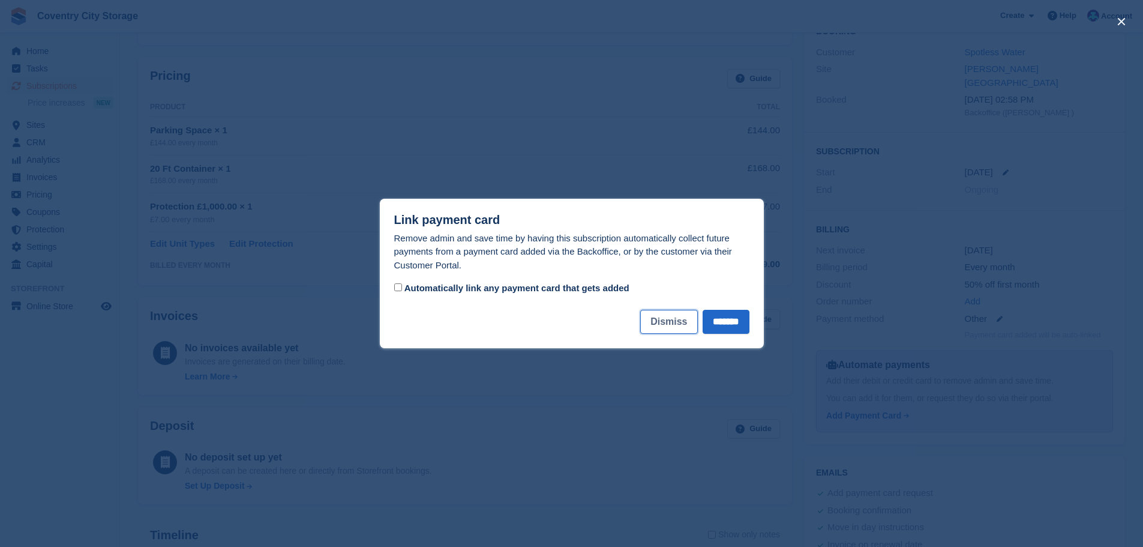
click at [665, 326] on button "Dismiss" at bounding box center [668, 322] width 57 height 24
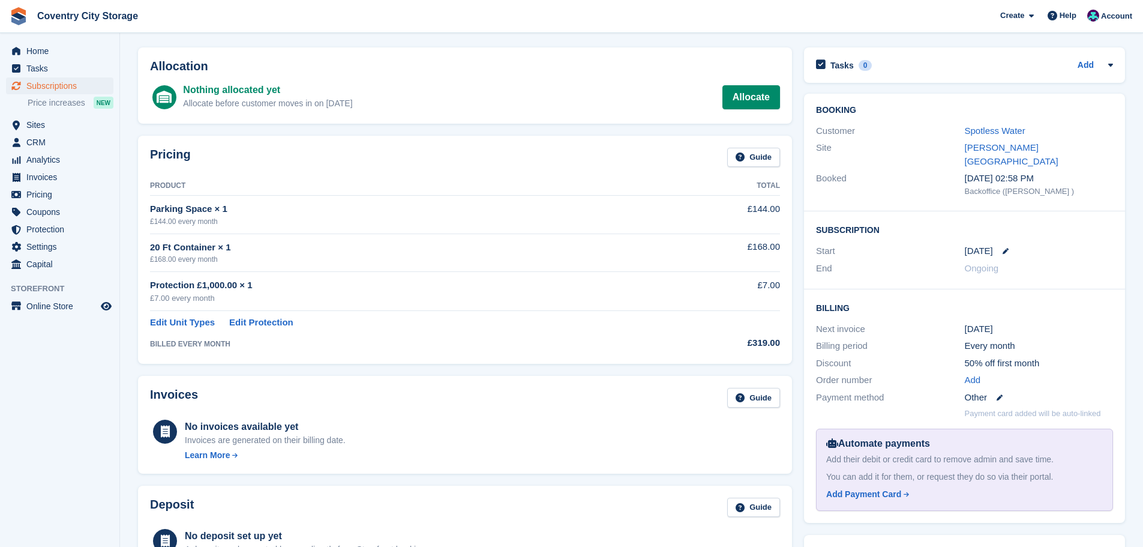
scroll to position [0, 0]
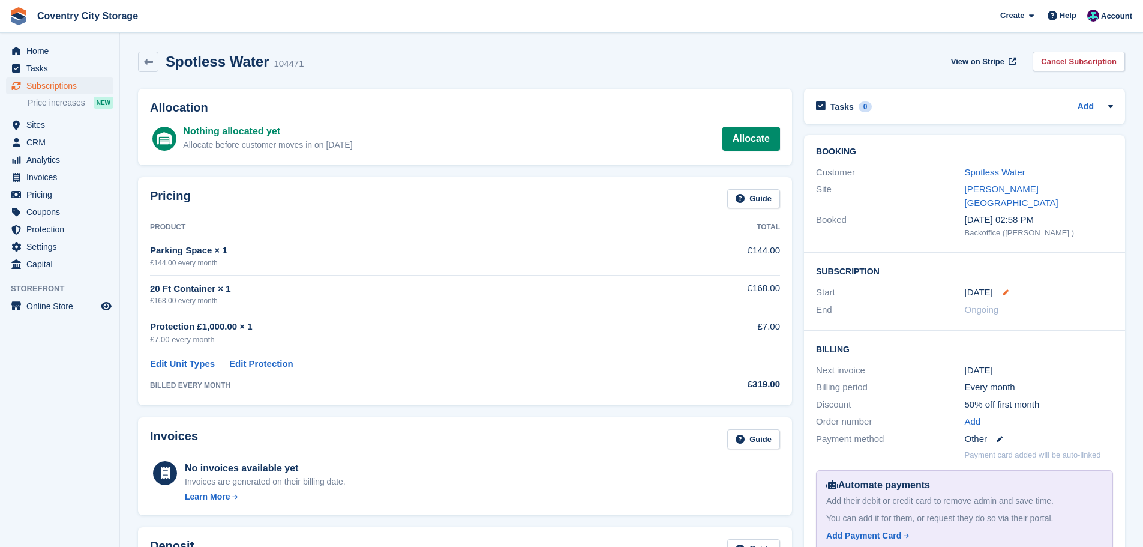
click at [1003, 289] on icon at bounding box center [1006, 292] width 6 height 6
select select "*"
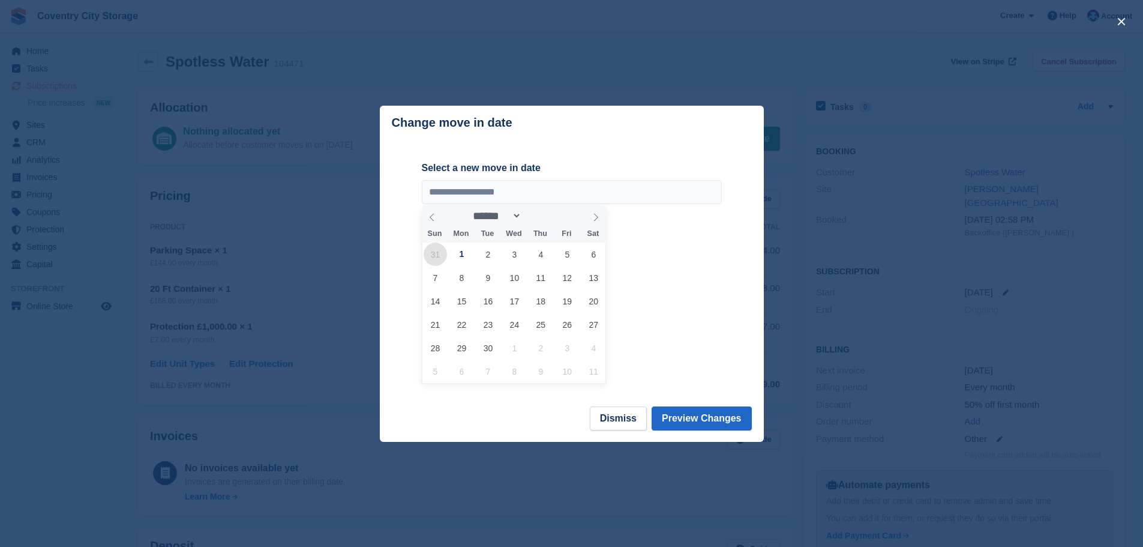
click at [434, 256] on span "31" at bounding box center [435, 253] width 23 height 23
type input "**********"
click at [597, 214] on icon at bounding box center [596, 217] width 8 height 8
select select "*"
click at [458, 254] on span "1" at bounding box center [461, 253] width 23 height 23
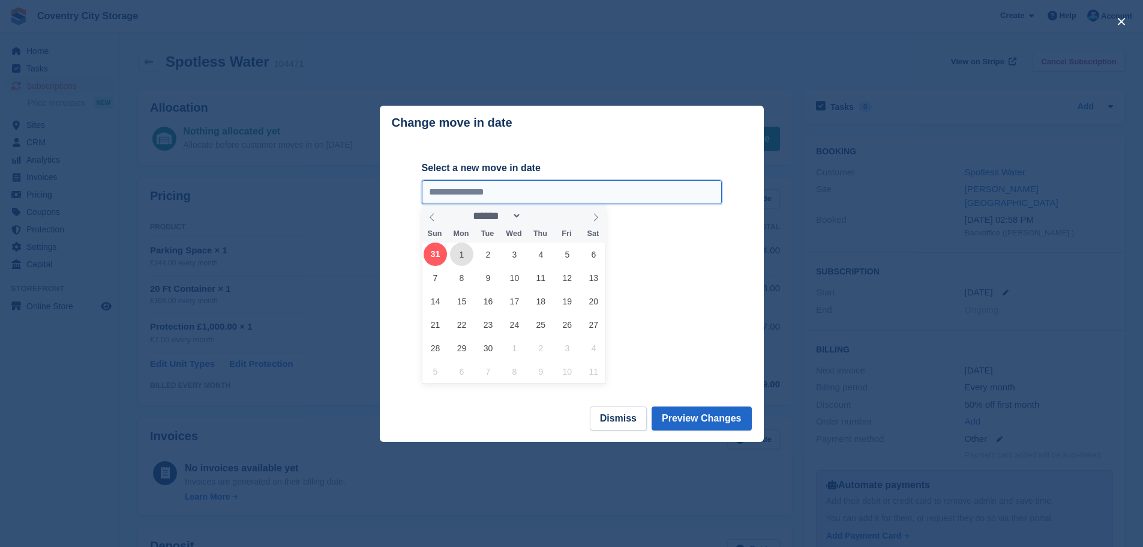
type input "**********"
click at [714, 421] on button "Preview Changes" at bounding box center [702, 418] width 100 height 24
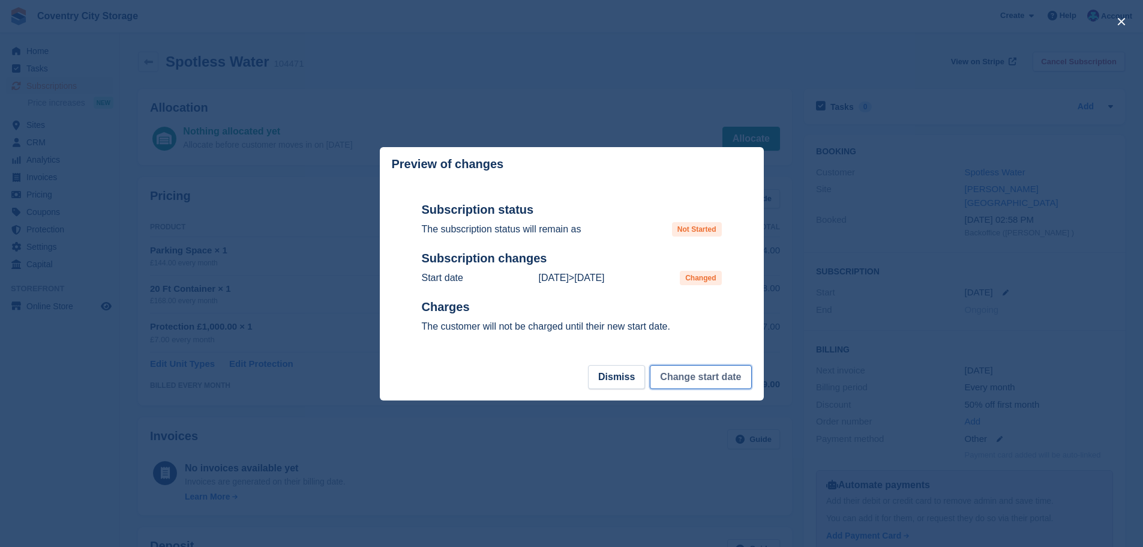
click at [713, 384] on button "Change start date" at bounding box center [700, 377] width 101 height 24
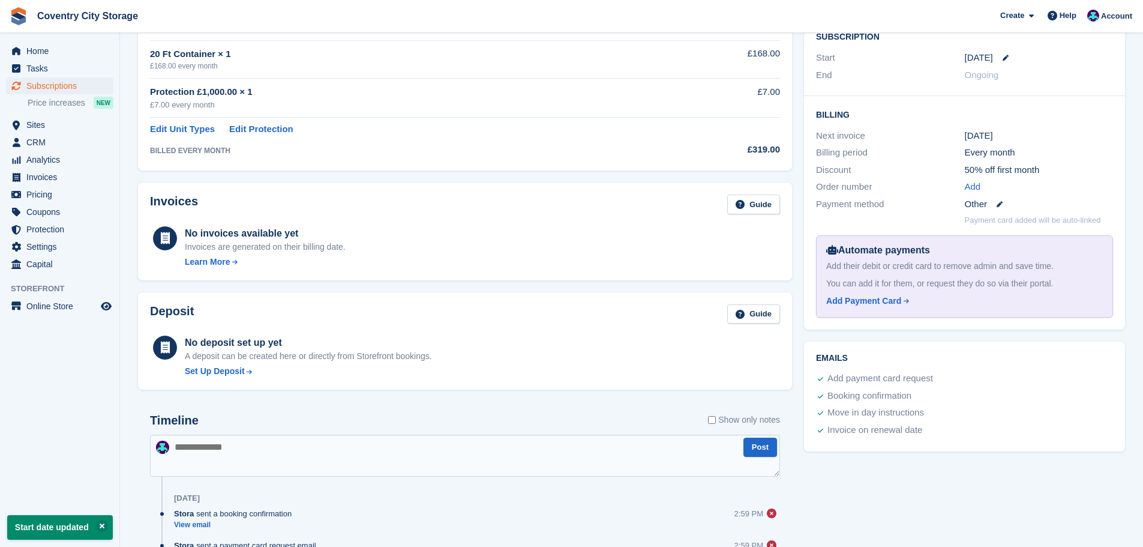
scroll to position [322, 0]
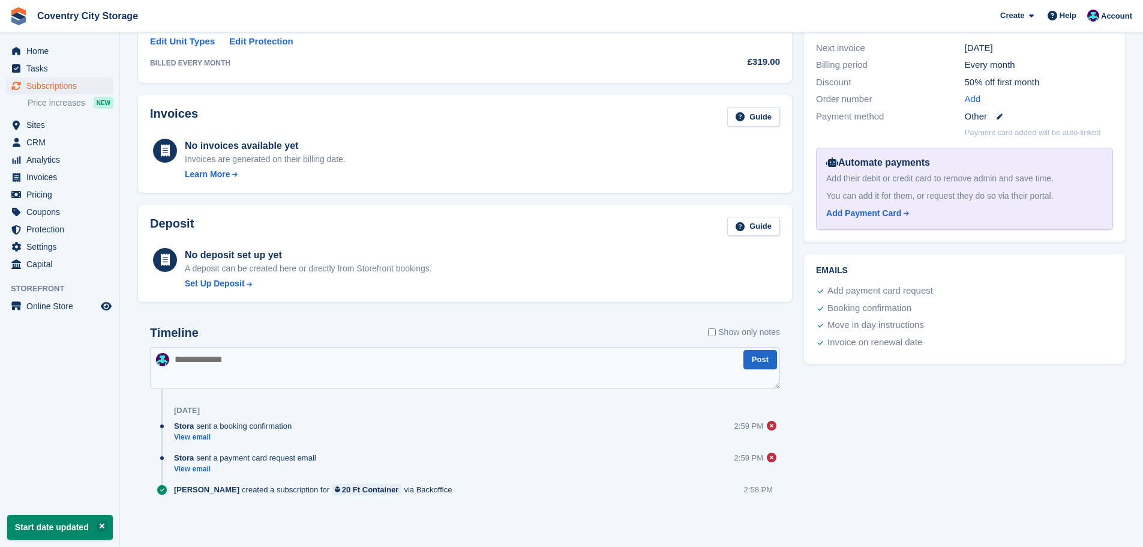
click at [963, 436] on div "Tasks 0 Add No tasks related to Subscription #104471 Booking Customer Spotless …" at bounding box center [964, 148] width 333 height 775
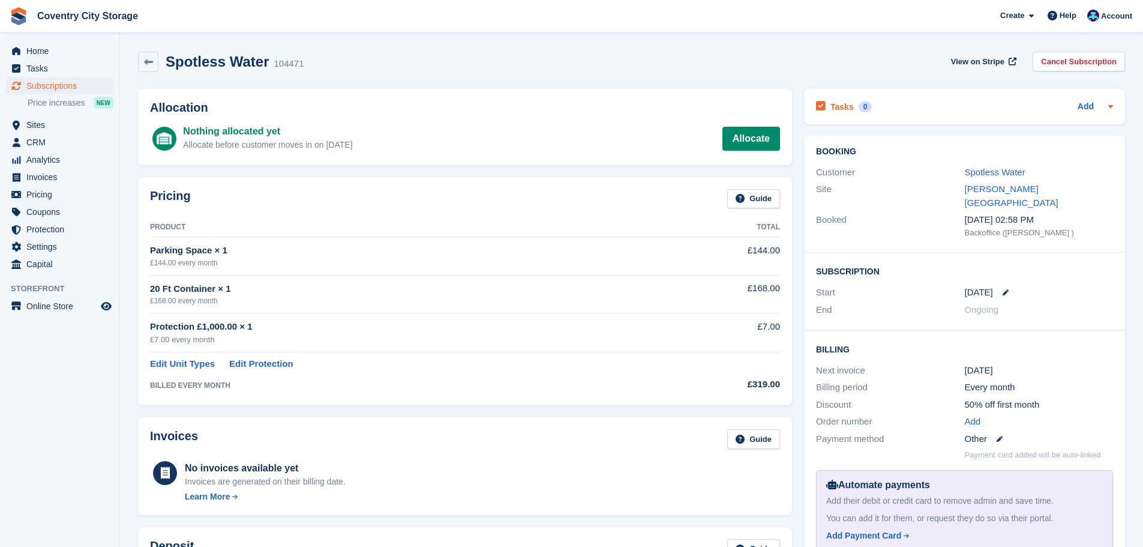
click at [1105, 105] on div at bounding box center [1108, 107] width 10 height 14
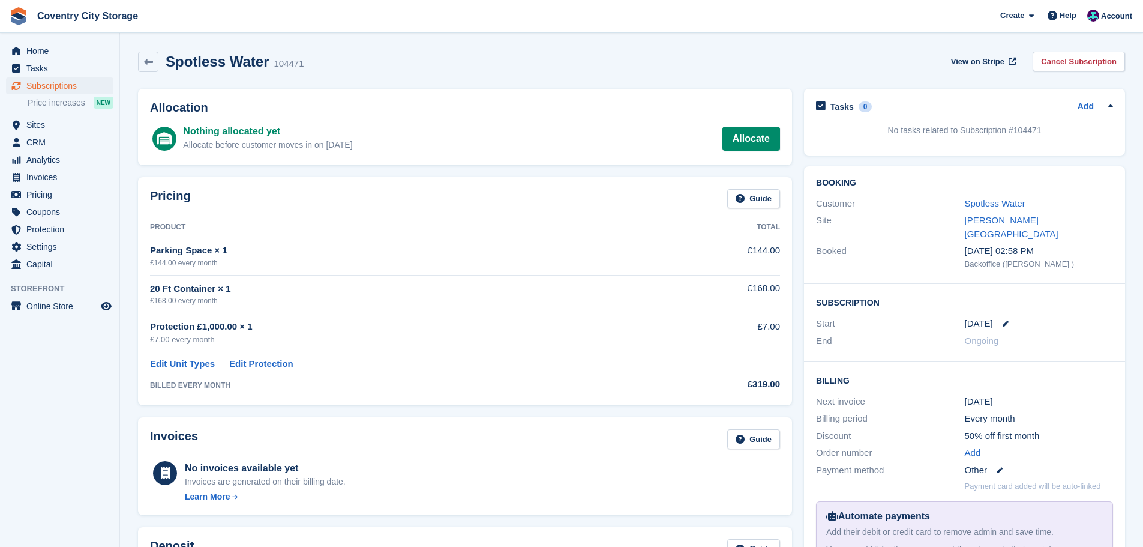
click at [1105, 105] on div at bounding box center [1108, 107] width 10 height 14
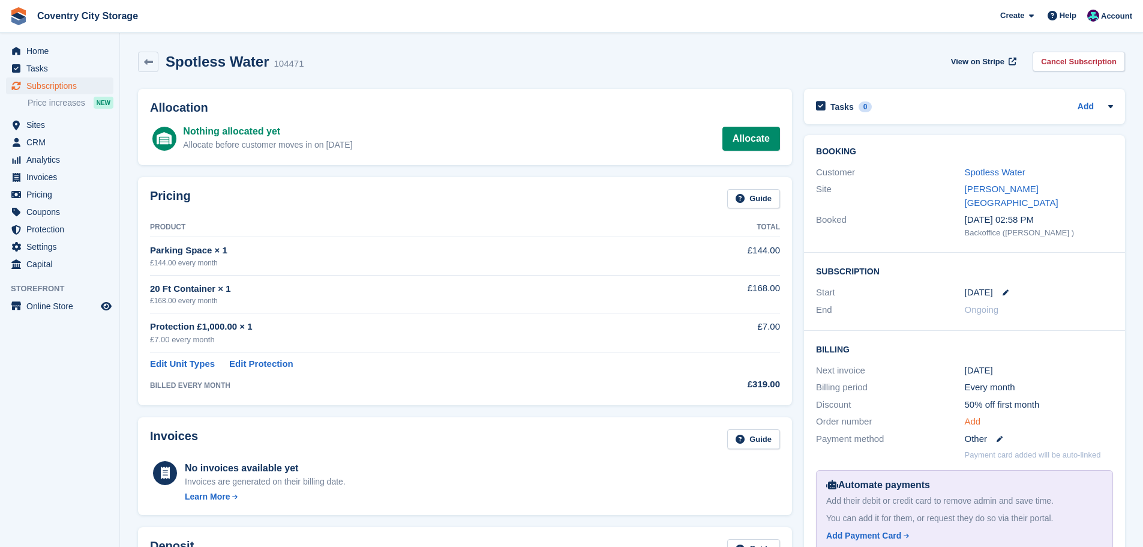
click at [973, 415] on link "Add" at bounding box center [973, 422] width 16 height 14
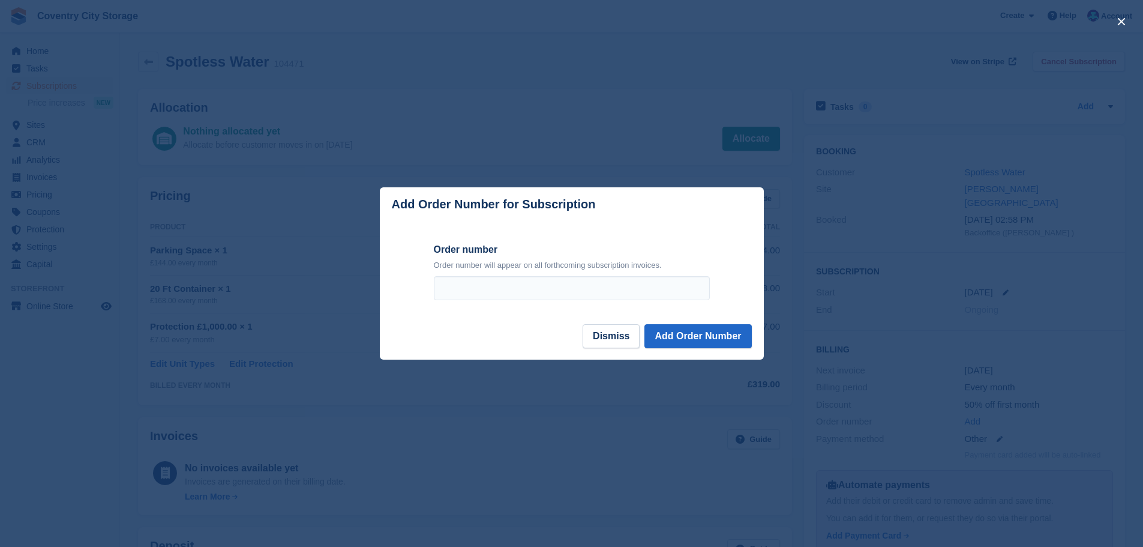
click at [577, 304] on div "Order number Order number will appear on all forthcoming subscription invoices." at bounding box center [572, 272] width 300 height 103
click at [568, 290] on input "Order number" at bounding box center [572, 288] width 276 height 24
type input "*"
click at [700, 338] on button "Add Order Number" at bounding box center [697, 336] width 107 height 24
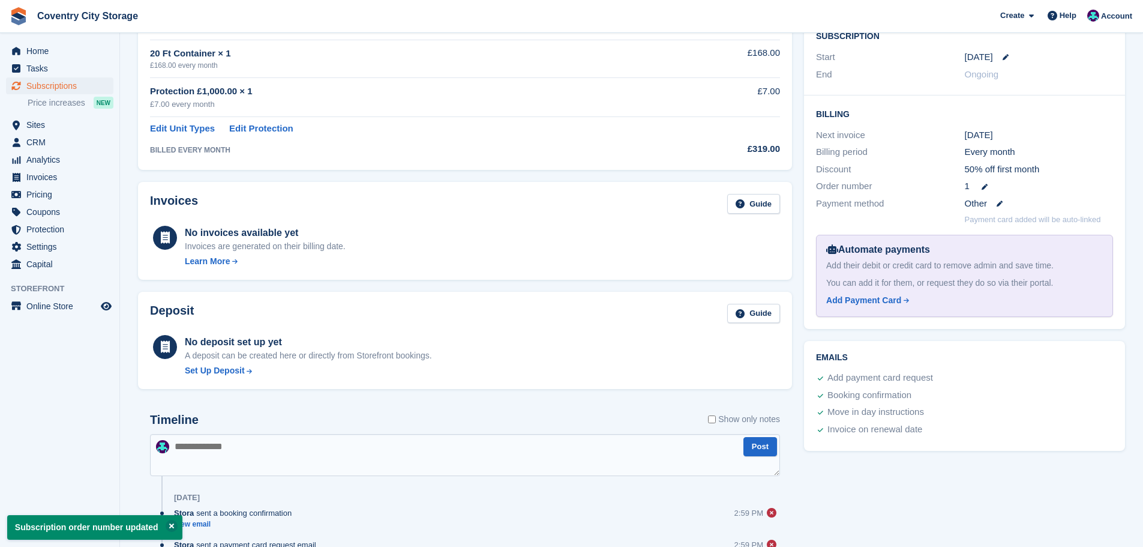
scroll to position [322, 0]
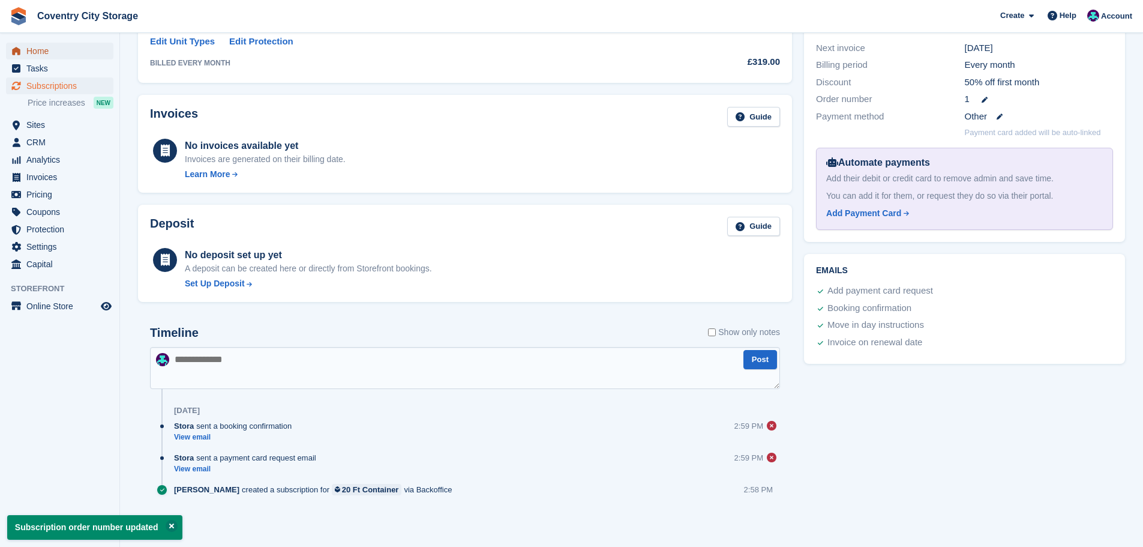
click at [50, 45] on span "Home" at bounding box center [62, 51] width 72 height 17
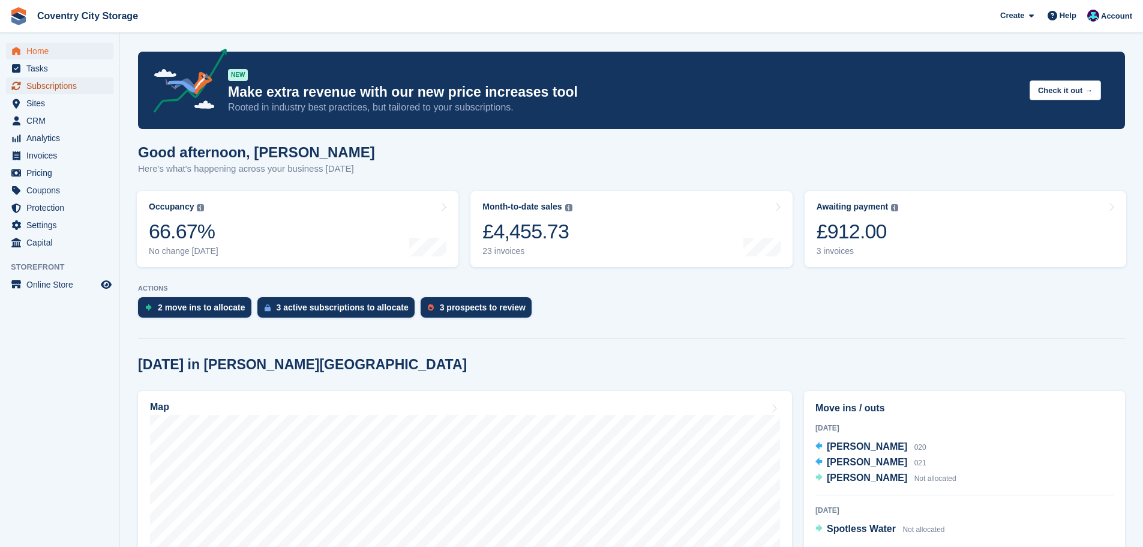
click at [55, 91] on span "Subscriptions" at bounding box center [62, 85] width 72 height 17
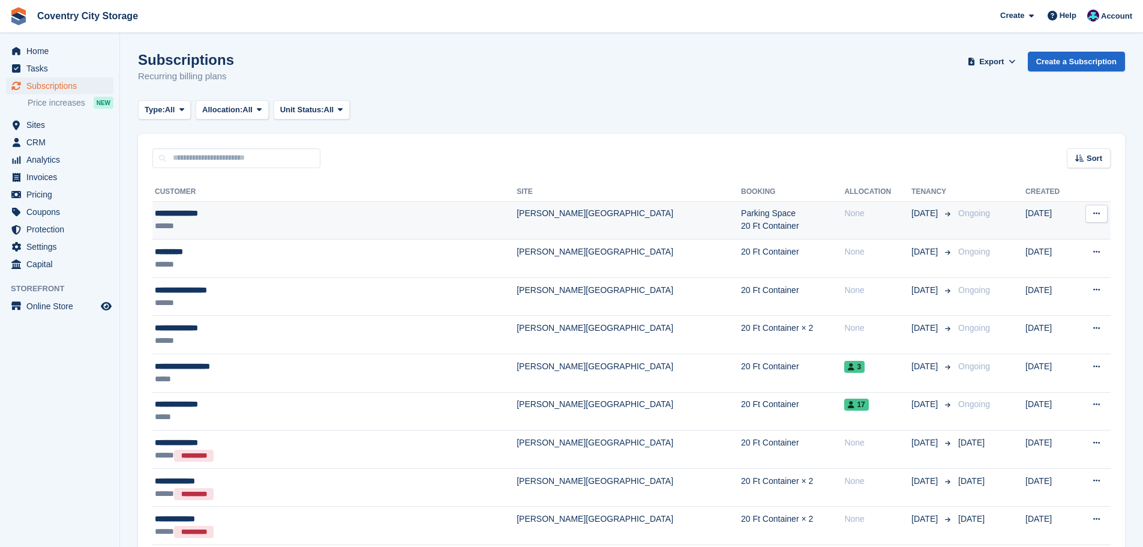
click at [1098, 209] on icon at bounding box center [1096, 213] width 7 height 8
click at [1057, 235] on p "View customer" at bounding box center [1050, 237] width 104 height 16
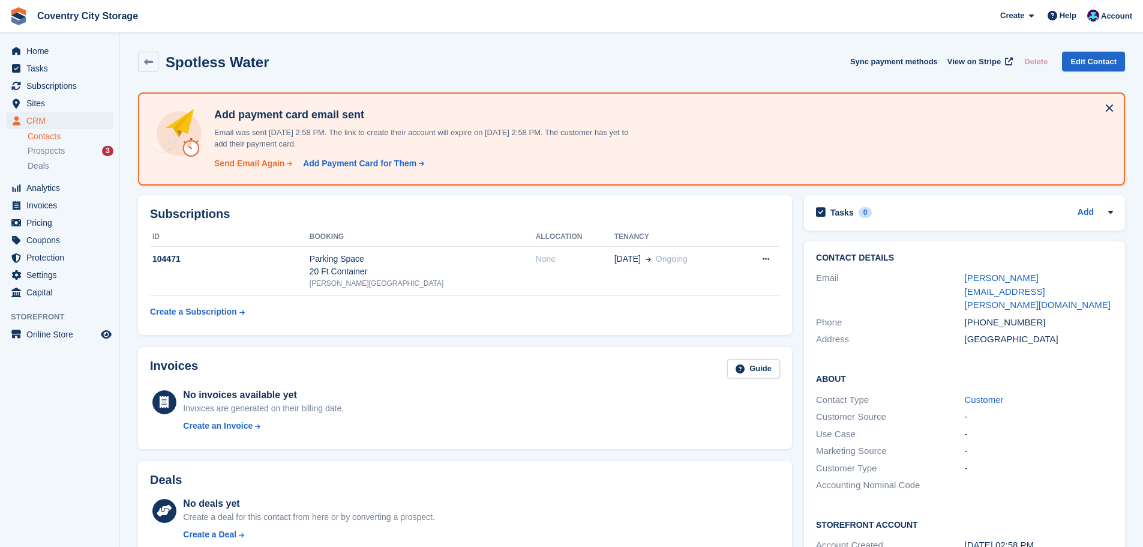
click at [271, 166] on div "Send Email Again" at bounding box center [249, 163] width 71 height 13
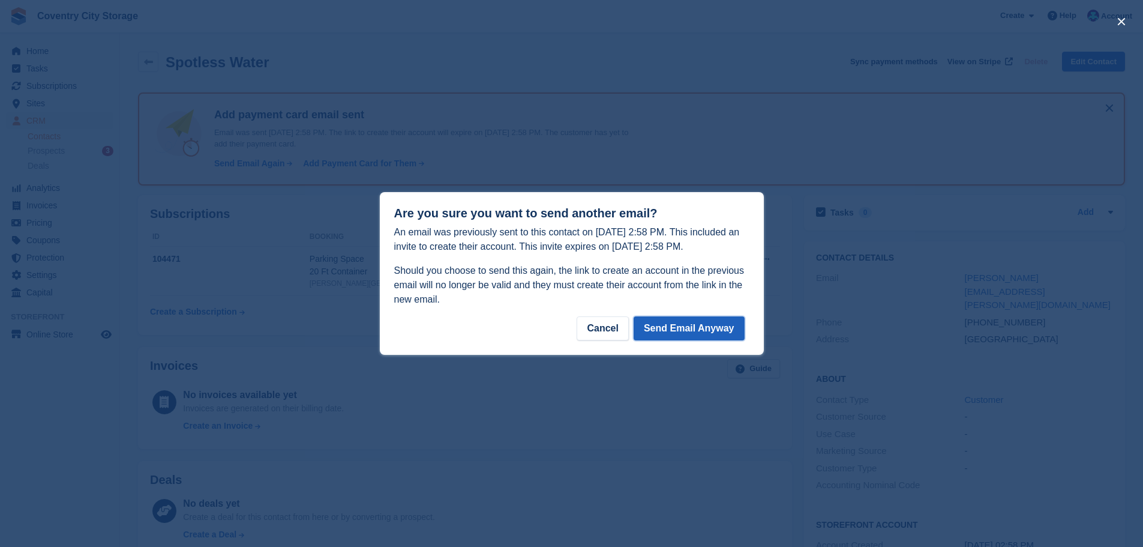
click at [712, 331] on button "Send Email Anyway" at bounding box center [689, 328] width 111 height 24
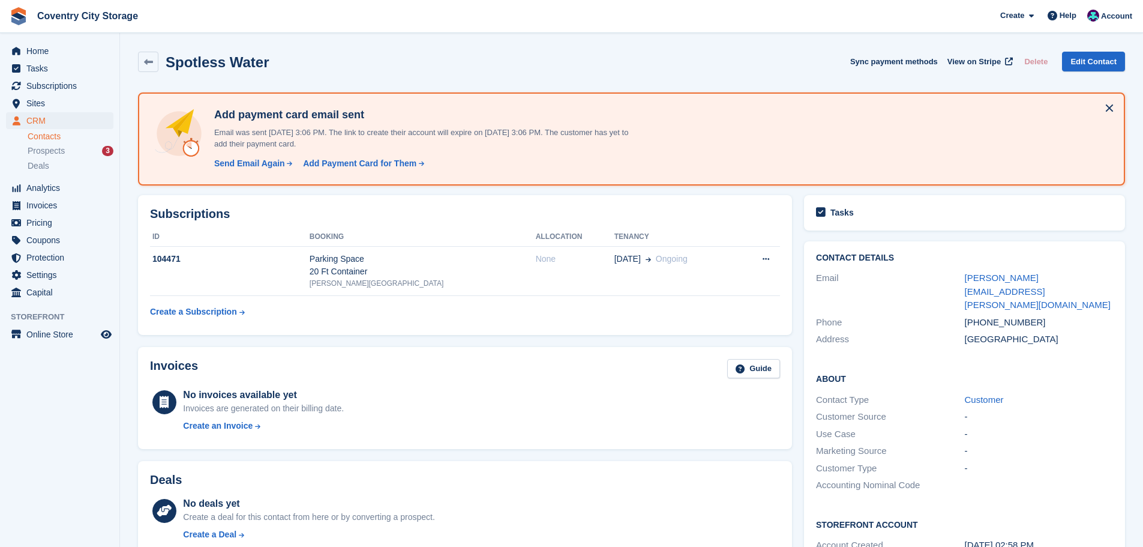
click at [1107, 106] on button at bounding box center [1109, 107] width 19 height 19
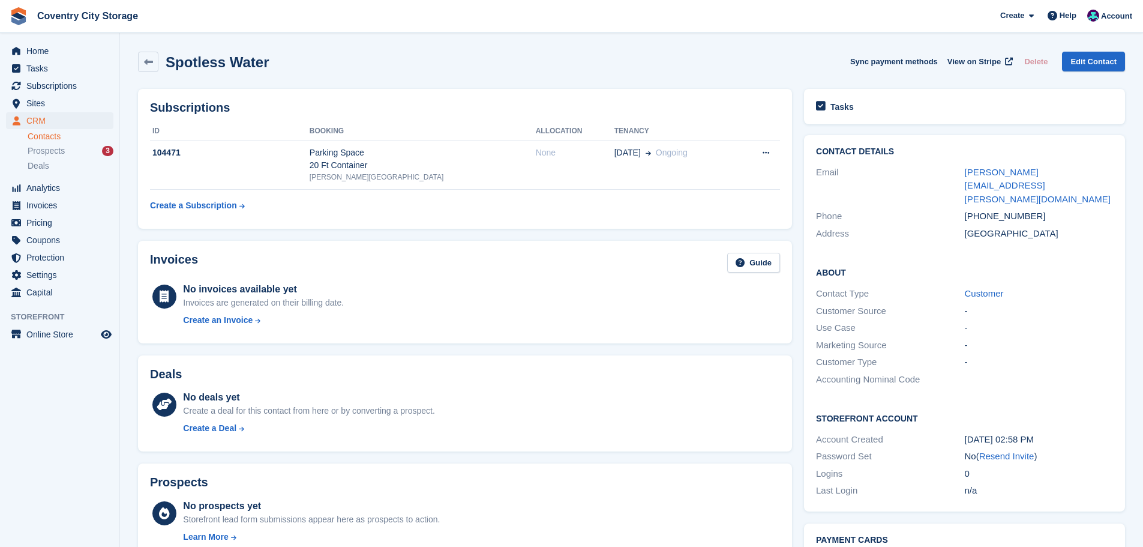
click at [1081, 254] on div "About Contact Type Customer Customer Source - Use Case - Marketing Source - Cus…" at bounding box center [964, 327] width 321 height 146
